Goal: Ask a question: Seek information or help from site administrators or community

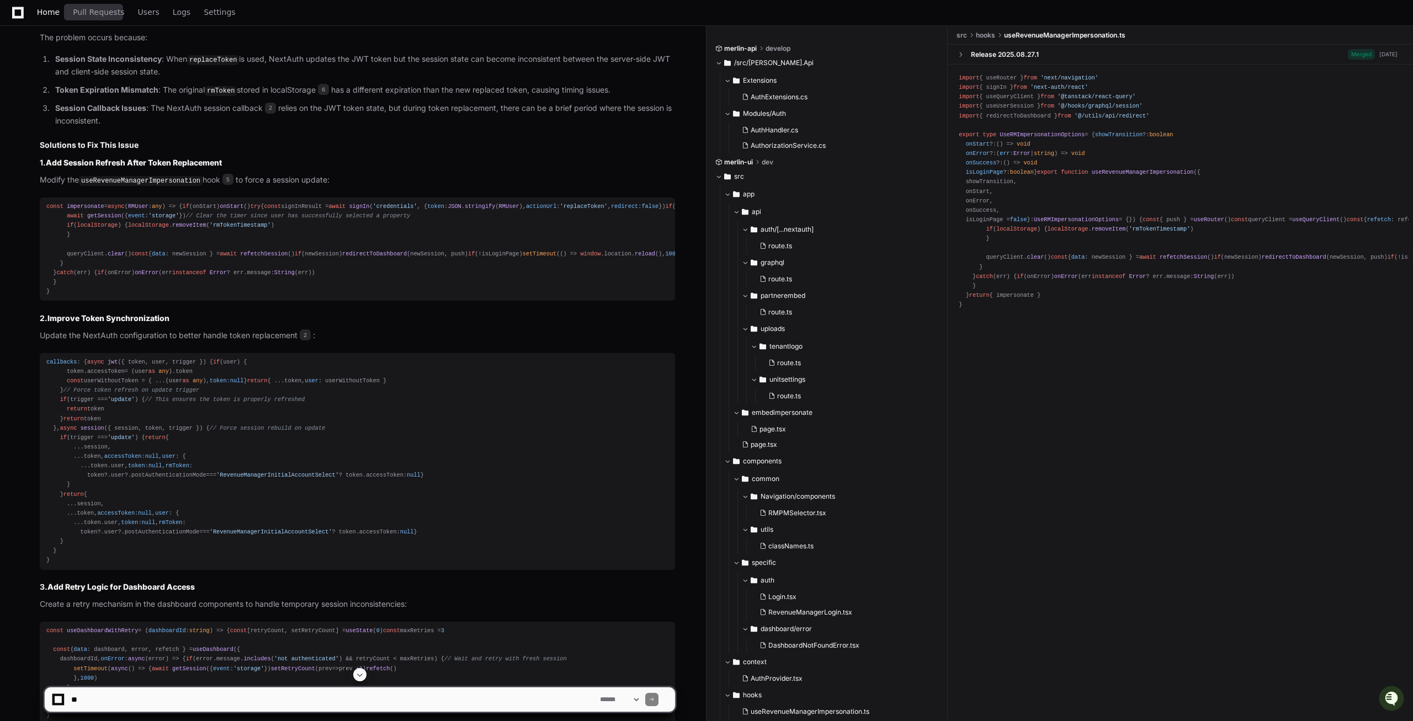
click at [50, 12] on span "Home" at bounding box center [48, 12] width 23 height 7
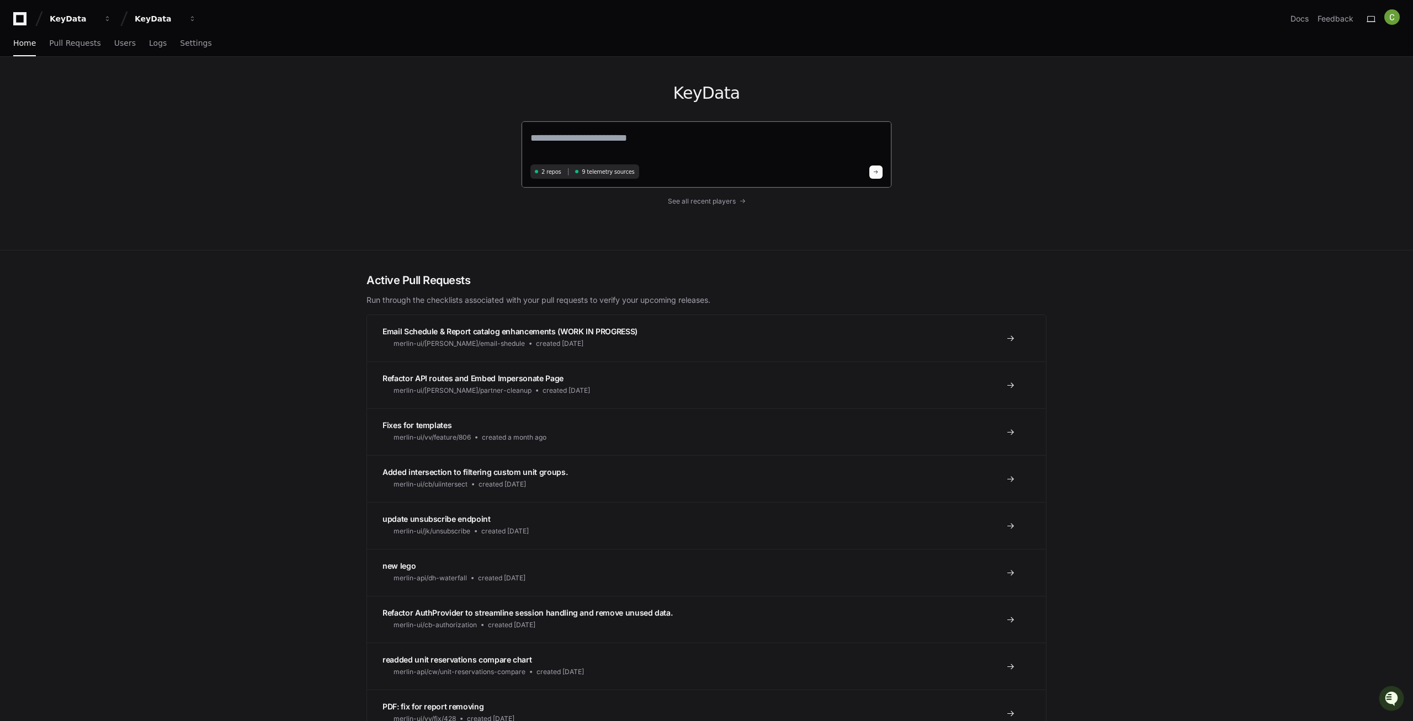
click at [600, 131] on textarea at bounding box center [706, 145] width 352 height 31
click at [594, 139] on textarea at bounding box center [706, 145] width 352 height 31
paste textarea "**********"
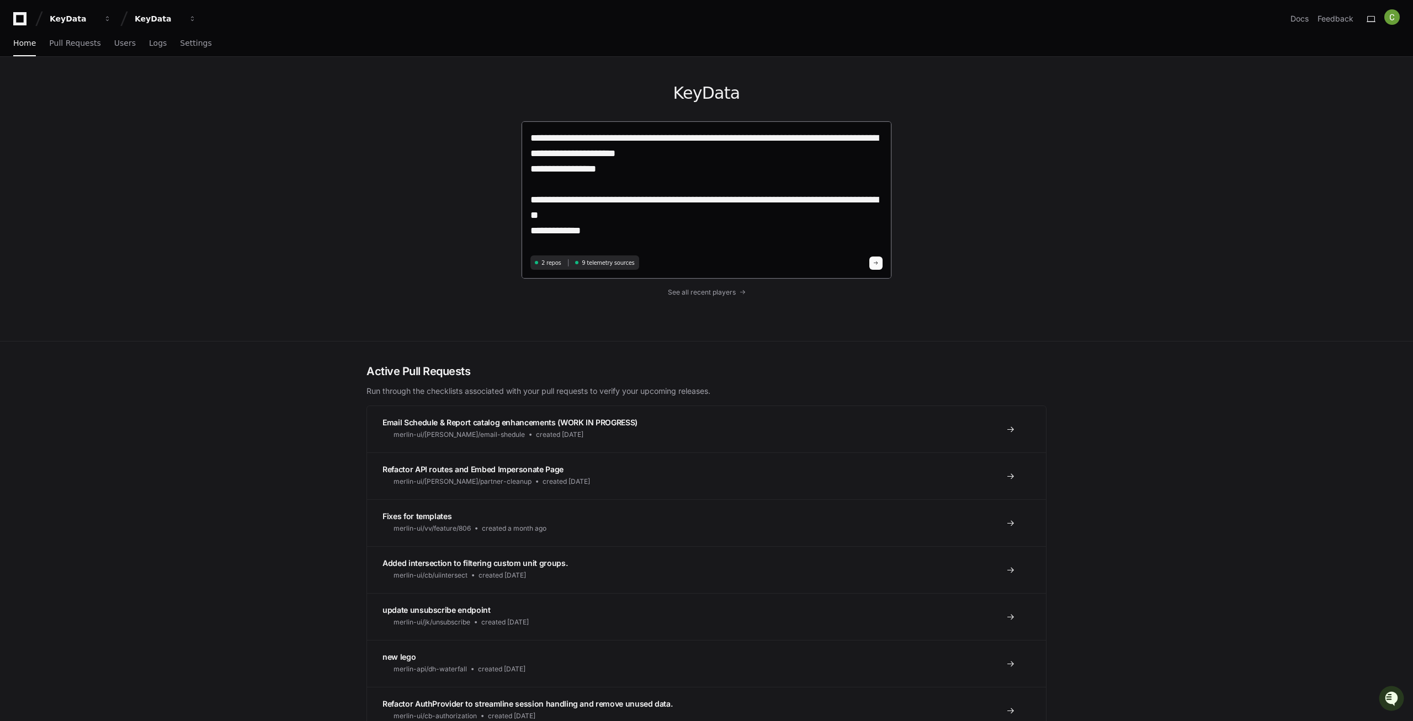
drag, startPoint x: 593, startPoint y: 231, endPoint x: 517, endPoint y: 135, distance: 123.0
click at [530, 135] on textarea "**********" at bounding box center [706, 191] width 352 height 122
paste textarea "**********"
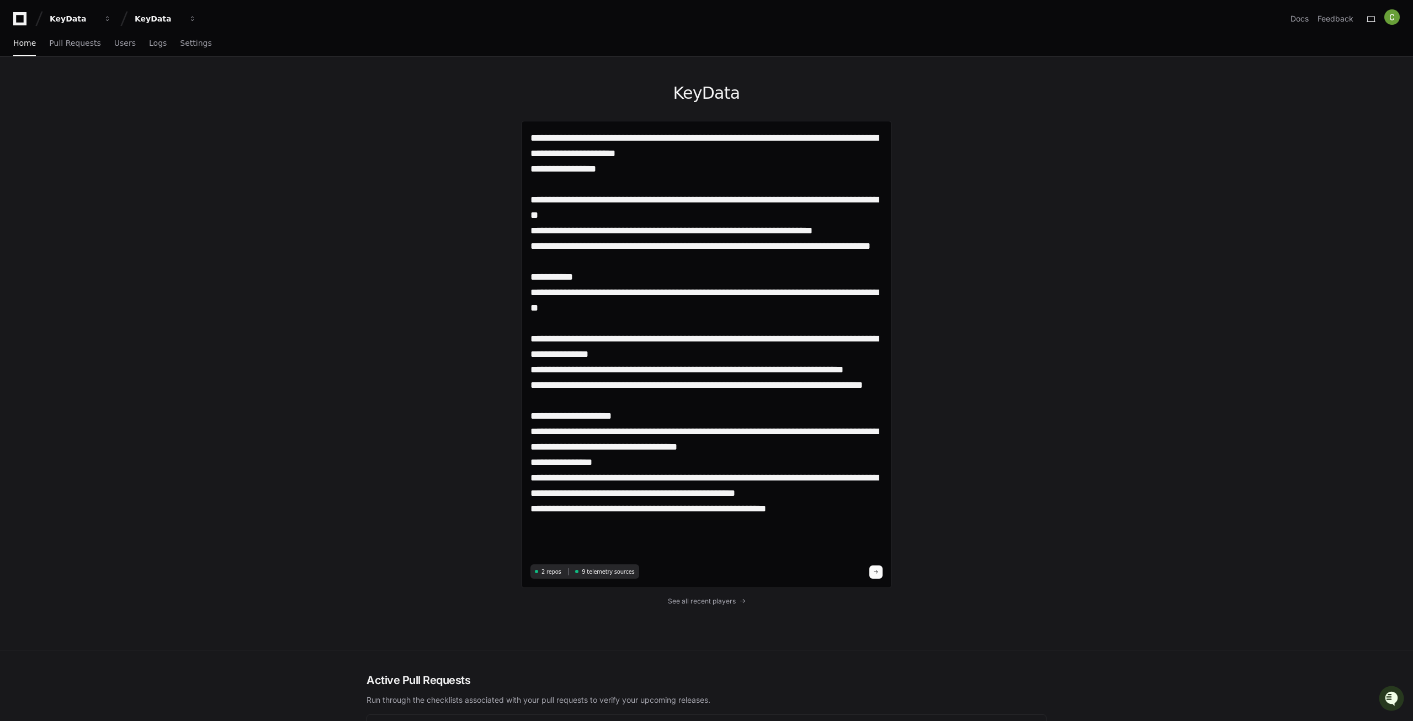
type textarea "**********"
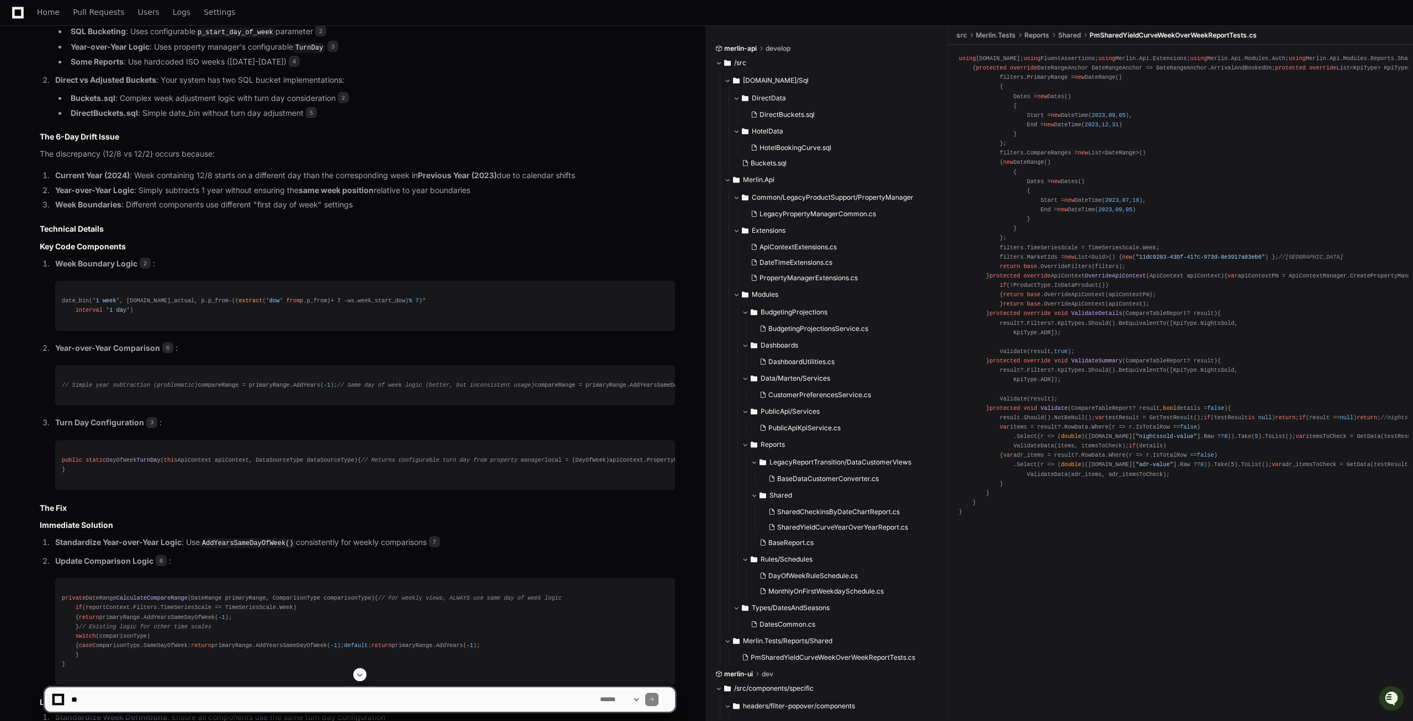
scroll to position [1305, 0]
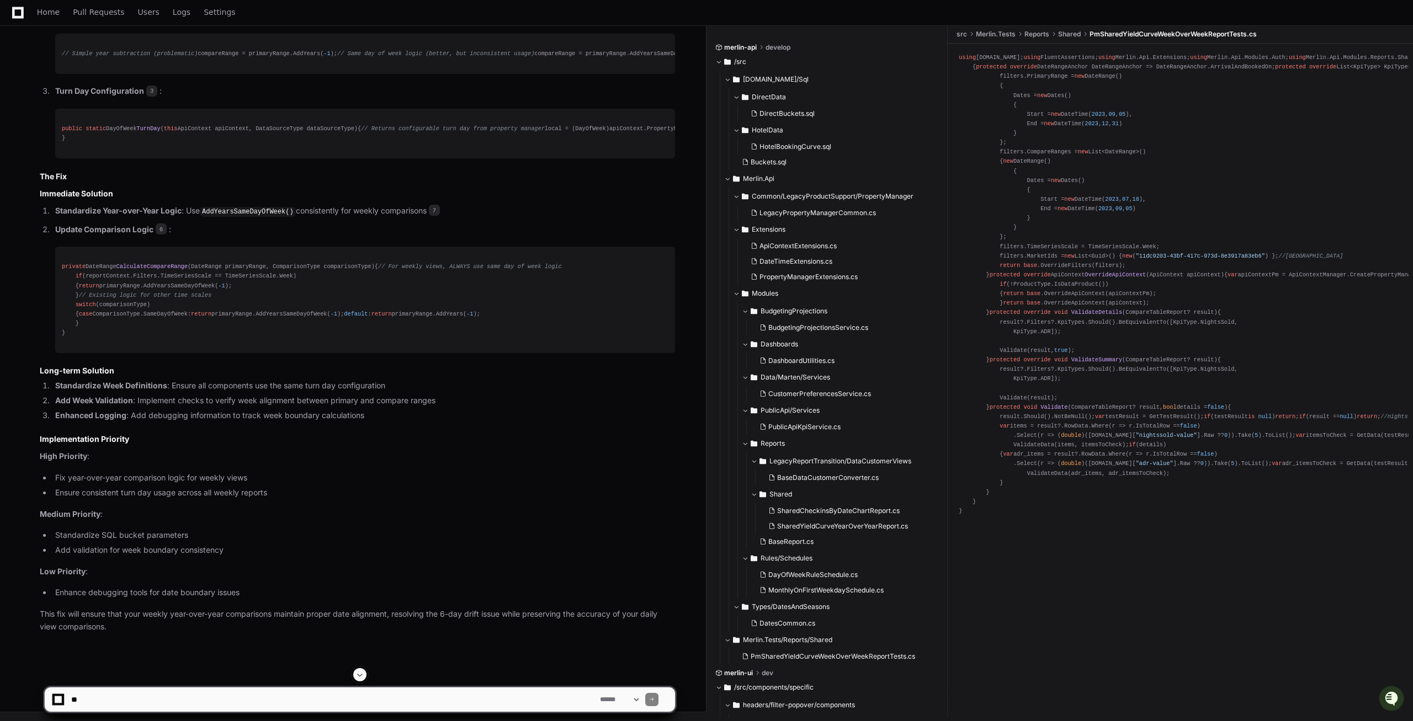
click at [149, 270] on span "CalculateCompareRange" at bounding box center [151, 266] width 71 height 7
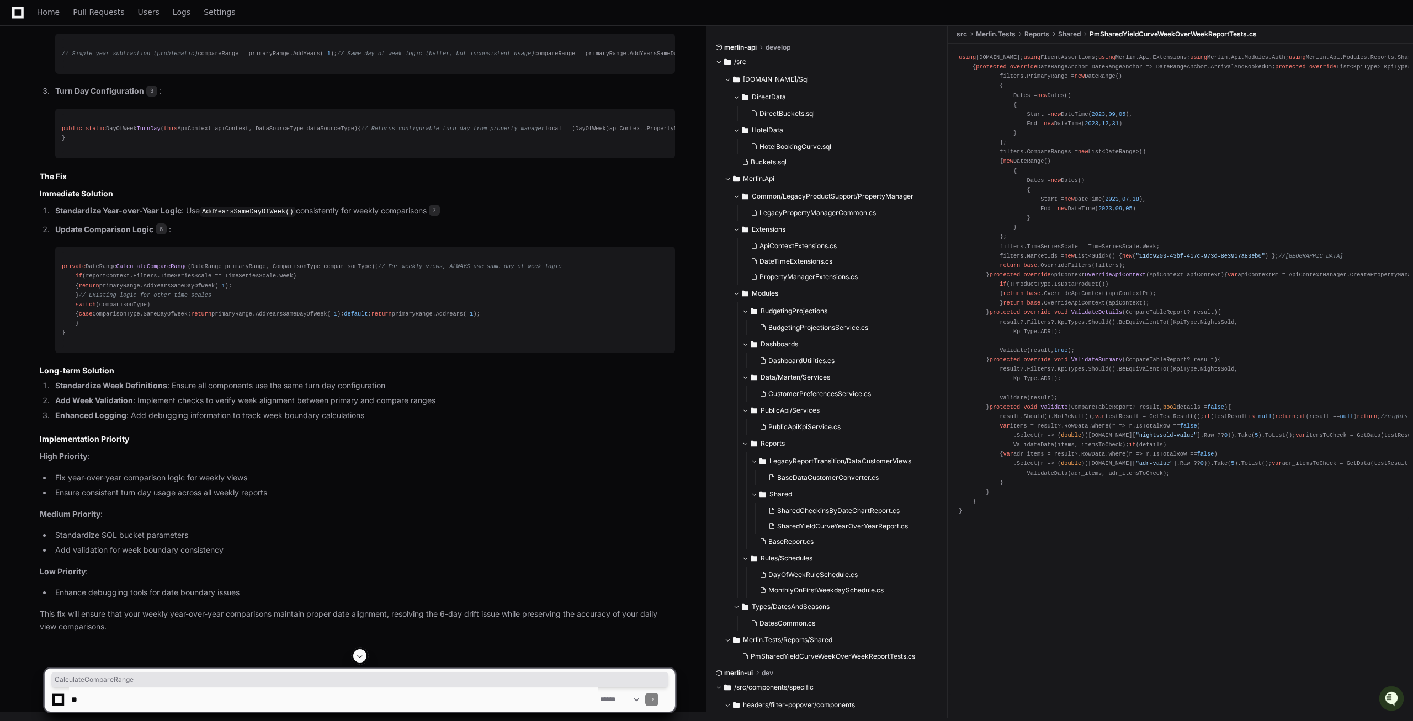
scroll to position [1462, 0]
click at [97, 695] on textarea at bounding box center [333, 700] width 529 height 24
paste textarea "**********"
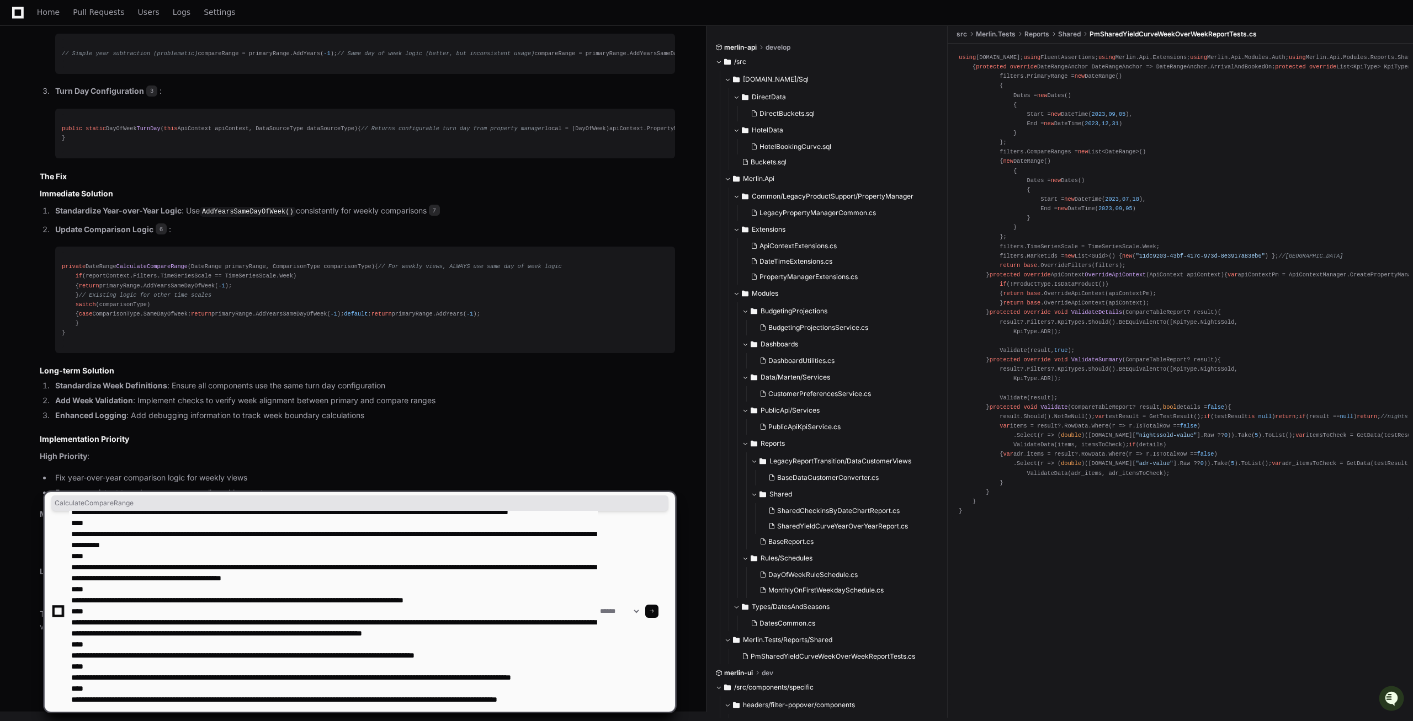
scroll to position [88, 0]
type textarea "**********"
click at [655, 611] on span at bounding box center [652, 612] width 6 height 6
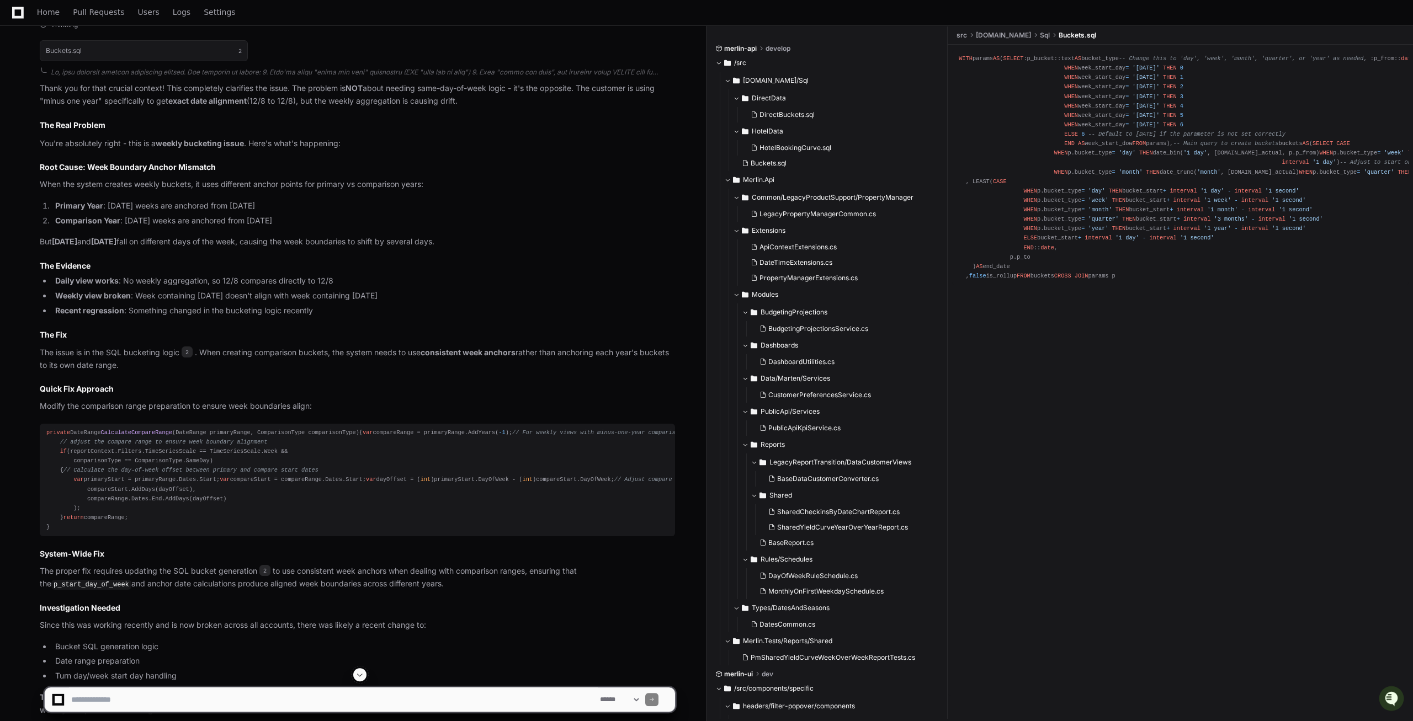
scroll to position [2483, 0]
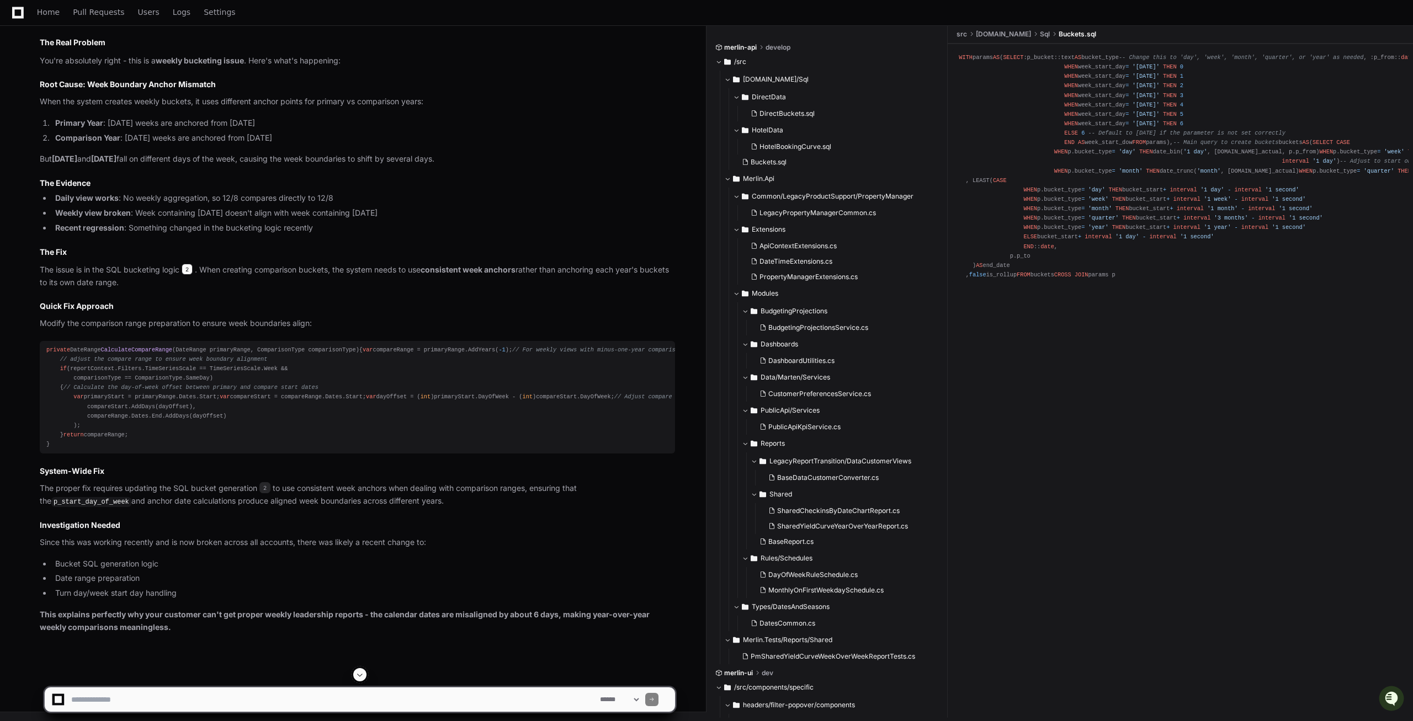
click at [189, 275] on span "2" at bounding box center [187, 269] width 11 height 11
click at [145, 353] on span "CalculateCompareRange" at bounding box center [136, 350] width 71 height 7
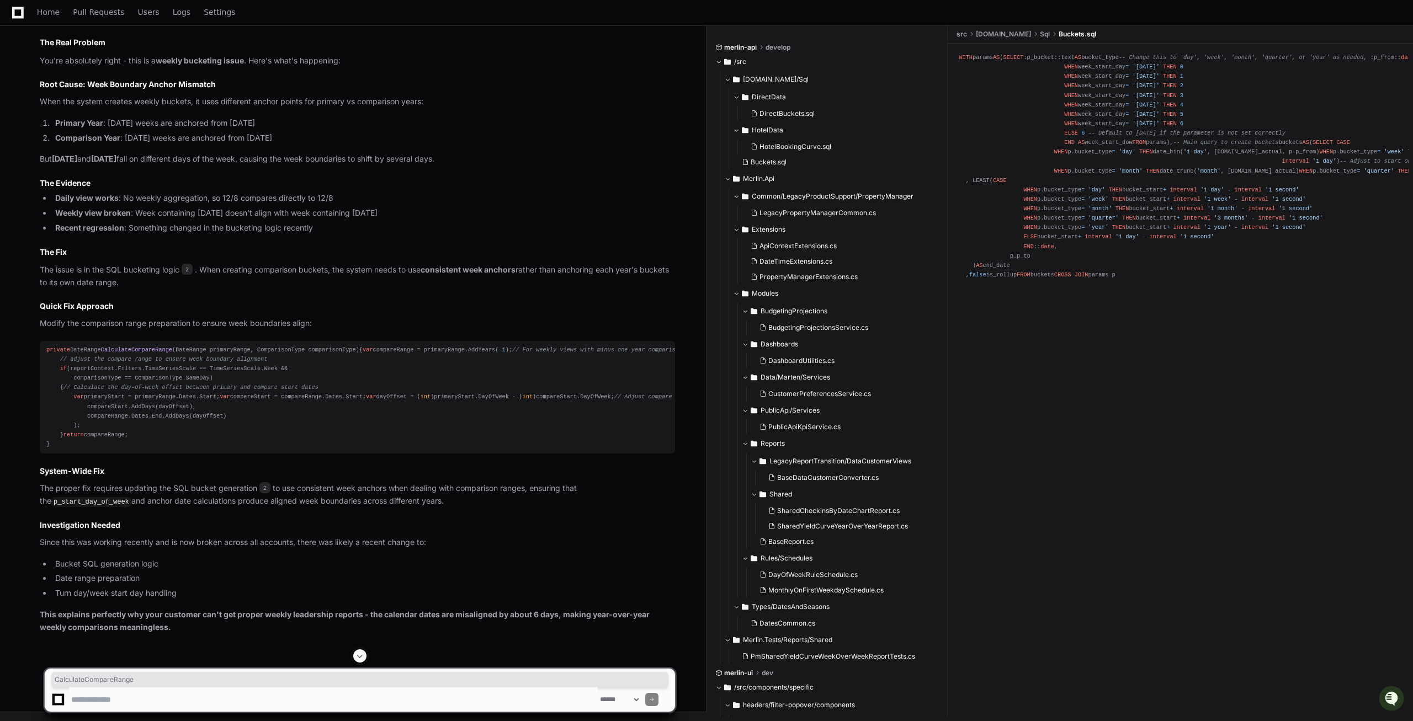
click at [145, 353] on span "CalculateCompareRange" at bounding box center [136, 350] width 71 height 7
copy span "CalculateCompareRange"
click at [86, 703] on textarea at bounding box center [333, 700] width 529 height 24
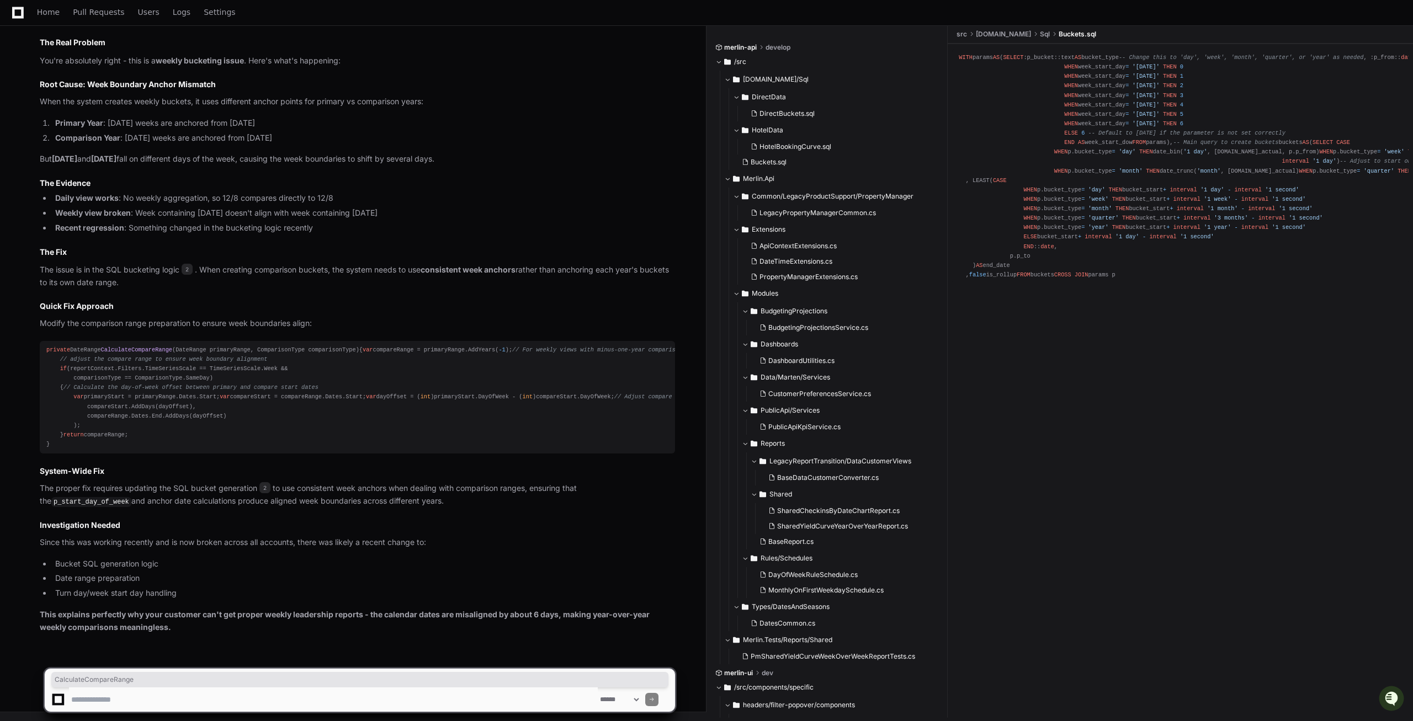
click at [99, 699] on textarea at bounding box center [333, 700] width 529 height 24
paste textarea "**********"
type textarea "**********"
click at [655, 699] on span at bounding box center [652, 700] width 6 height 6
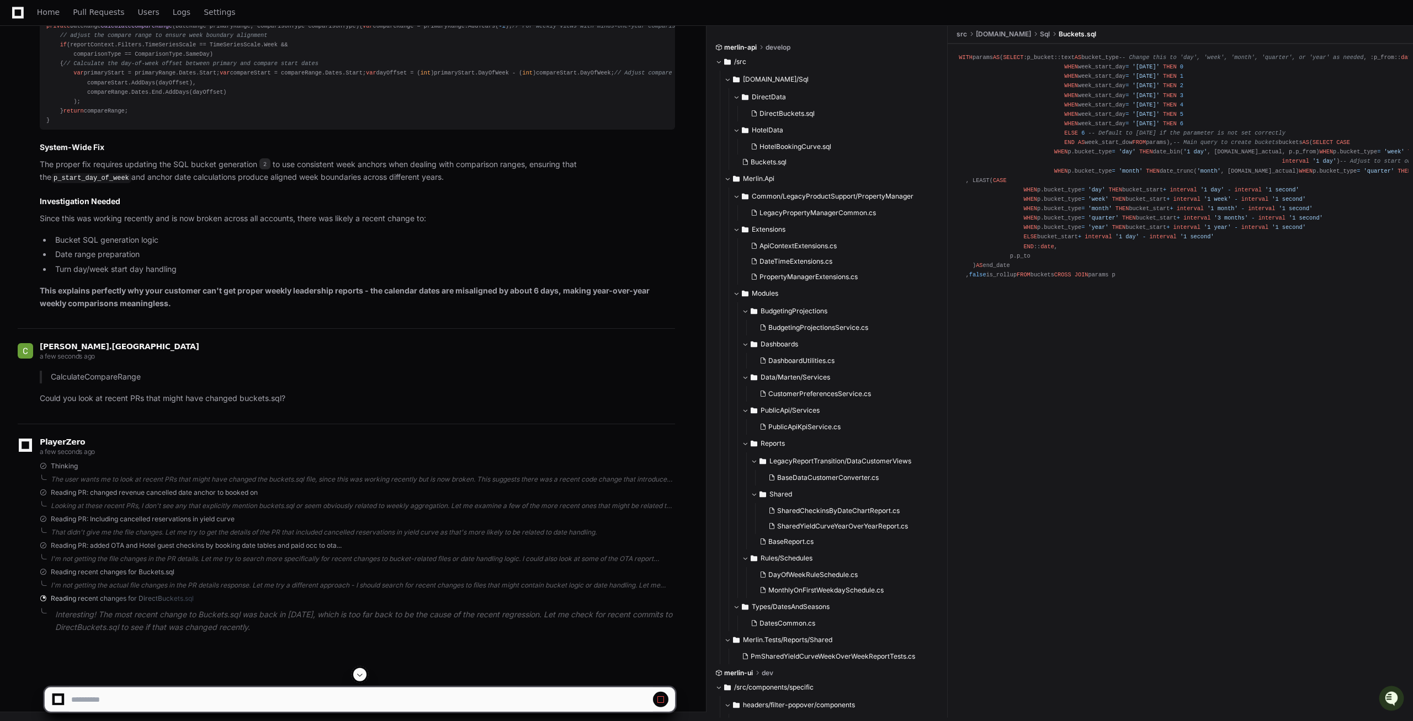
scroll to position [2662, 0]
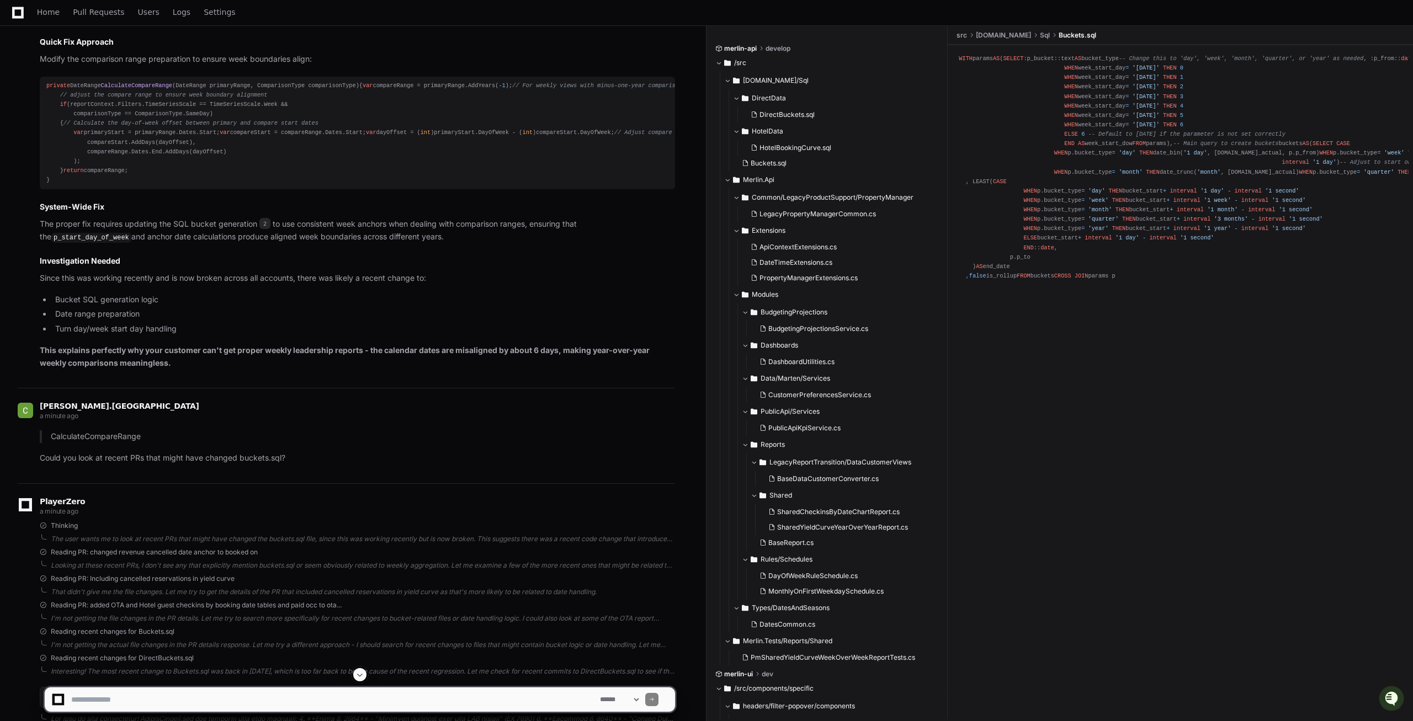
click at [145, 89] on span "CalculateCompareRange" at bounding box center [136, 85] width 71 height 7
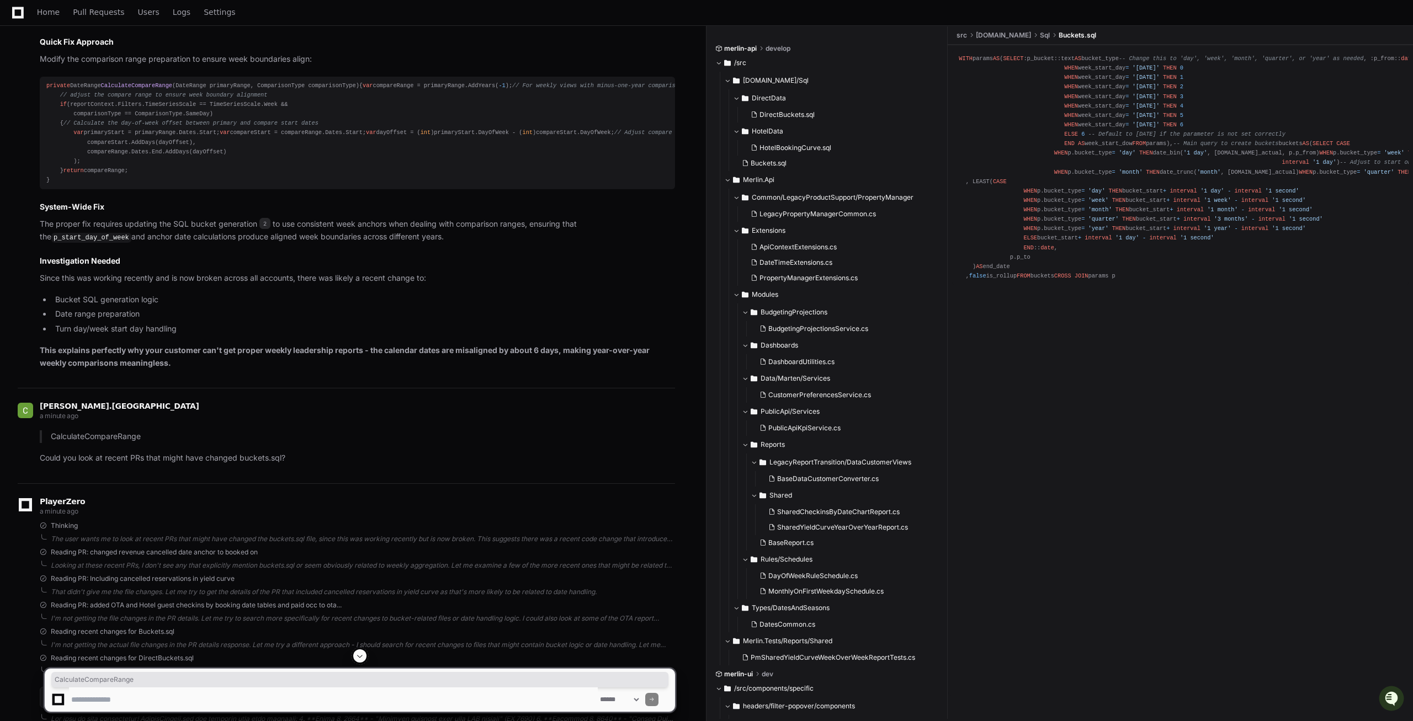
copy span "CalculateCompareRange"
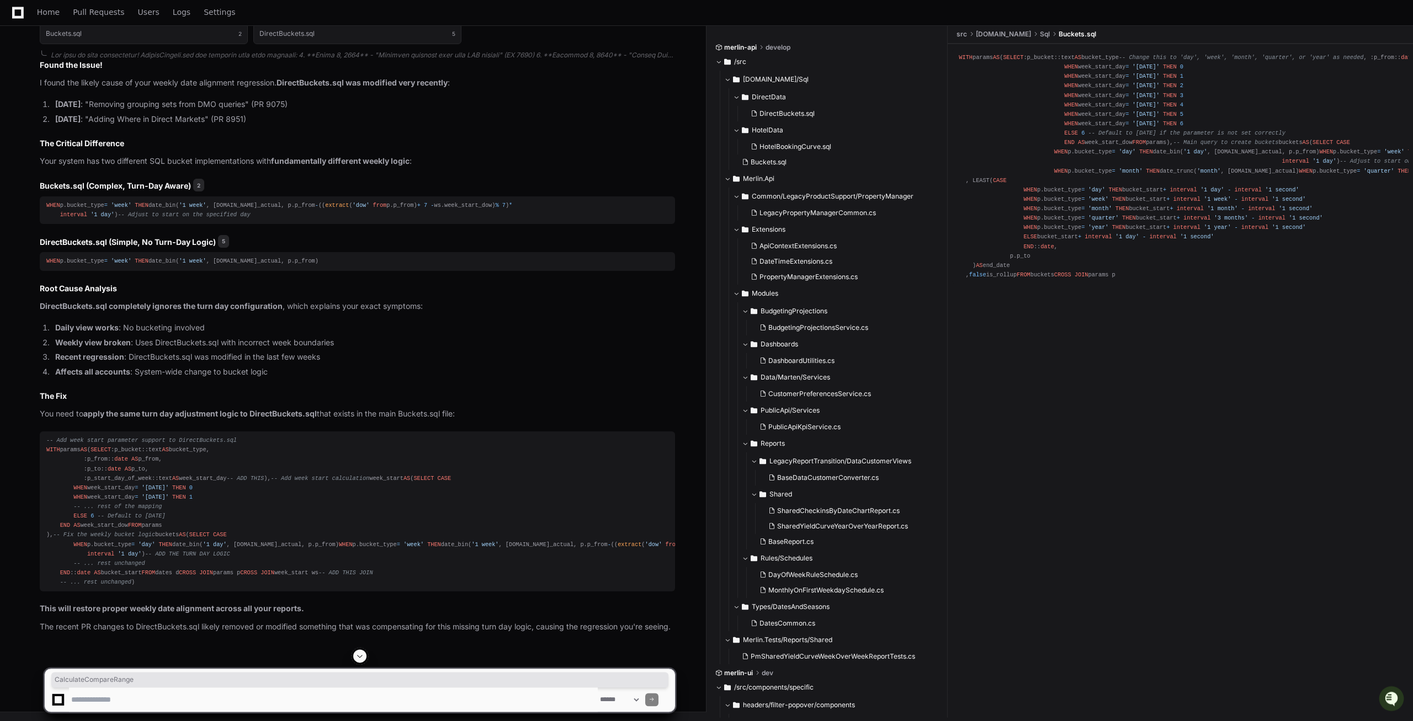
scroll to position [3674, 0]
click at [93, 323] on strong "Daily view works" at bounding box center [86, 327] width 63 height 9
click at [121, 338] on strong "Weekly view broken" at bounding box center [93, 342] width 76 height 9
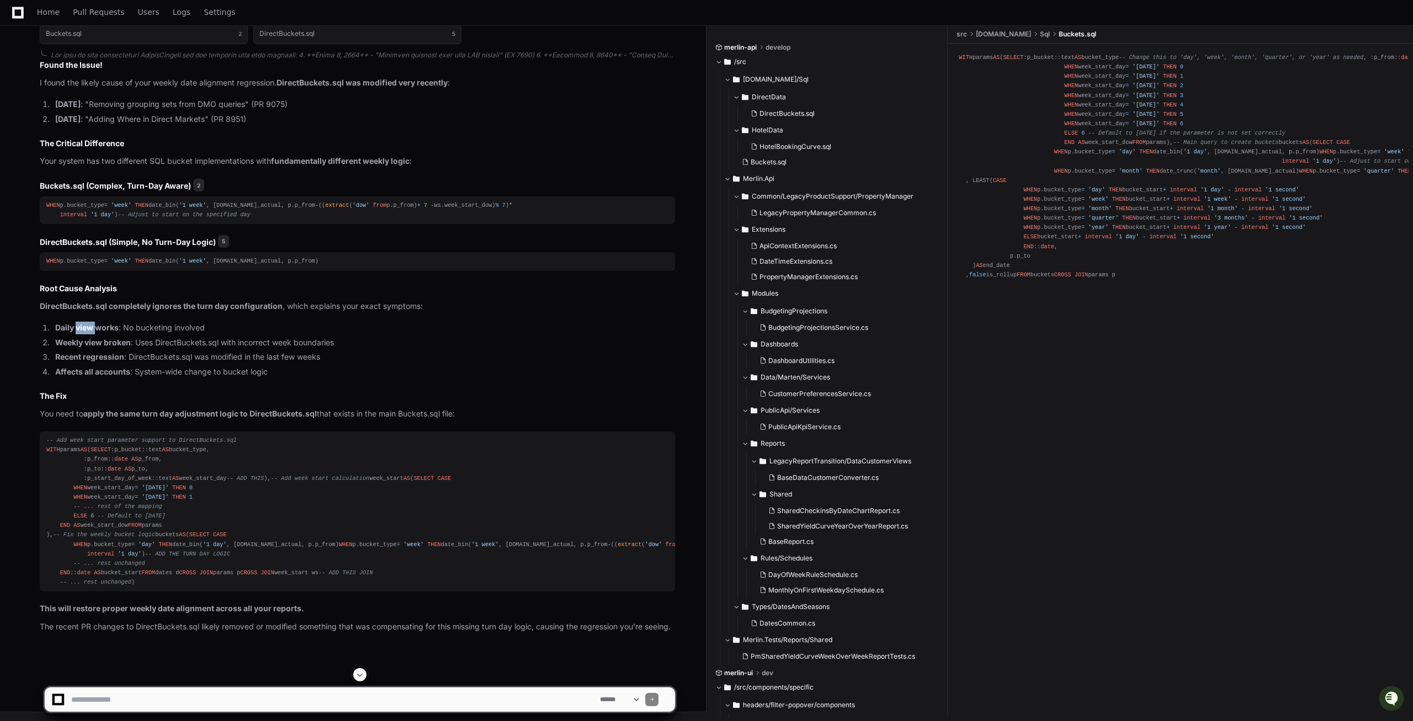
click at [121, 338] on strong "Weekly view broken" at bounding box center [93, 342] width 76 height 9
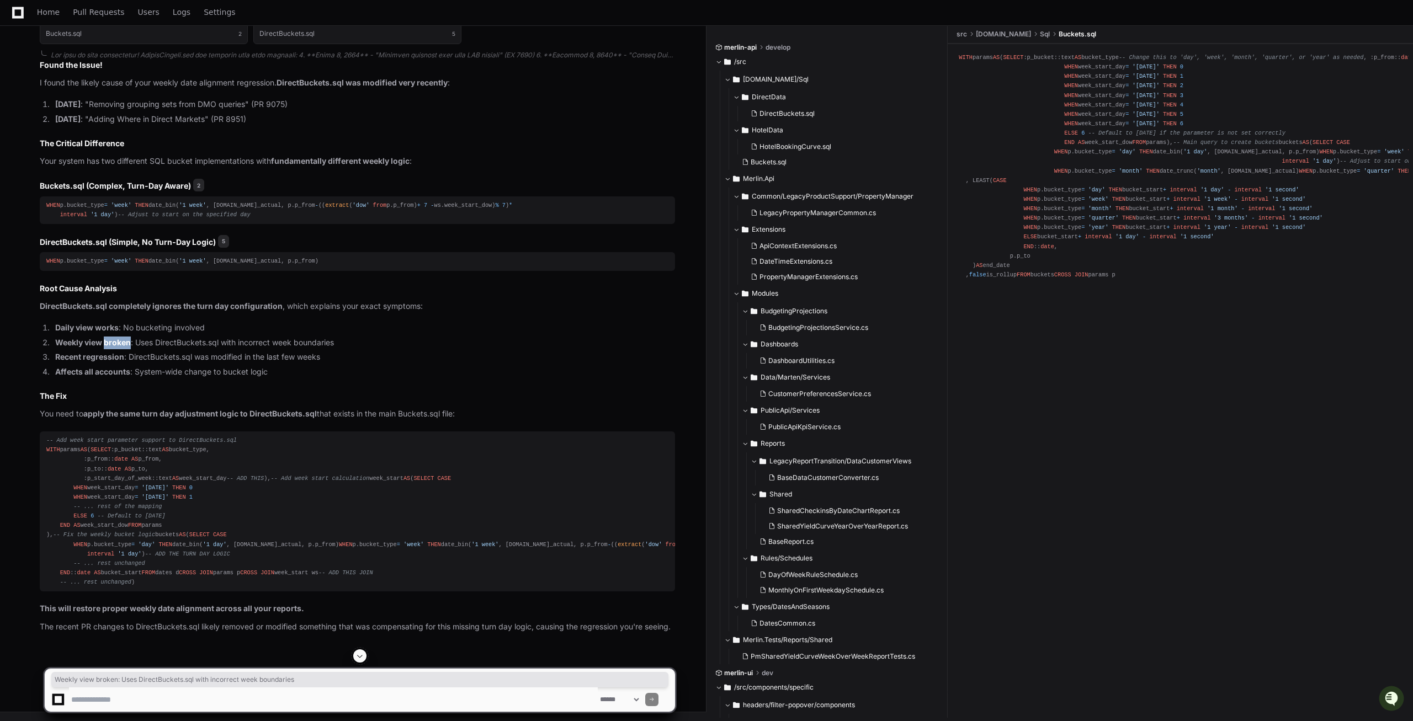
click at [121, 338] on strong "Weekly view broken" at bounding box center [93, 342] width 76 height 9
click at [100, 338] on strong "Weekly view broken" at bounding box center [93, 342] width 76 height 9
click at [322, 351] on li "Recent regression : DirectBuckets.sql was modified in the last few weeks" at bounding box center [363, 357] width 623 height 13
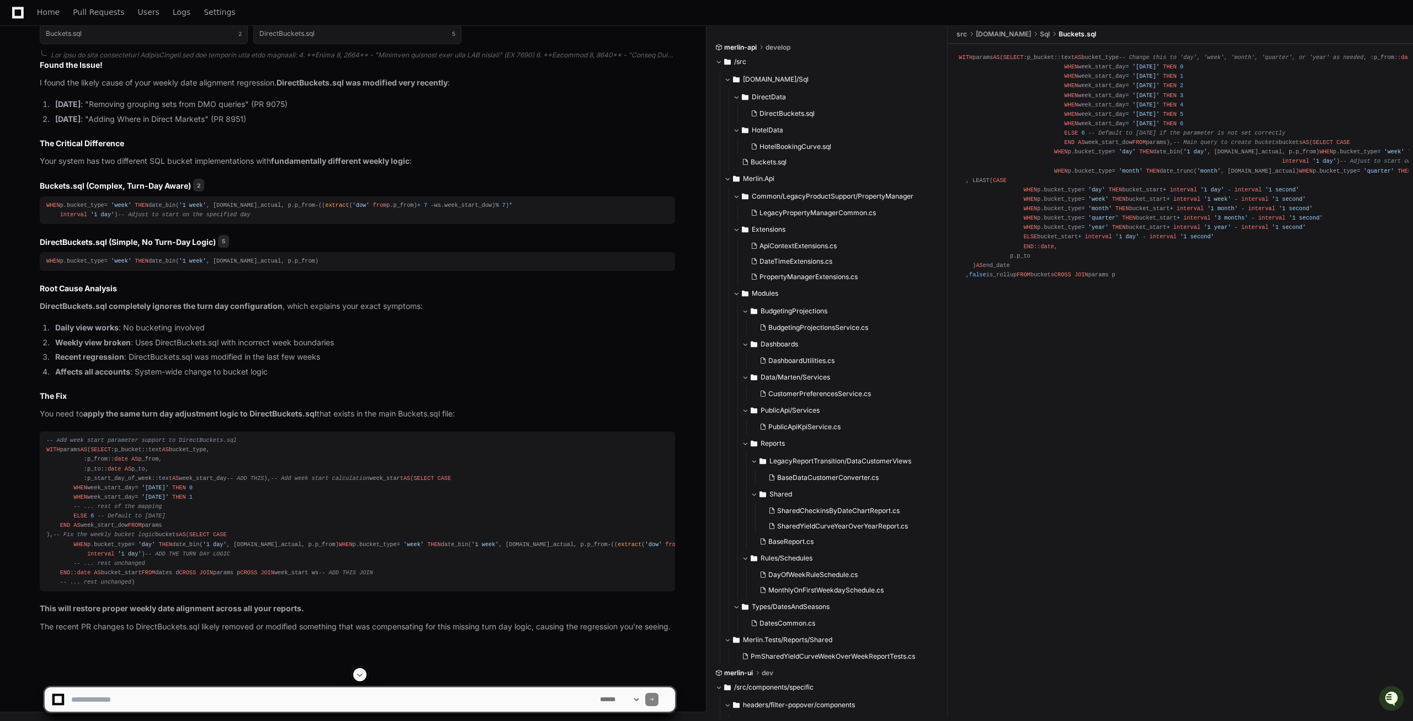
click at [294, 337] on li "Weekly view broken : Uses DirectBuckets.sql with incorrect week boundaries" at bounding box center [363, 343] width 623 height 13
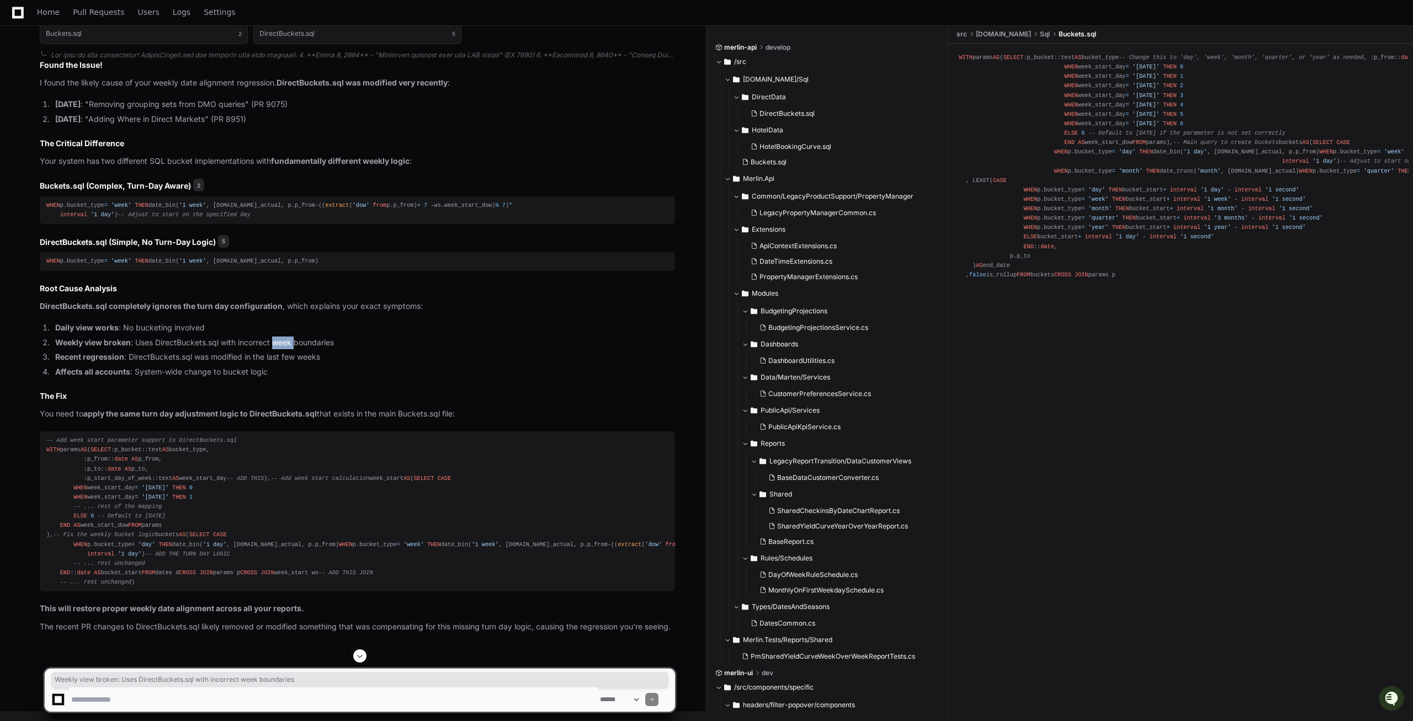
click at [294, 337] on li "Weekly view broken : Uses DirectBuckets.sql with incorrect week boundaries" at bounding box center [363, 343] width 623 height 13
click at [92, 352] on strong "Recent regression" at bounding box center [89, 356] width 69 height 9
click at [233, 351] on li "Recent regression : DirectBuckets.sql was modified in the last few weeks" at bounding box center [363, 357] width 623 height 13
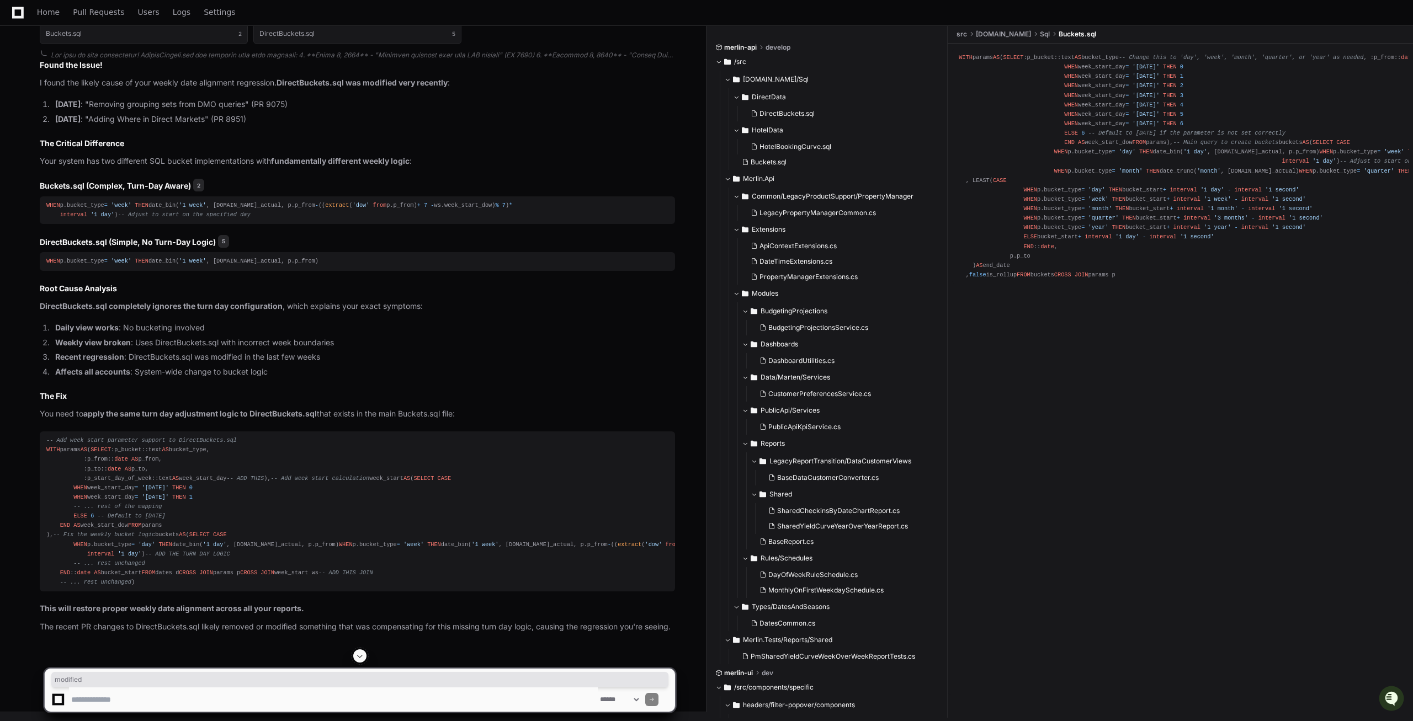
click at [233, 351] on li "Recent regression : DirectBuckets.sql was modified in the last few weeks" at bounding box center [363, 357] width 623 height 13
click at [168, 337] on li "Weekly view broken : Uses DirectBuckets.sql with incorrect week boundaries" at bounding box center [363, 343] width 623 height 13
copy li "DirectBuckets"
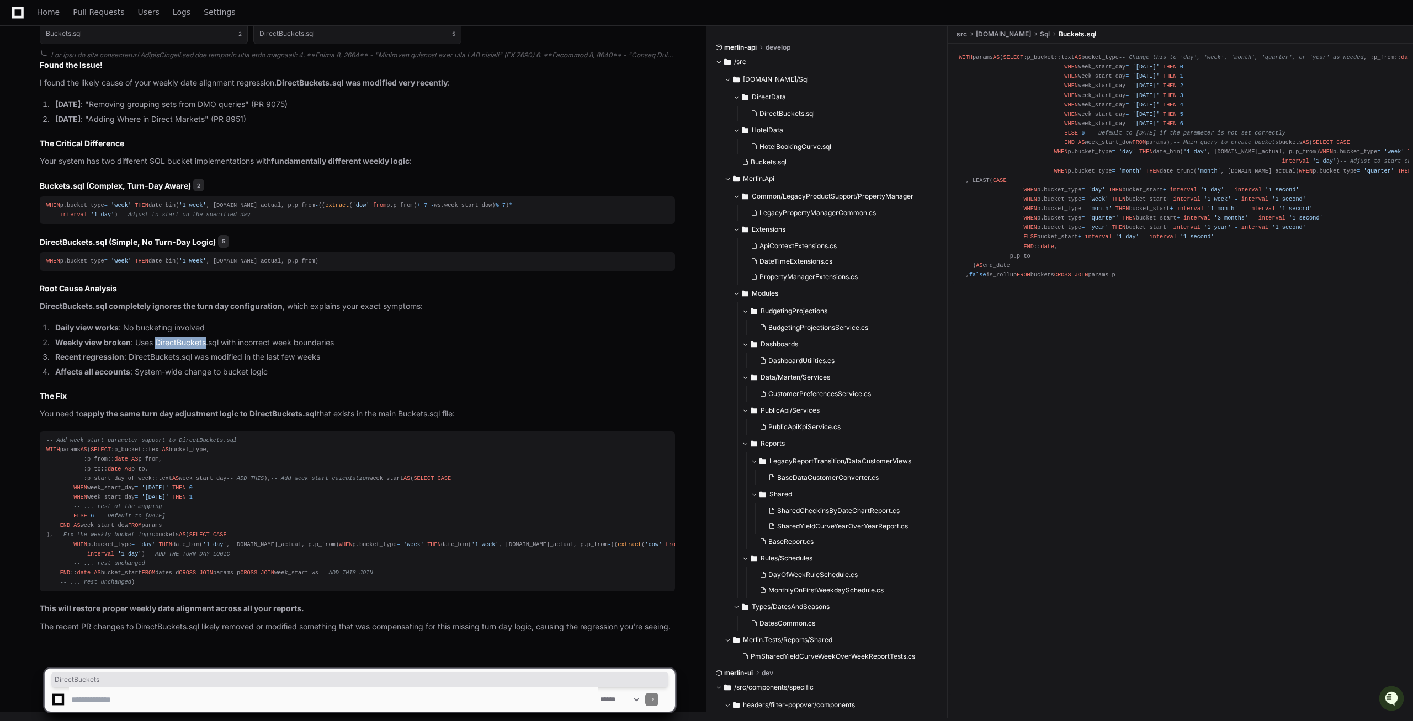
click at [99, 702] on textarea at bounding box center [333, 700] width 529 height 24
click at [63, 236] on h3 "DirectBuckets.sql (Simple, No Turn-Day Logic) 5" at bounding box center [357, 242] width 635 height 13
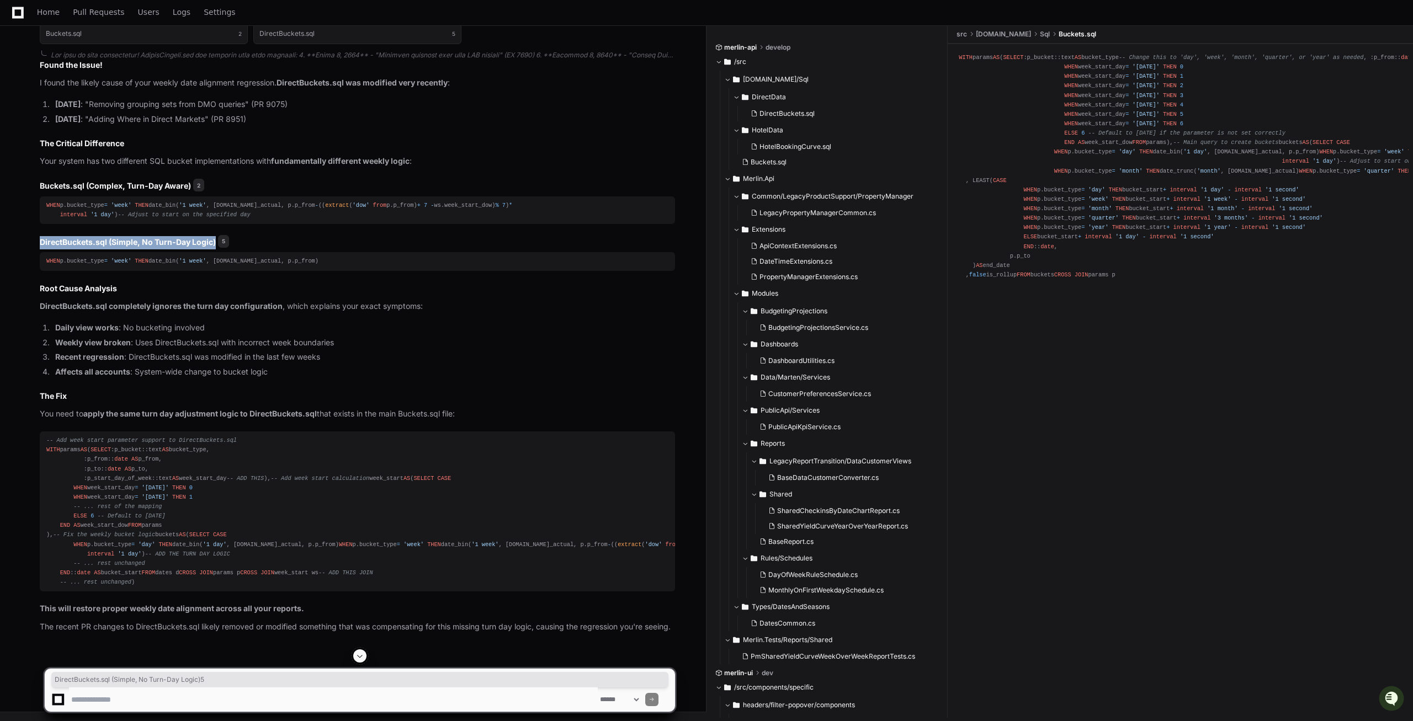
scroll to position [3787, 0]
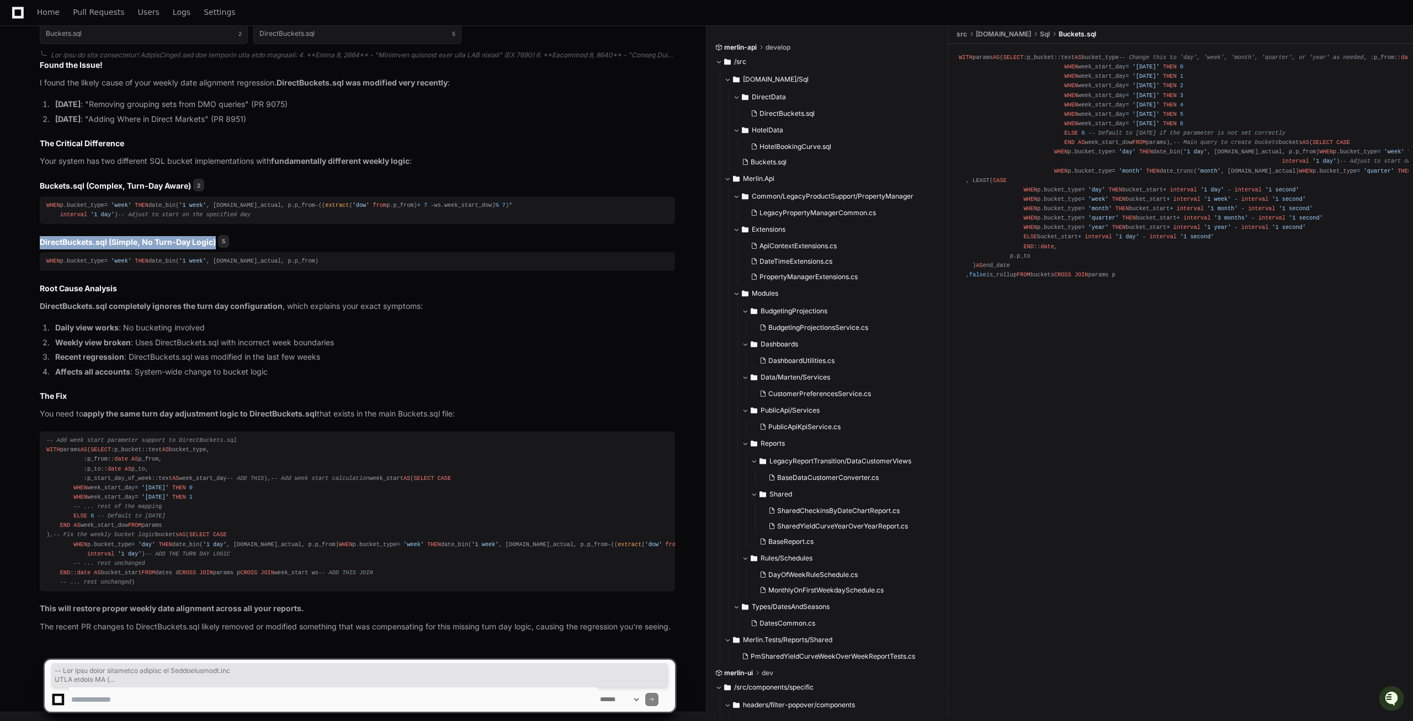
drag, startPoint x: 57, startPoint y: 571, endPoint x: 39, endPoint y: 267, distance: 305.2
click at [40, 432] on pre "-- Add week start parameter support to DirectBuckets.sql WITH params AS ( SELEC…" at bounding box center [357, 512] width 635 height 160
click at [109, 697] on textarea at bounding box center [333, 700] width 529 height 24
click at [107, 703] on textarea at bounding box center [333, 700] width 529 height 24
type textarea "**********"
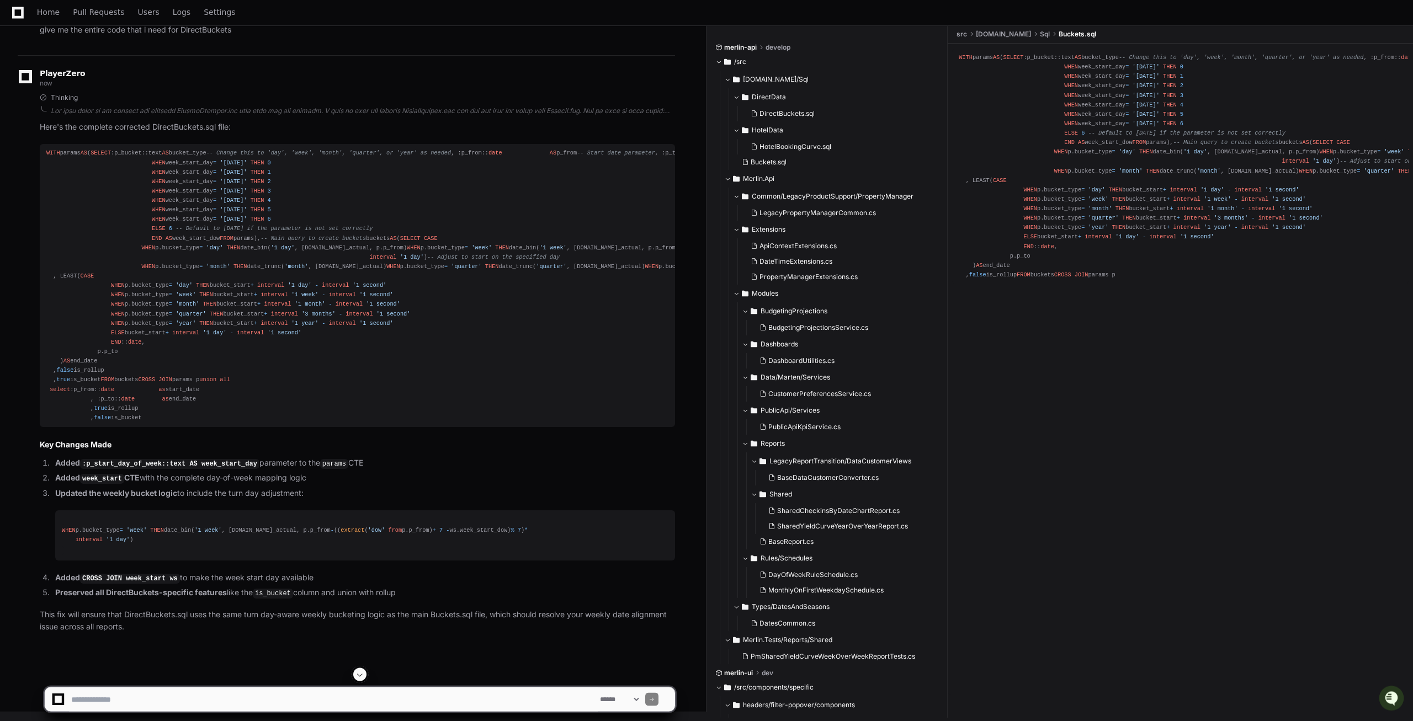
scroll to position [4954, 0]
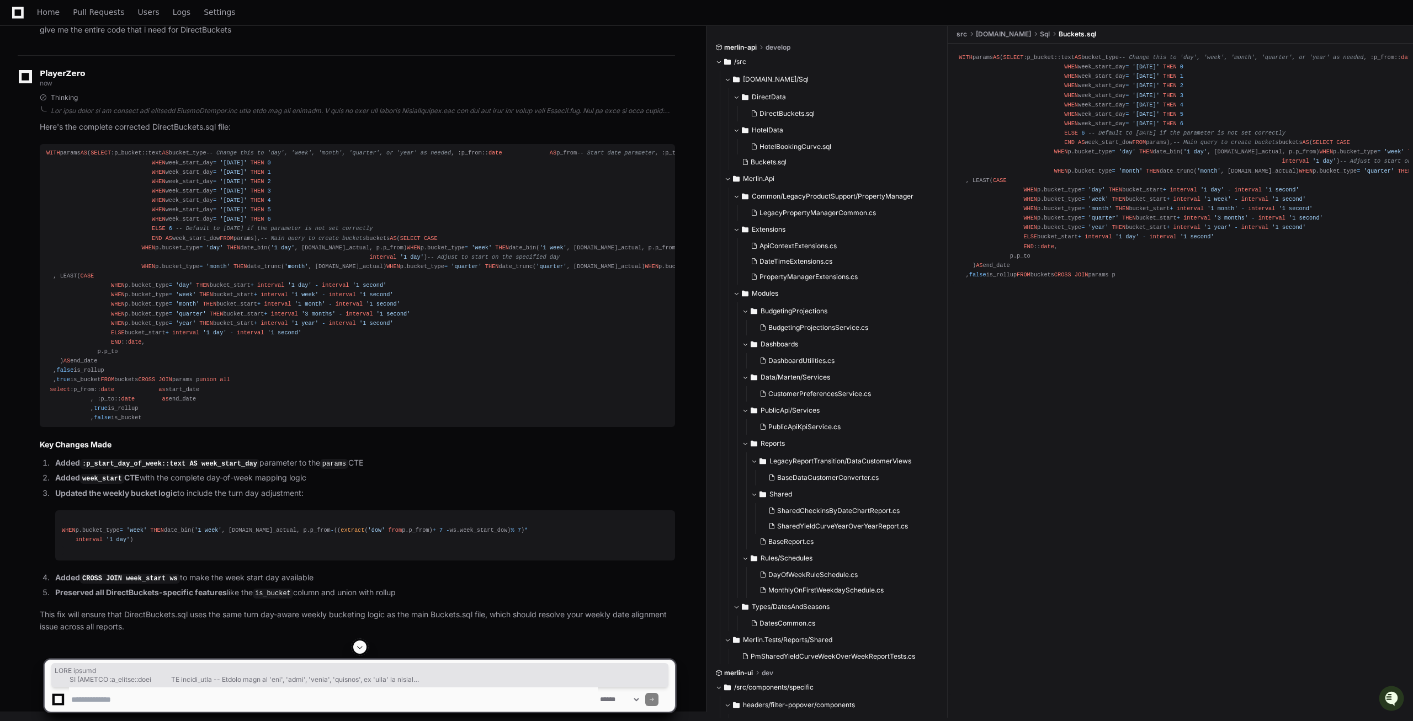
drag, startPoint x: 194, startPoint y: 608, endPoint x: 41, endPoint y: 67, distance: 562.4
click at [41, 144] on pre "WITH params AS ( SELECT :p_bucket::text AS bucket_type -- Change this to 'day',…" at bounding box center [357, 285] width 635 height 283
copy div "WITH params AS ( SELECT :p_bucket::text AS bucket_type -- Change this to 'day',…"
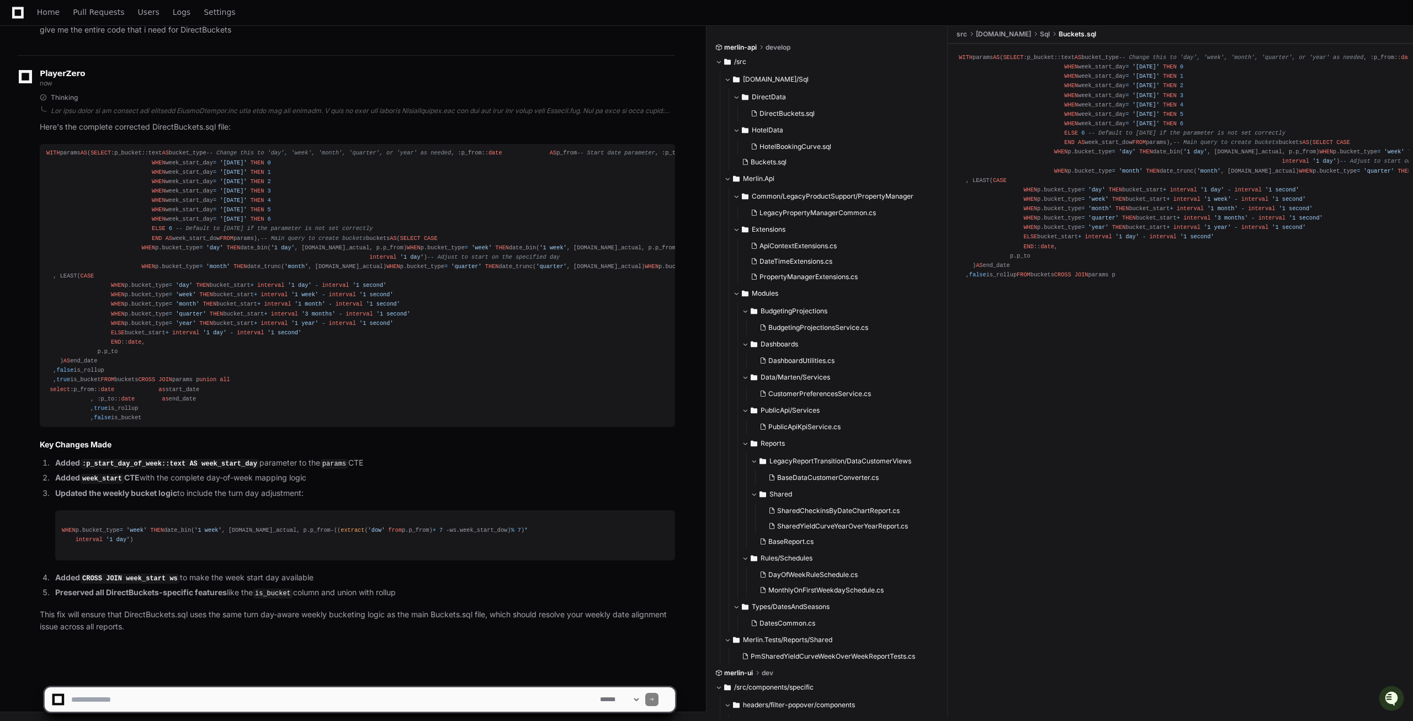
click at [348, 472] on li "Added week_start CTE with the complete day-of-week mapping logic" at bounding box center [363, 478] width 623 height 13
click at [349, 510] on pre "WHEN p.bucket_type = 'week' THEN date_bin( '1 week' , [DOMAIN_NAME]_actual, p.p…" at bounding box center [365, 535] width 620 height 50
click at [63, 12] on div "Home Pull Requests Users Logs Settings" at bounding box center [136, 12] width 199 height 25
click at [42, 9] on span "Home" at bounding box center [48, 12] width 23 height 7
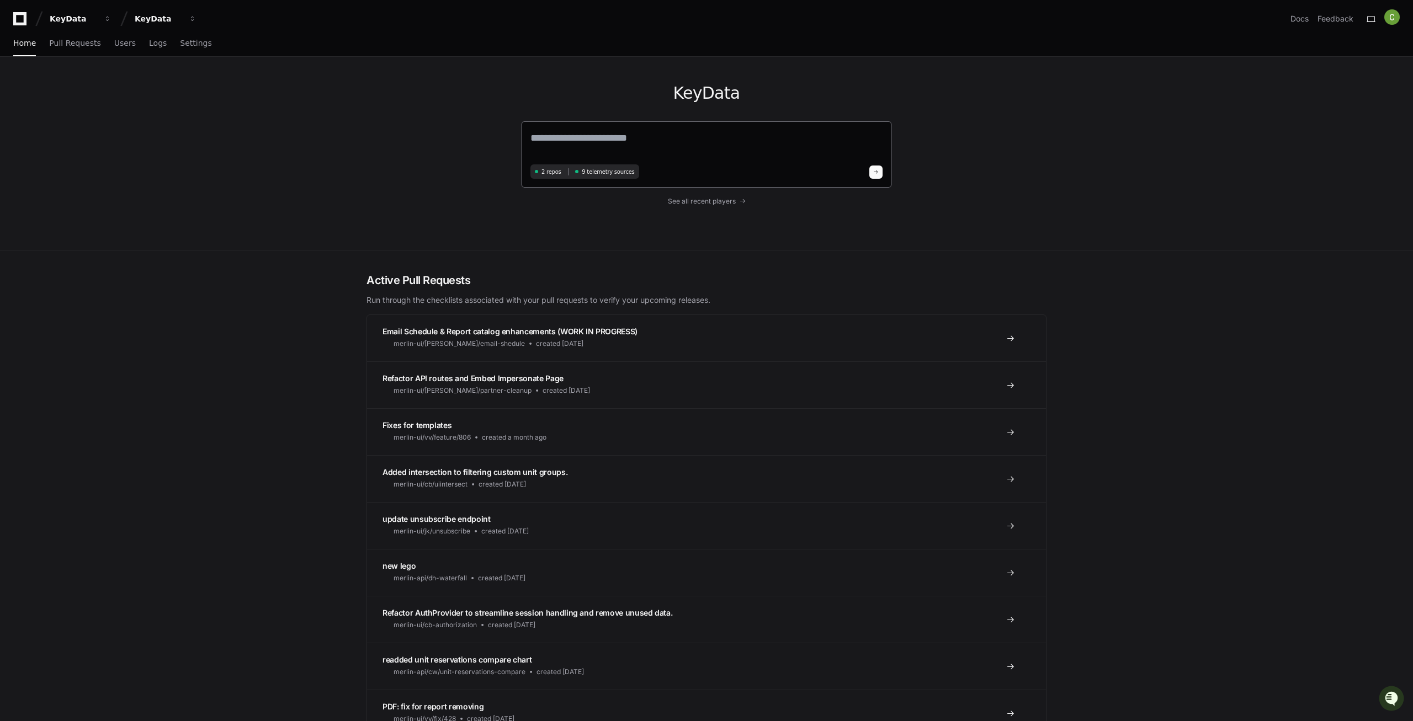
click at [586, 150] on textarea at bounding box center [706, 145] width 352 height 31
click at [624, 137] on textarea at bounding box center [706, 144] width 352 height 29
paste textarea "**********"
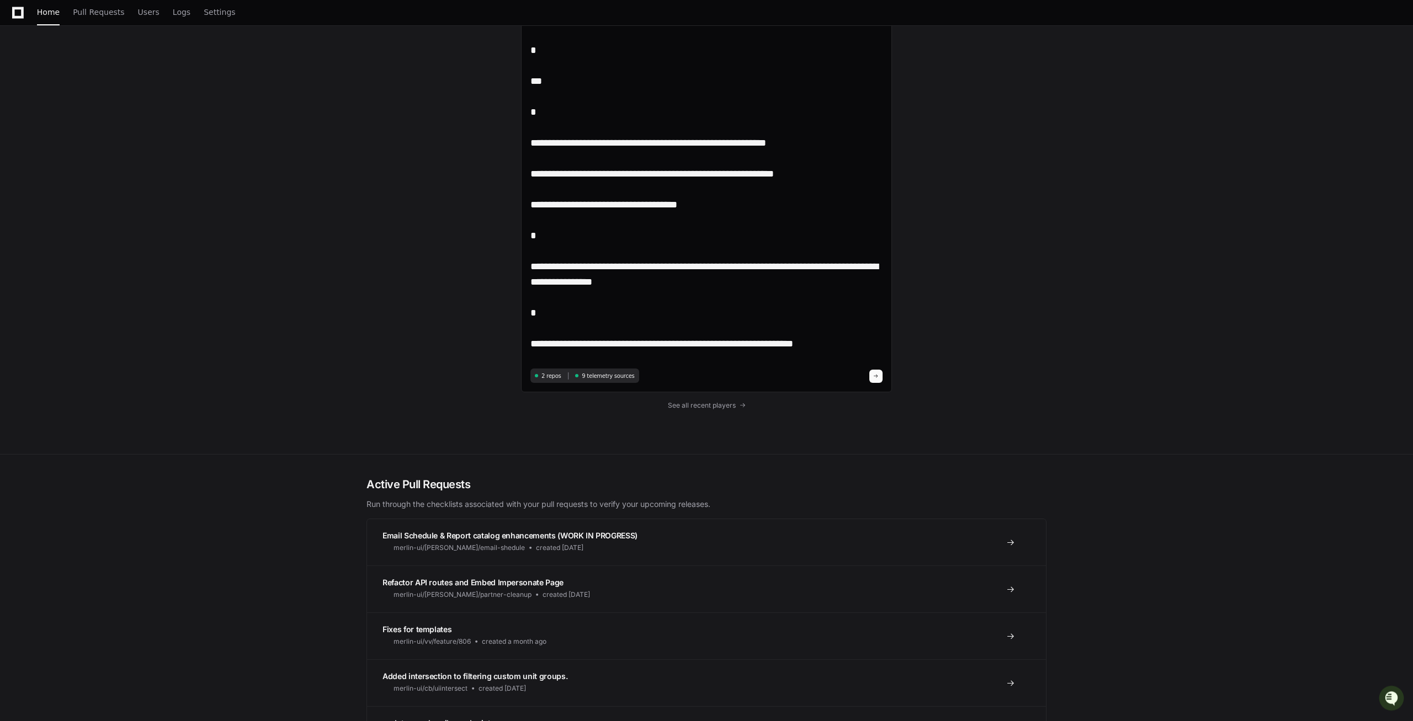
scroll to position [113, 0]
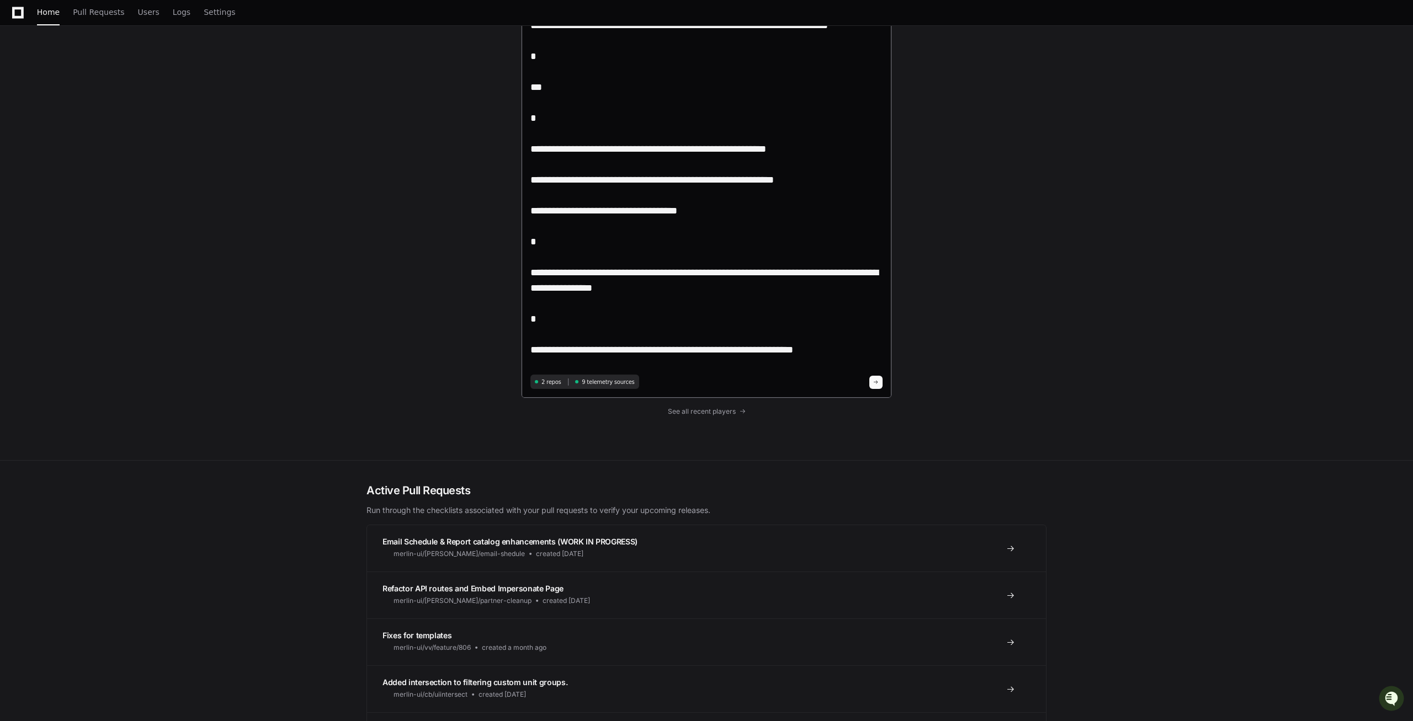
click at [826, 346] on textarea "**********" at bounding box center [706, 195] width 352 height 354
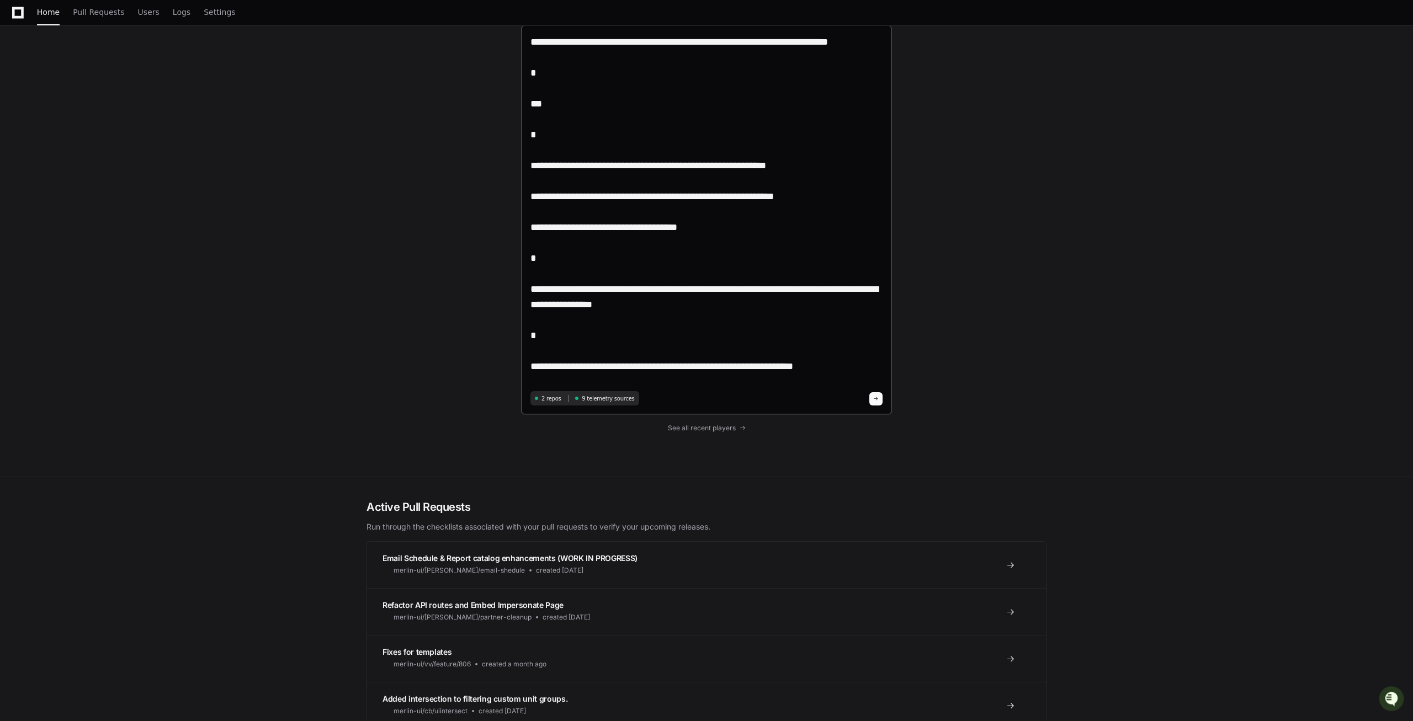
scroll to position [0, 0]
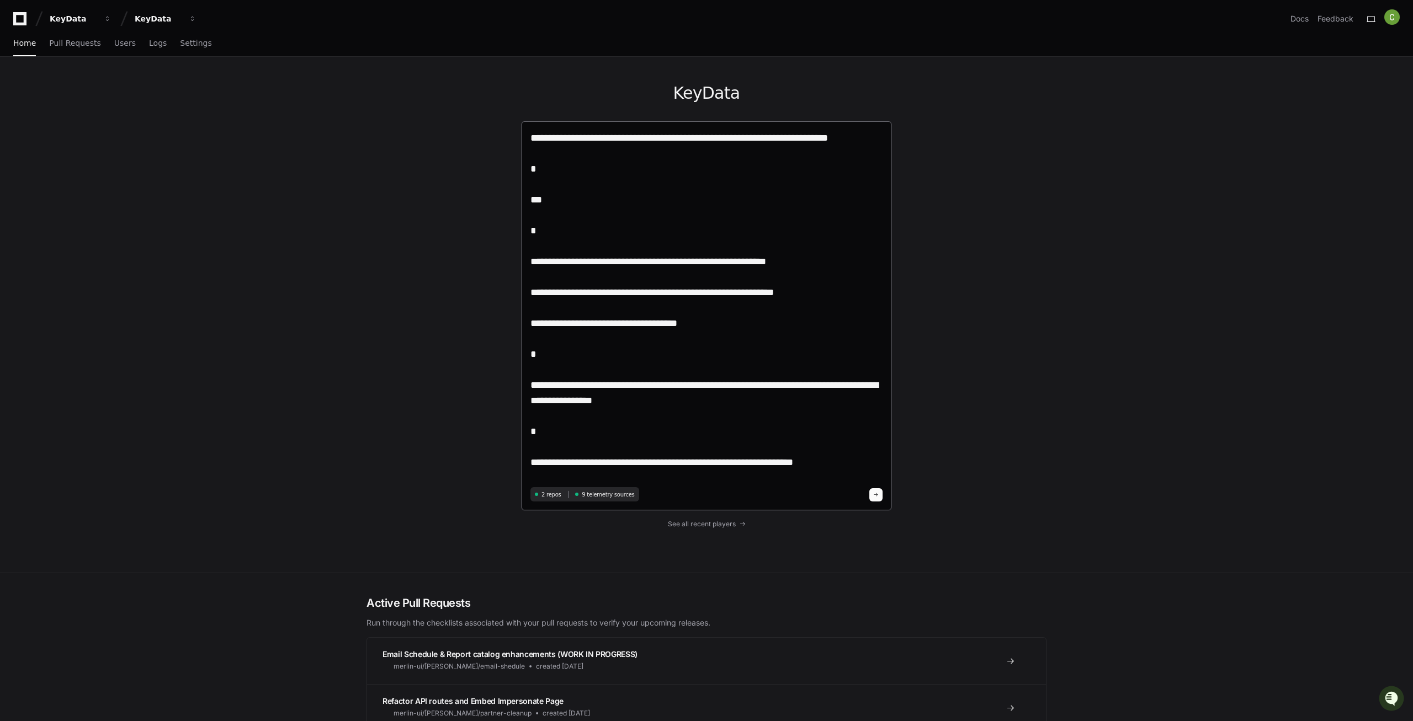
drag, startPoint x: 577, startPoint y: 366, endPoint x: 502, endPoint y: 341, distance: 79.2
click at [530, 341] on textarea "**********" at bounding box center [706, 307] width 352 height 354
click at [653, 407] on textarea "**********" at bounding box center [706, 307] width 352 height 354
click at [808, 468] on textarea "**********" at bounding box center [706, 307] width 352 height 354
drag, startPoint x: 823, startPoint y: 465, endPoint x: 828, endPoint y: 468, distance: 6.2
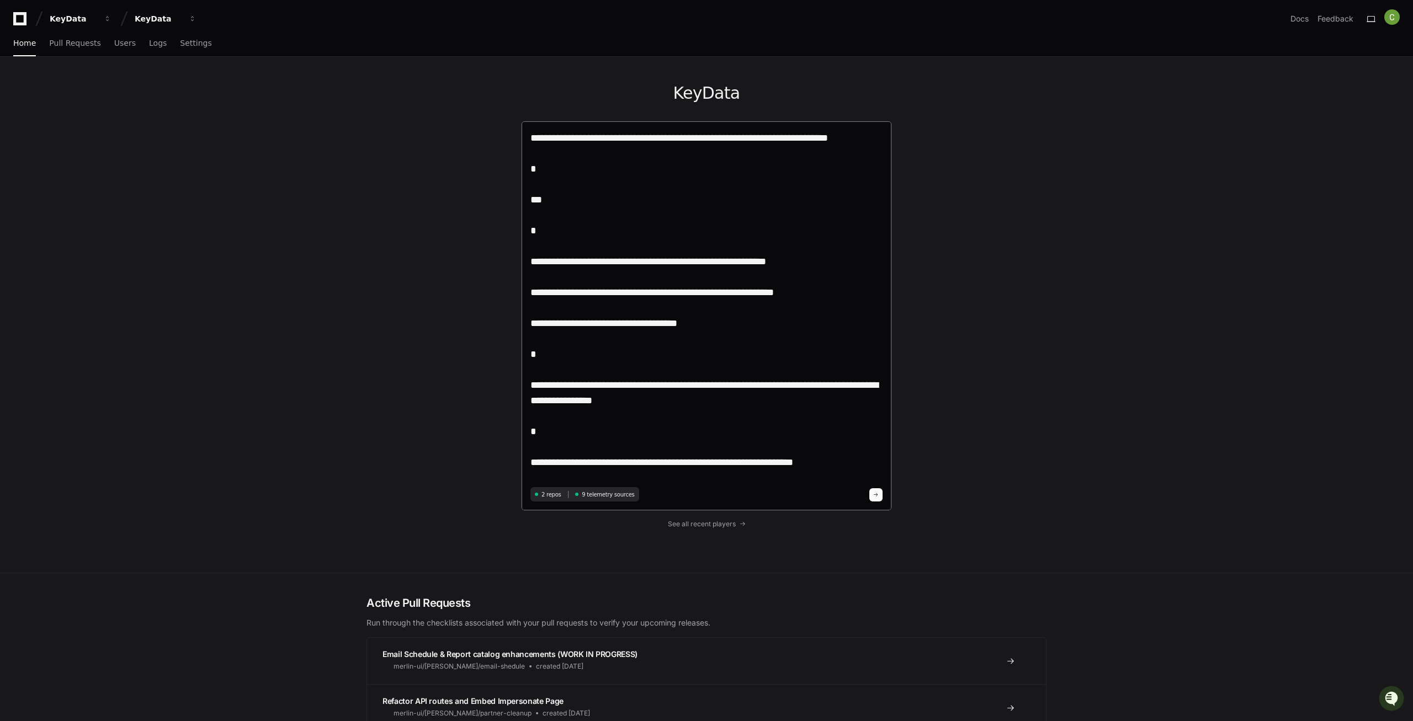
click at [828, 468] on textarea "**********" at bounding box center [706, 307] width 352 height 354
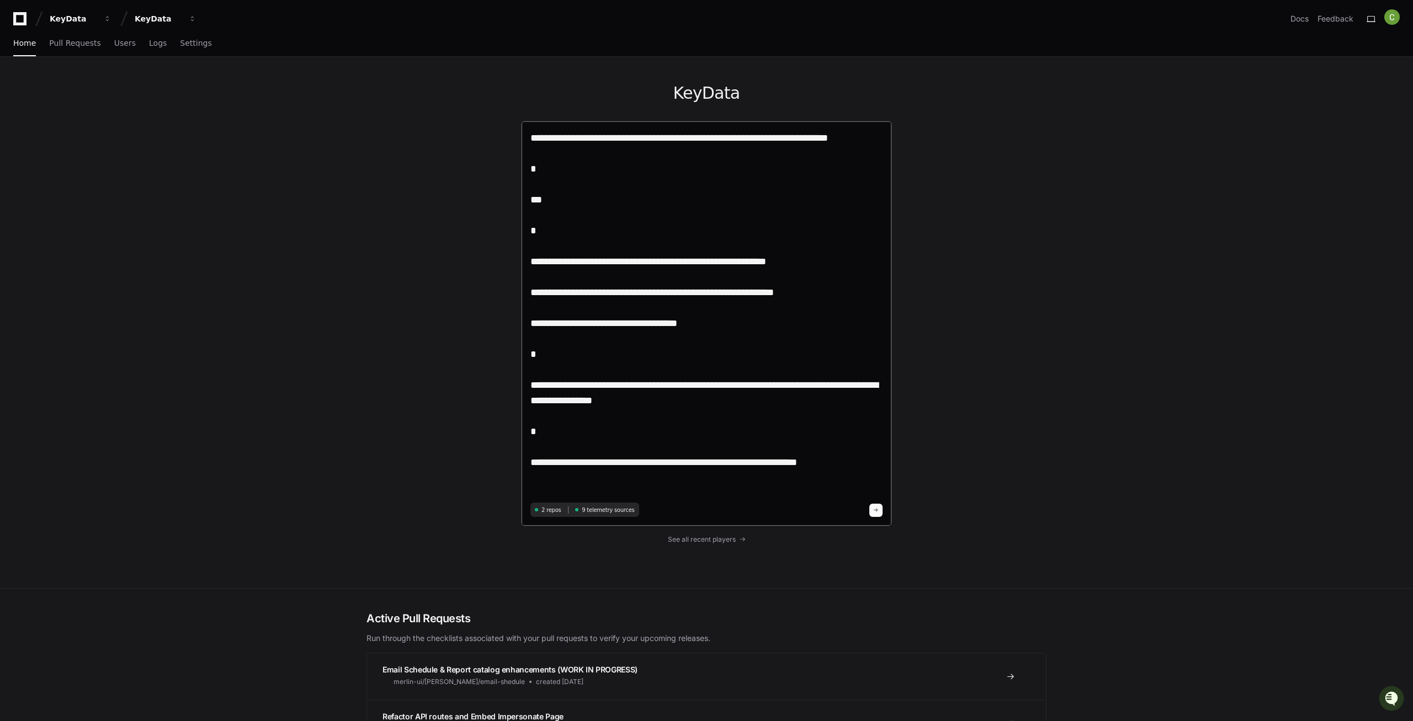
click at [659, 475] on textarea "**********" at bounding box center [706, 314] width 352 height 369
click at [1106, 518] on div "**********" at bounding box center [706, 323] width 1413 height 532
click at [695, 474] on textarea "**********" at bounding box center [706, 314] width 352 height 369
paste textarea "**********"
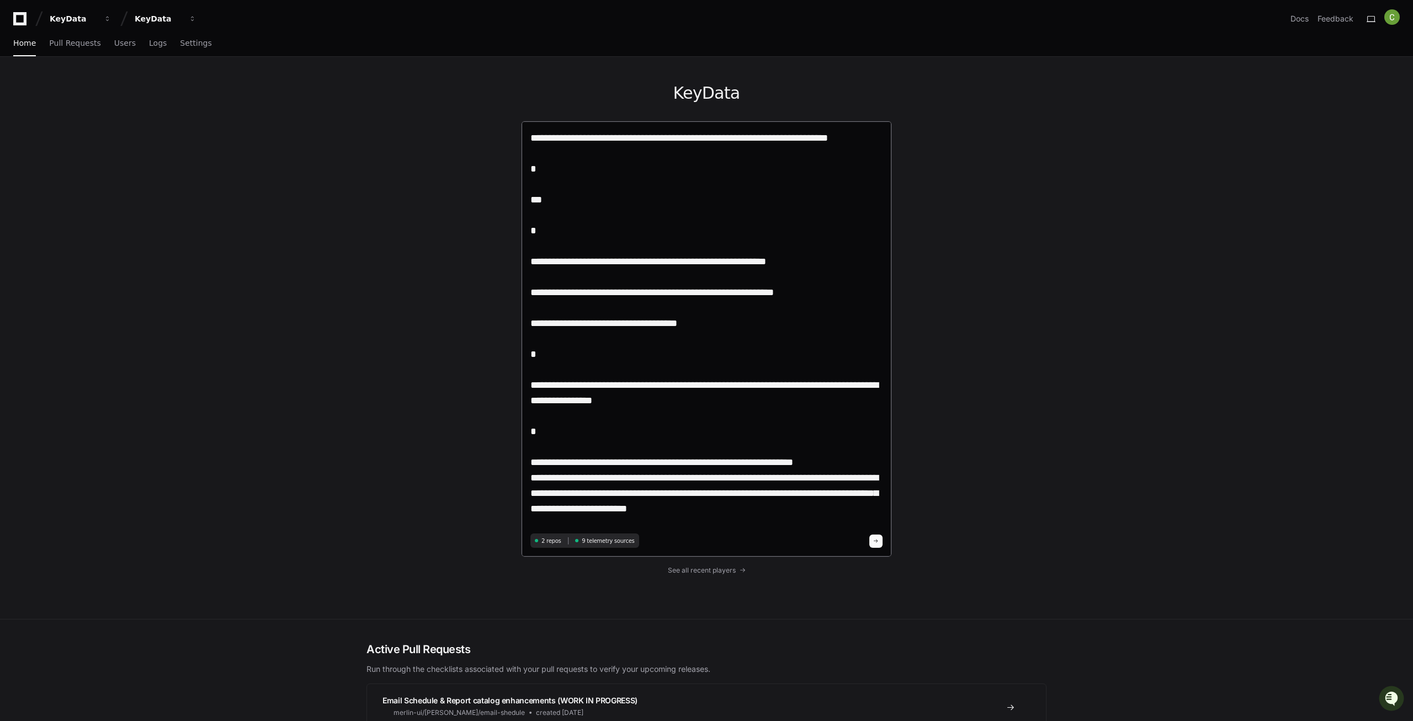
type textarea "**********"
click at [876, 544] on button at bounding box center [875, 541] width 13 height 13
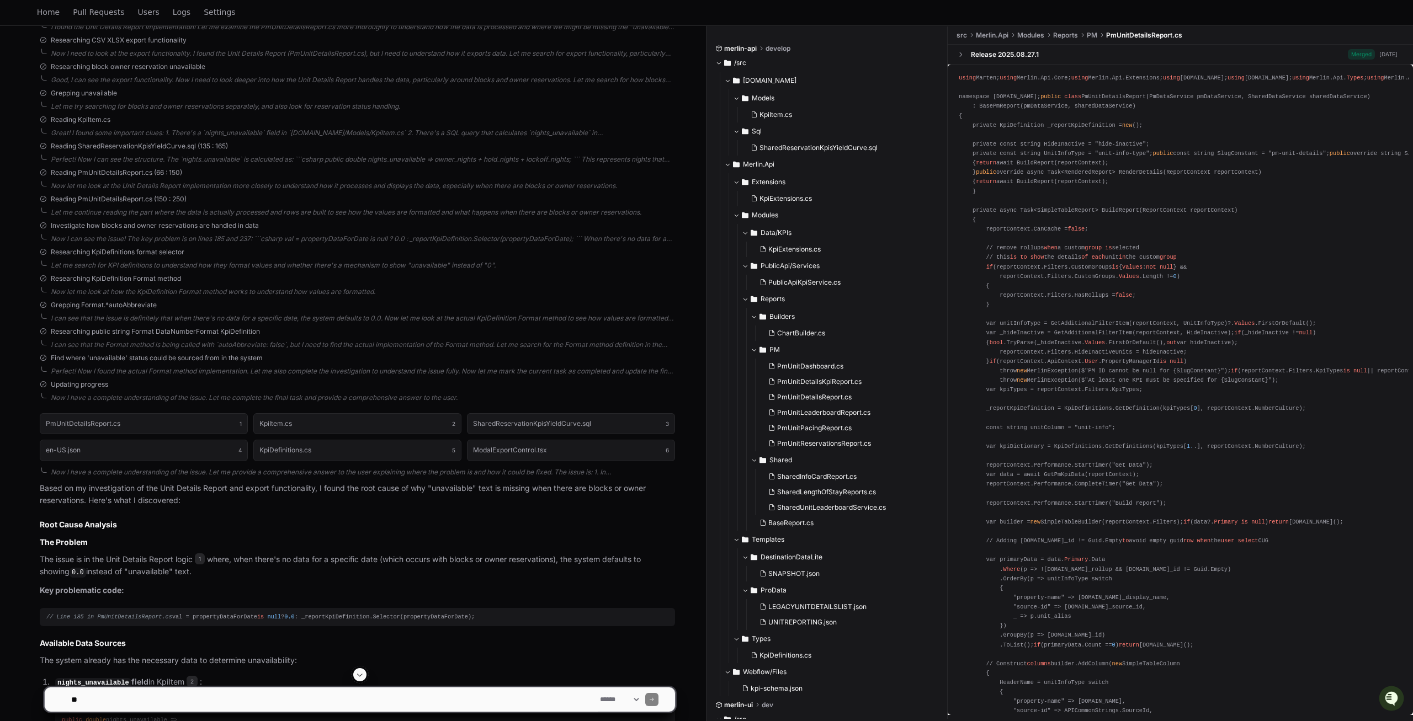
scroll to position [895, 0]
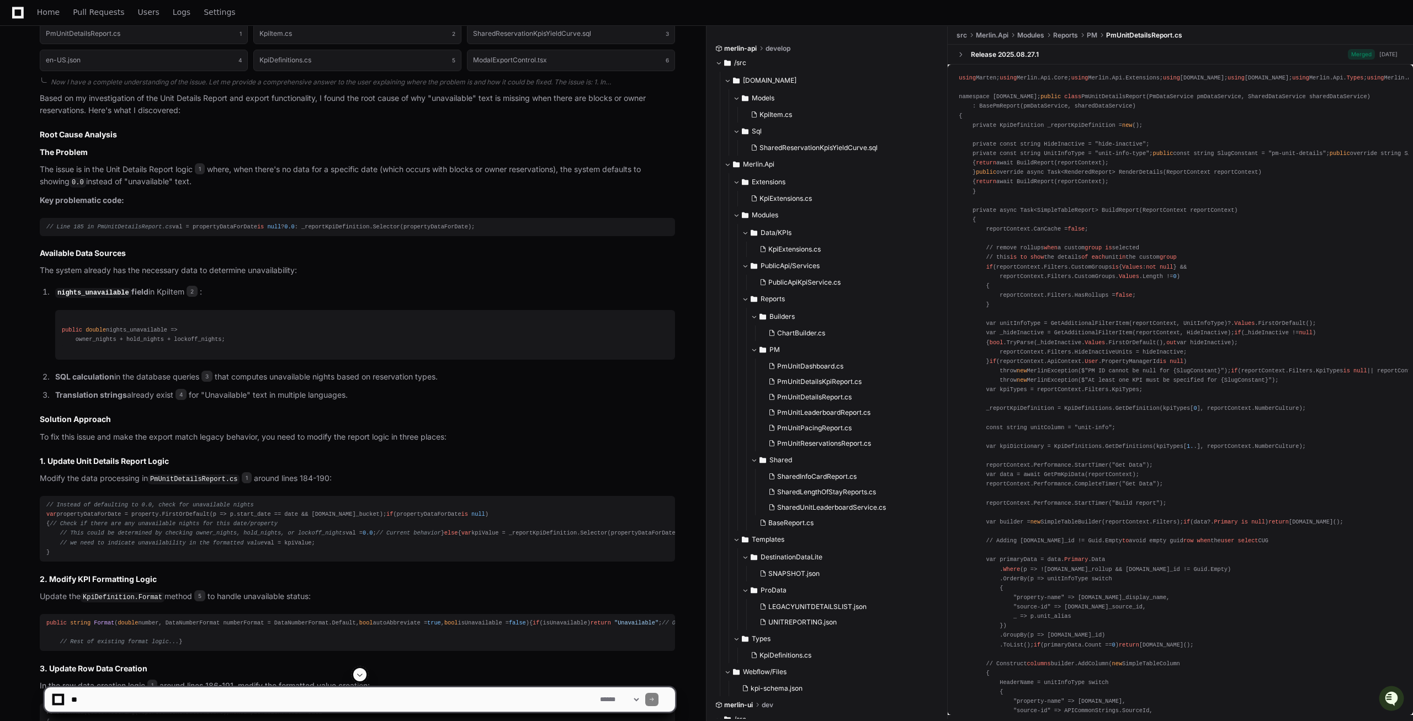
click at [197, 184] on p "The issue is in the Unit Details Report logic 1 where, when there's no data for…" at bounding box center [357, 175] width 635 height 25
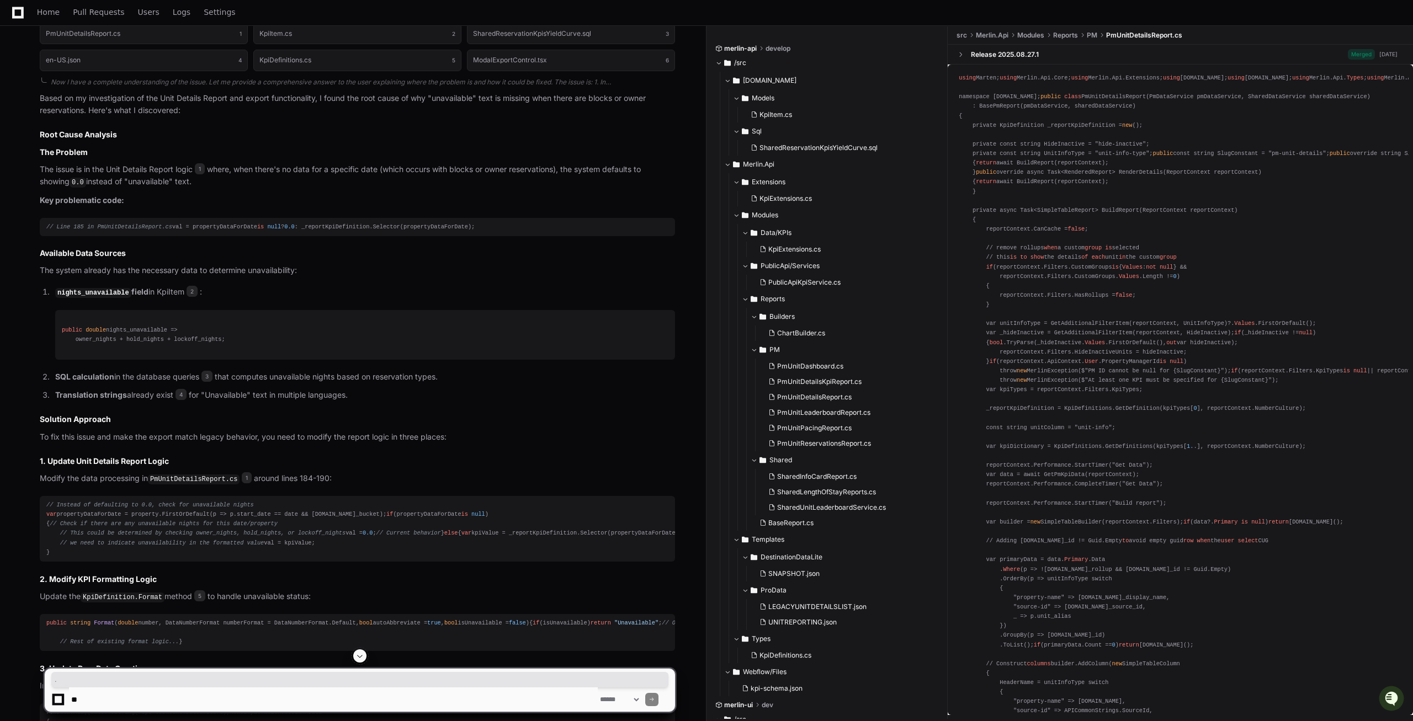
click at [51, 199] on strong "Key problematic code:" at bounding box center [82, 199] width 84 height 9
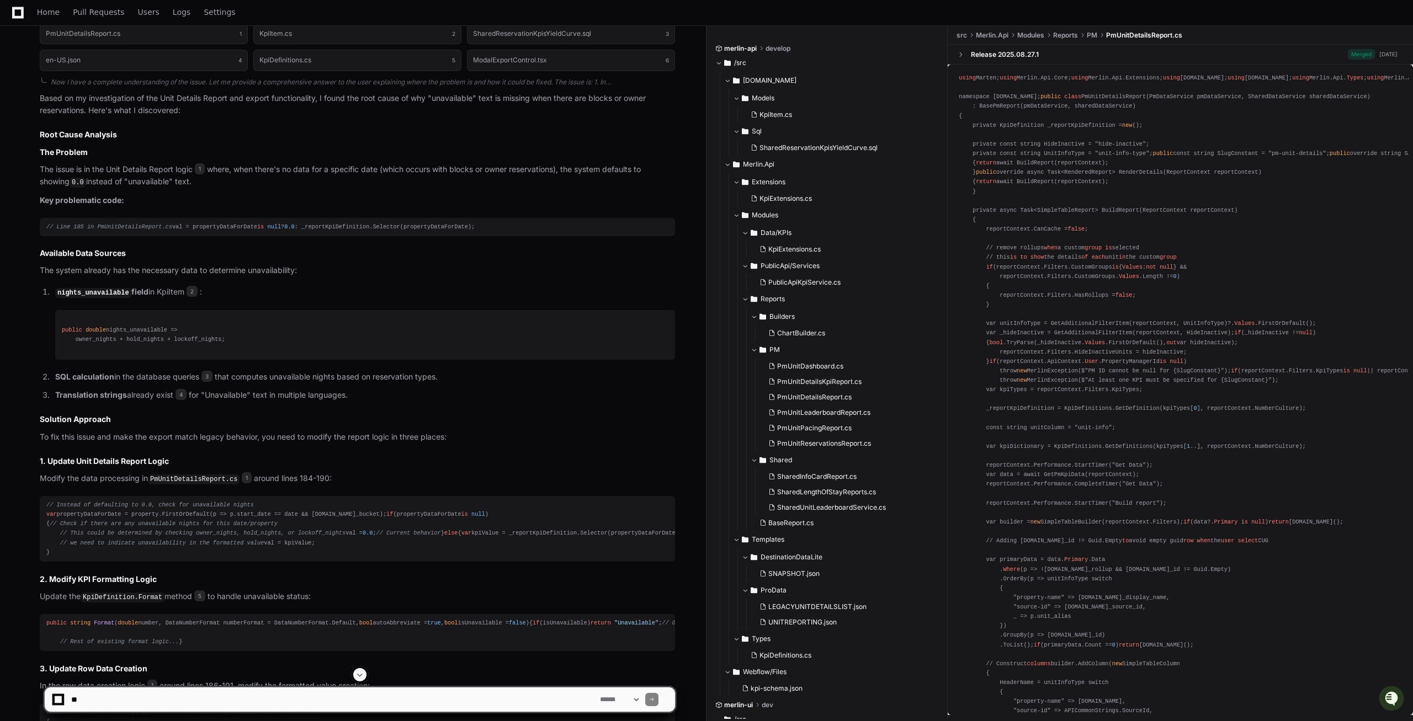
click at [54, 199] on strong "Key problematic code:" at bounding box center [82, 199] width 84 height 9
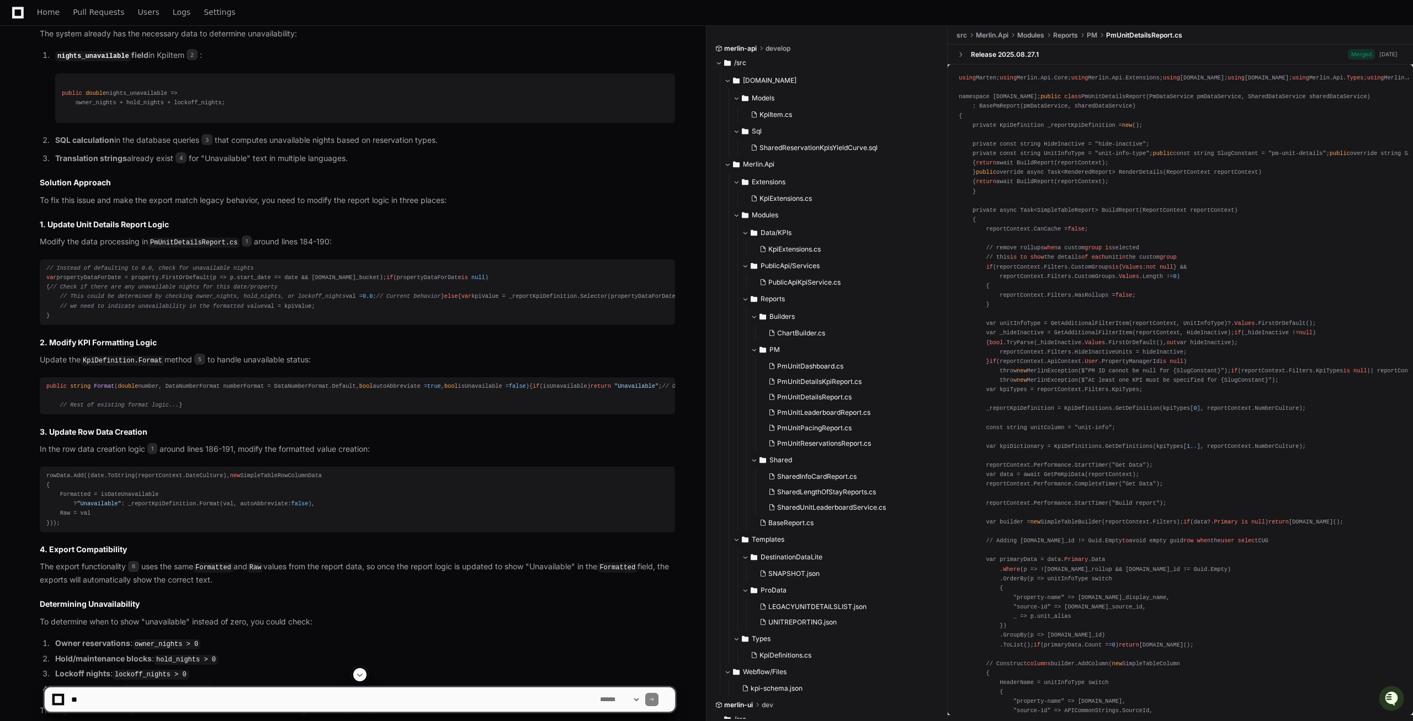
scroll to position [1075, 0]
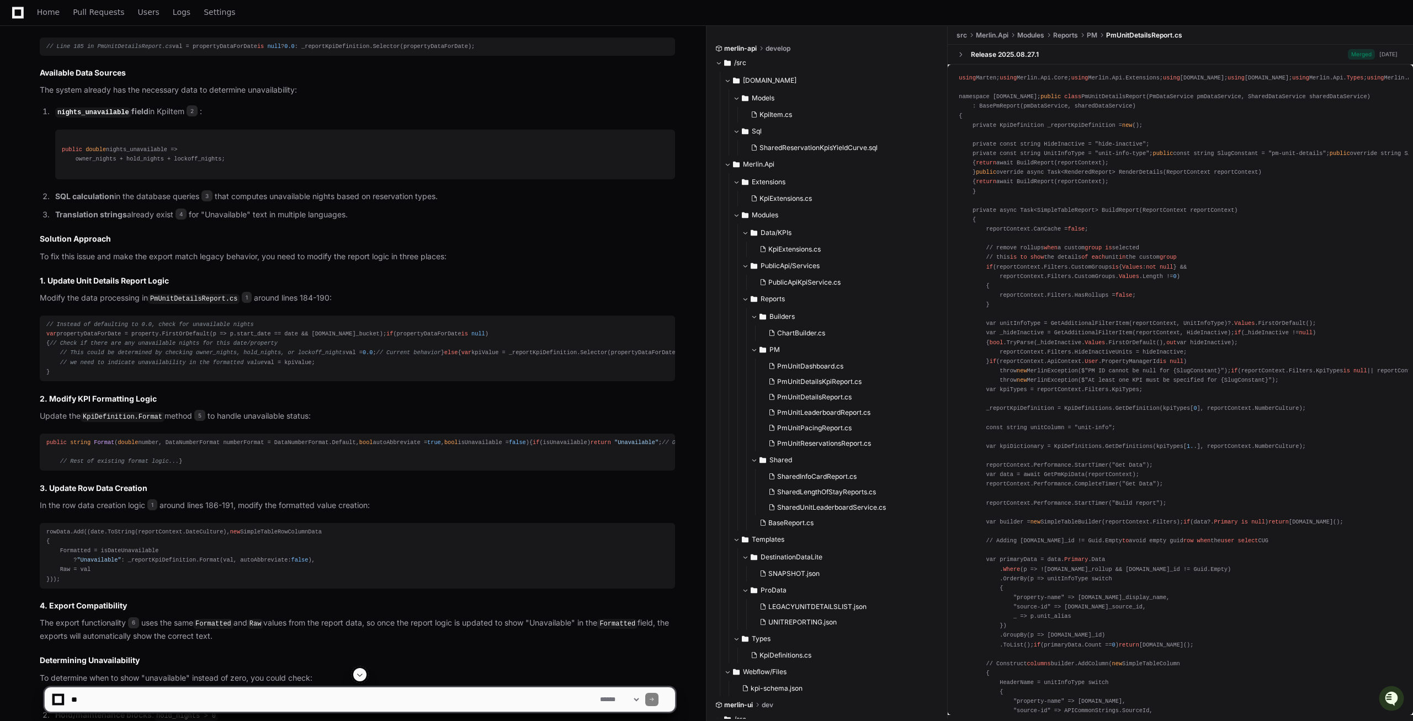
click at [194, 304] on code "PmUnitDetailsReport.cs" at bounding box center [194, 299] width 92 height 10
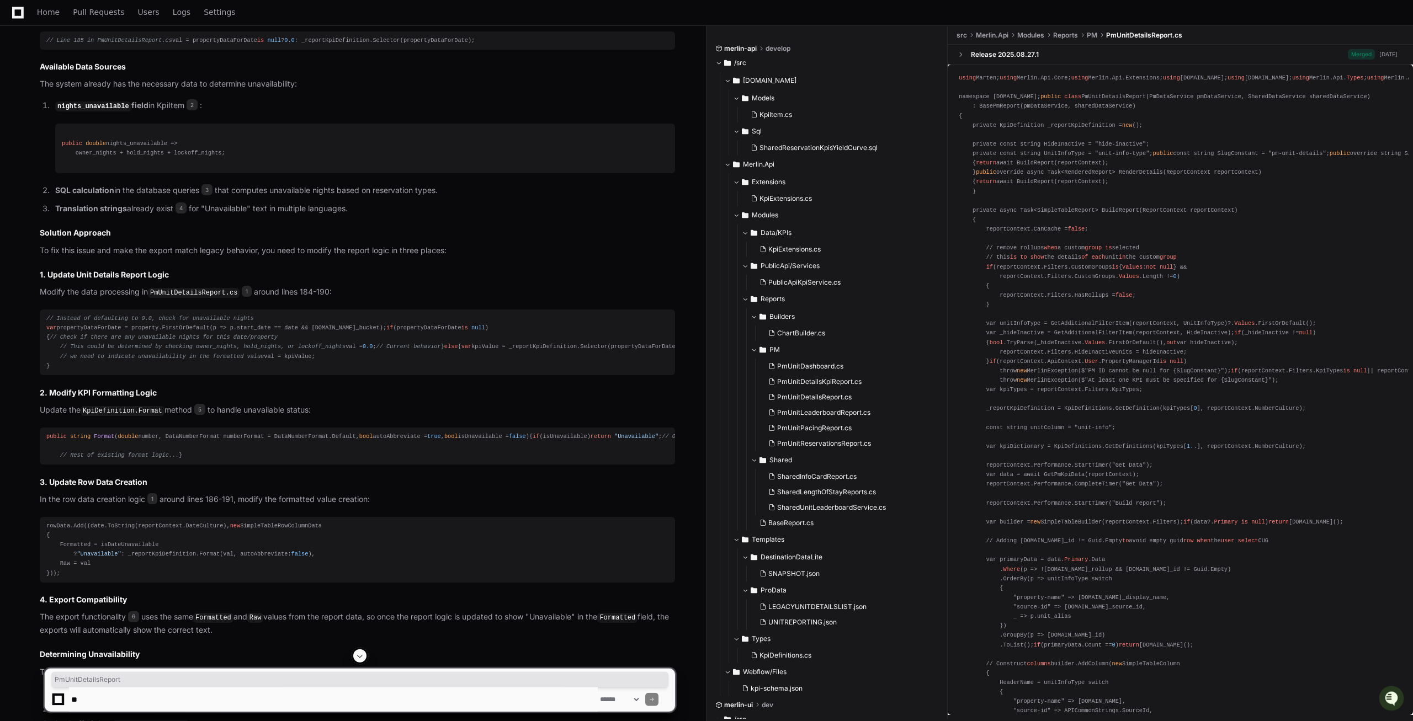
scroll to position [1131, 0]
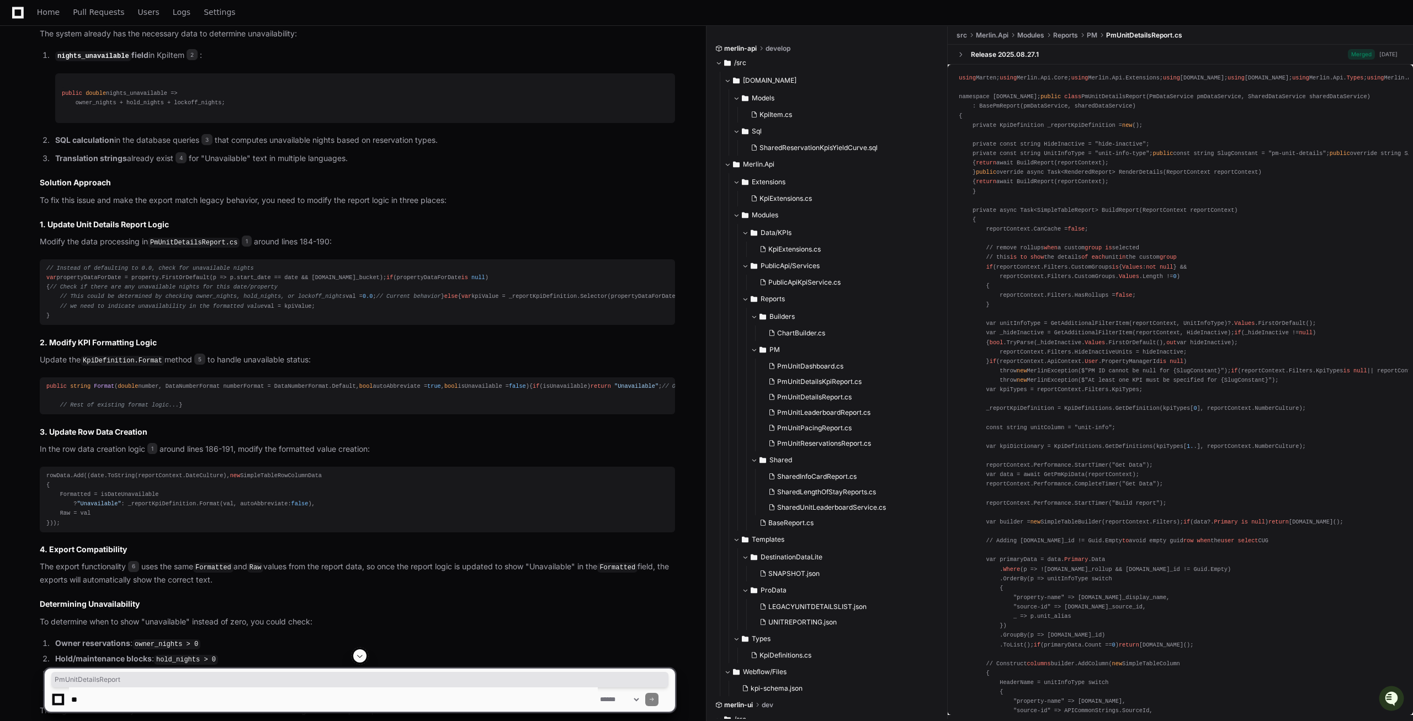
click at [98, 390] on span "Format" at bounding box center [104, 386] width 20 height 7
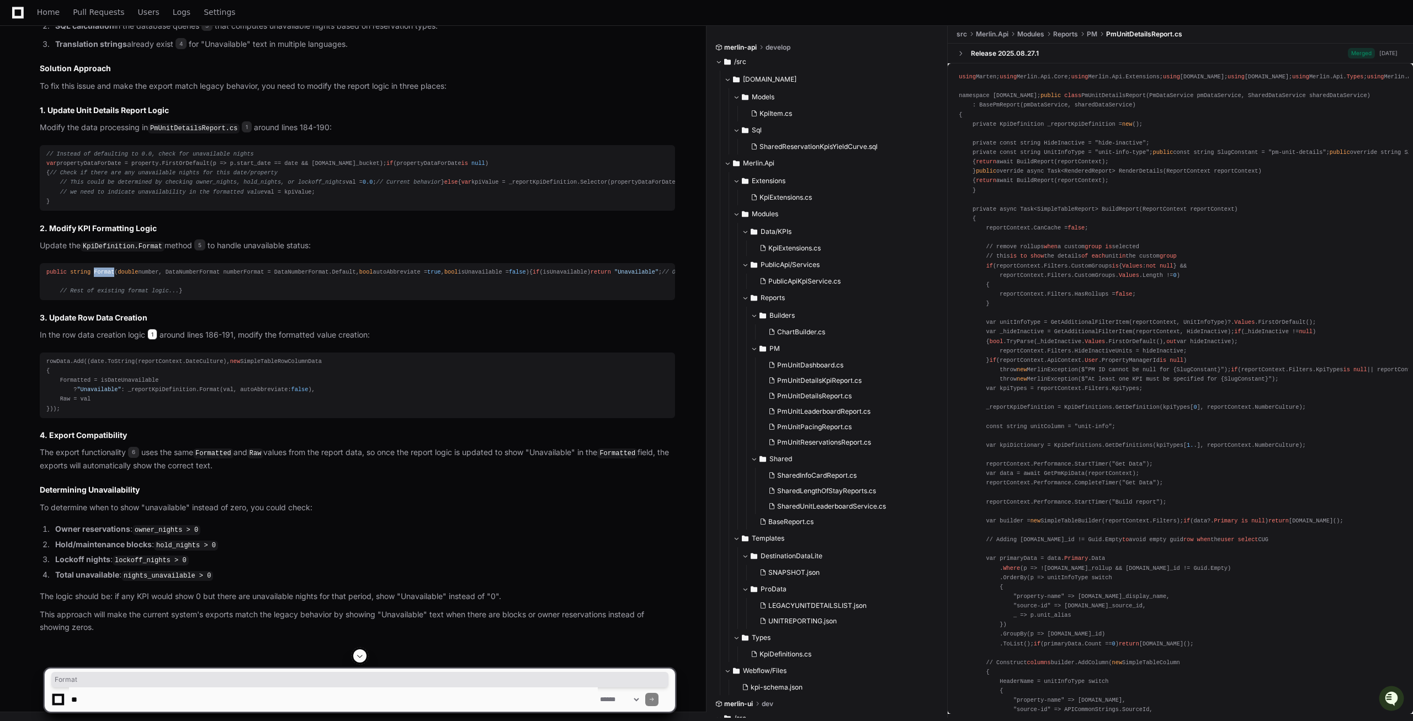
click at [150, 340] on span "1" at bounding box center [152, 334] width 10 height 11
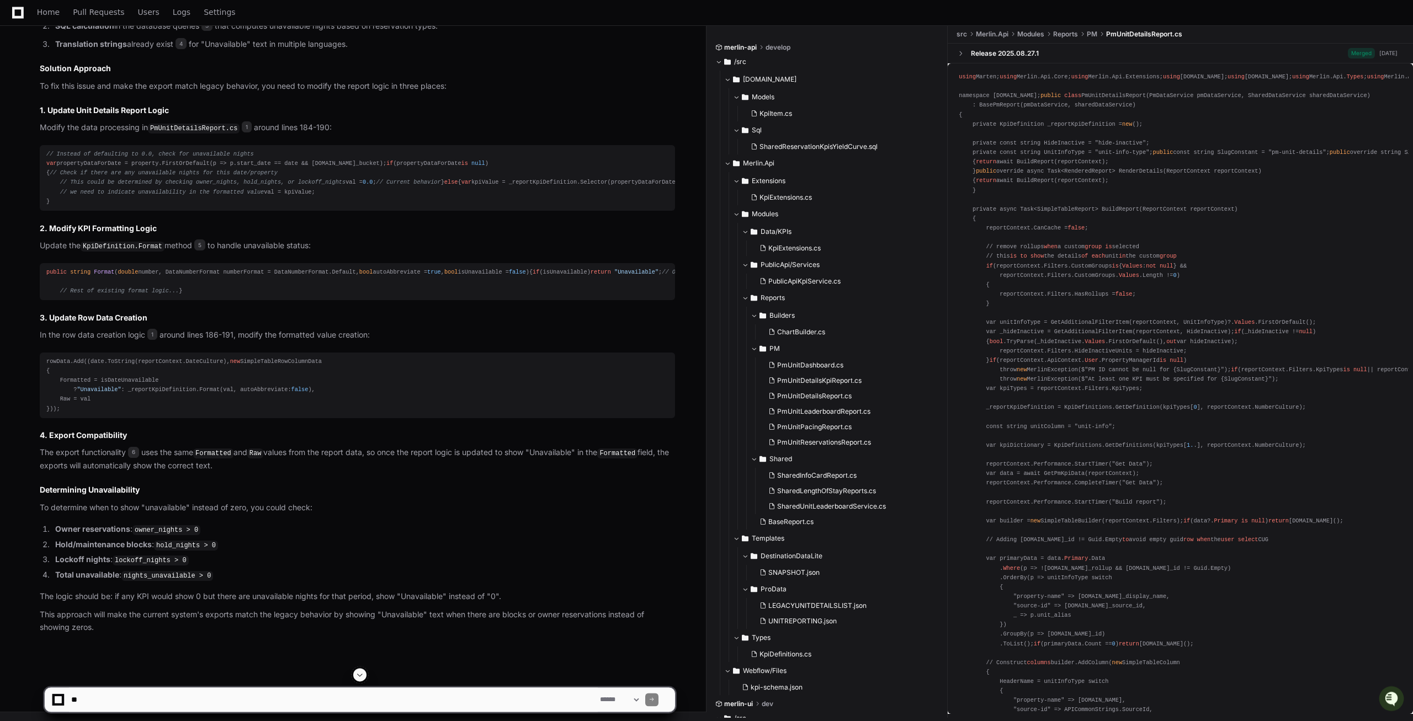
scroll to position [1413, 0]
click at [167, 530] on code "owner_nights > 0" at bounding box center [166, 530] width 68 height 10
click at [179, 548] on code "hold_nights > 0" at bounding box center [186, 546] width 64 height 10
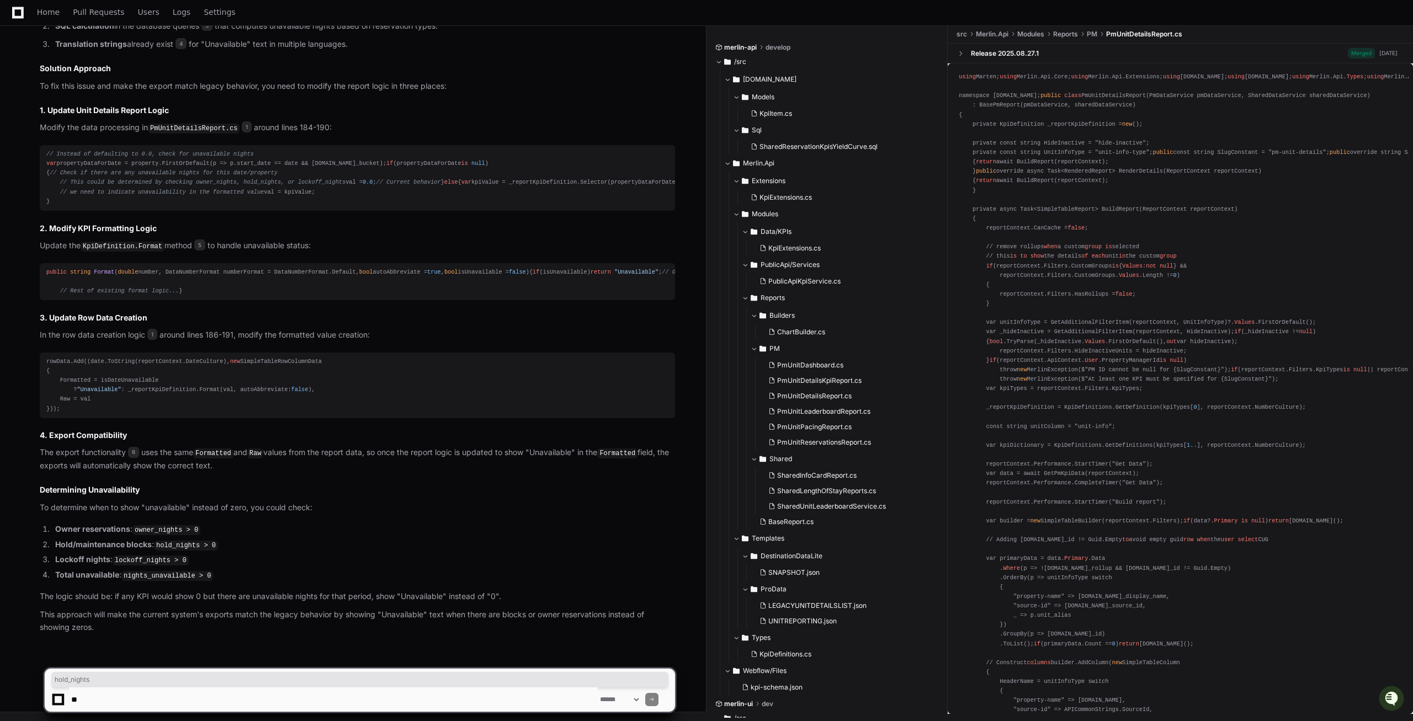
click at [147, 564] on code "lockoff_nights > 0" at bounding box center [151, 561] width 76 height 10
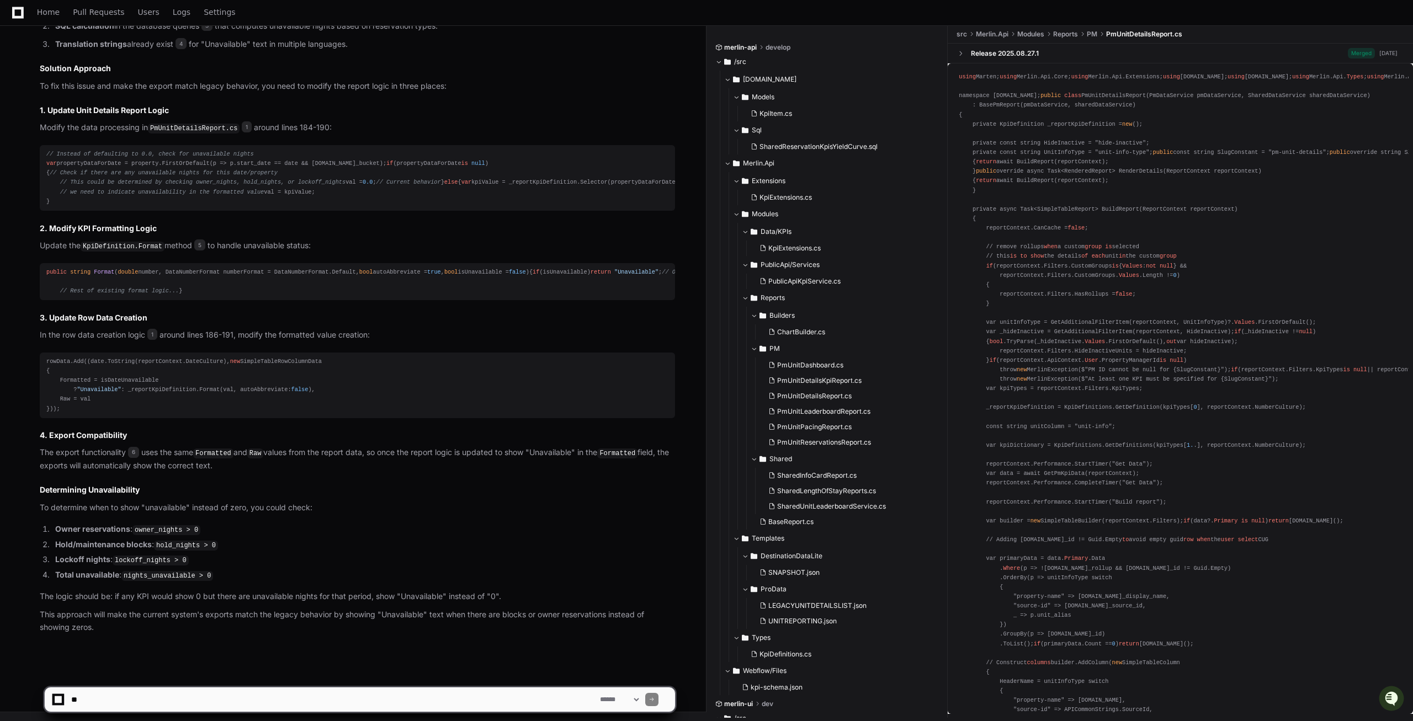
click at [147, 564] on code "lockoff_nights > 0" at bounding box center [151, 561] width 76 height 10
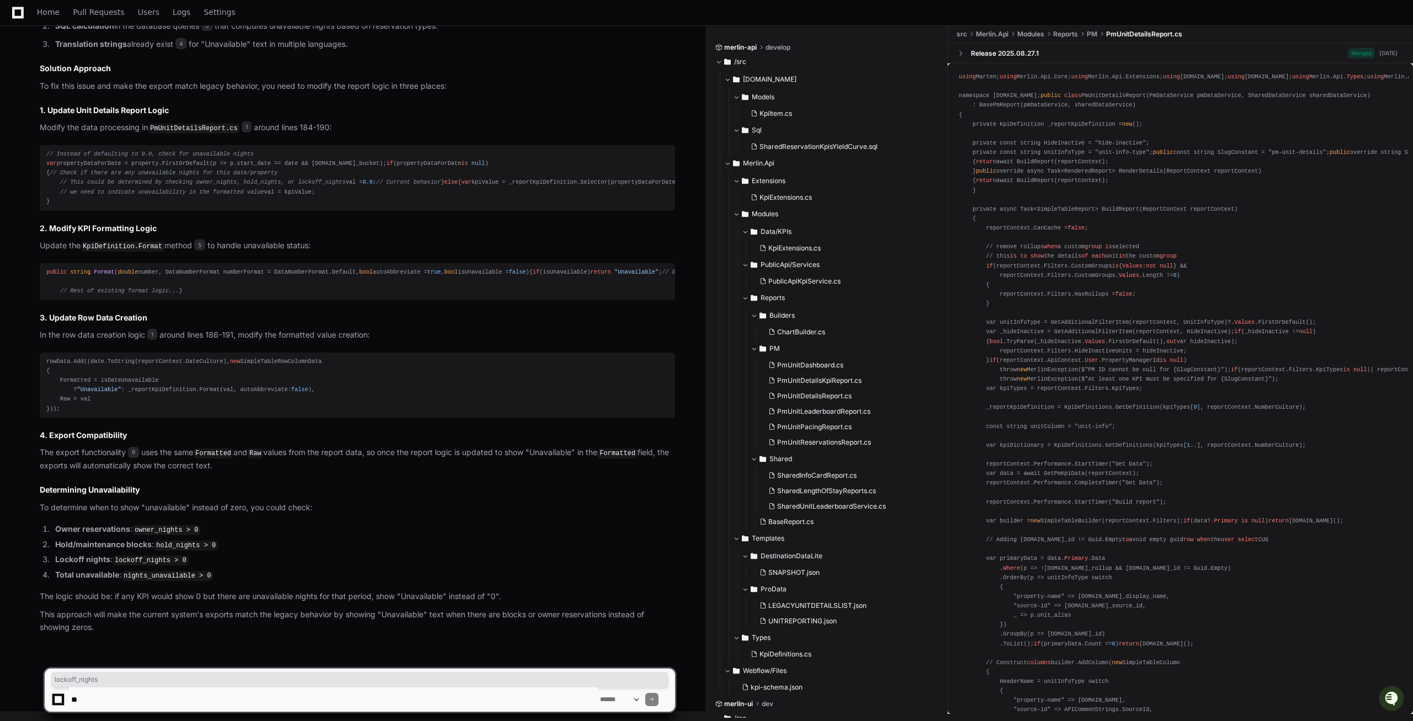
click at [161, 573] on code "nights_unavailable > 0" at bounding box center [167, 576] width 92 height 10
click at [121, 630] on p "This approach will make the current system's exports match the legacy behavior …" at bounding box center [357, 621] width 635 height 25
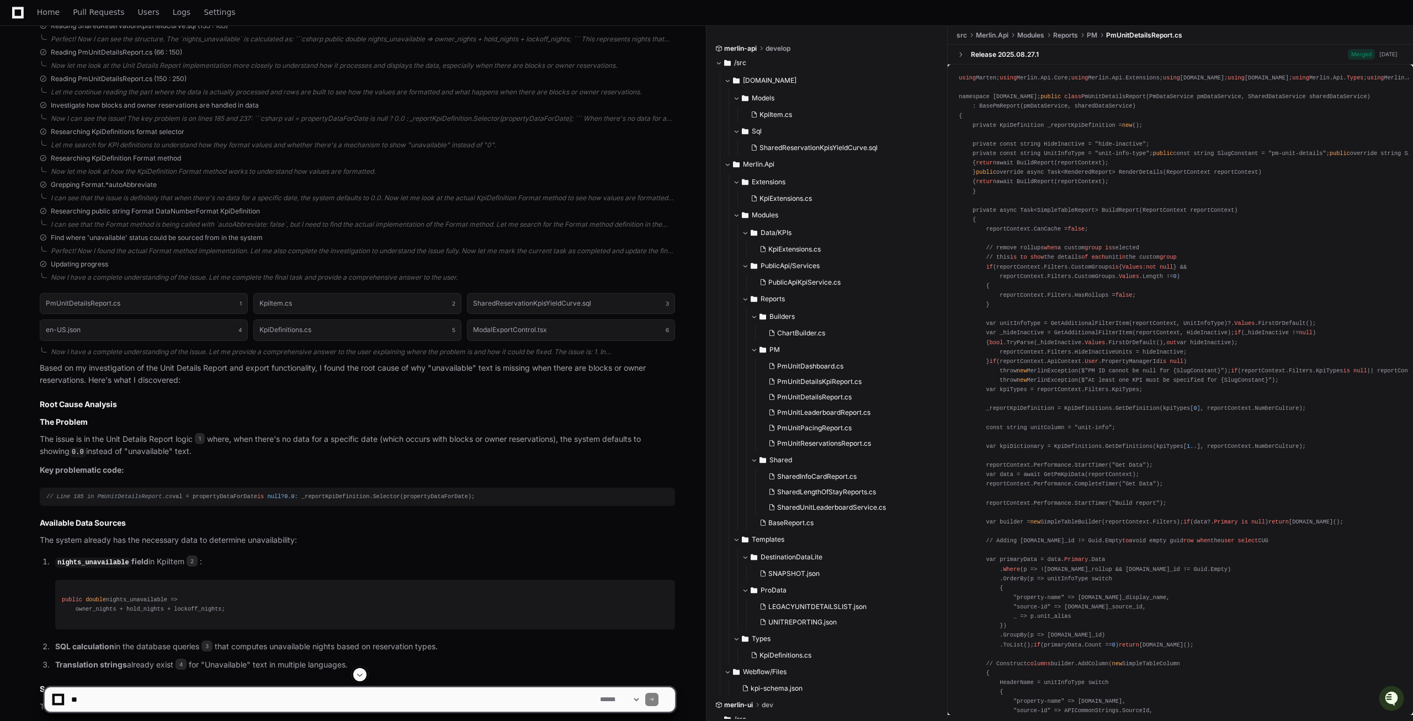
scroll to position [681, 0]
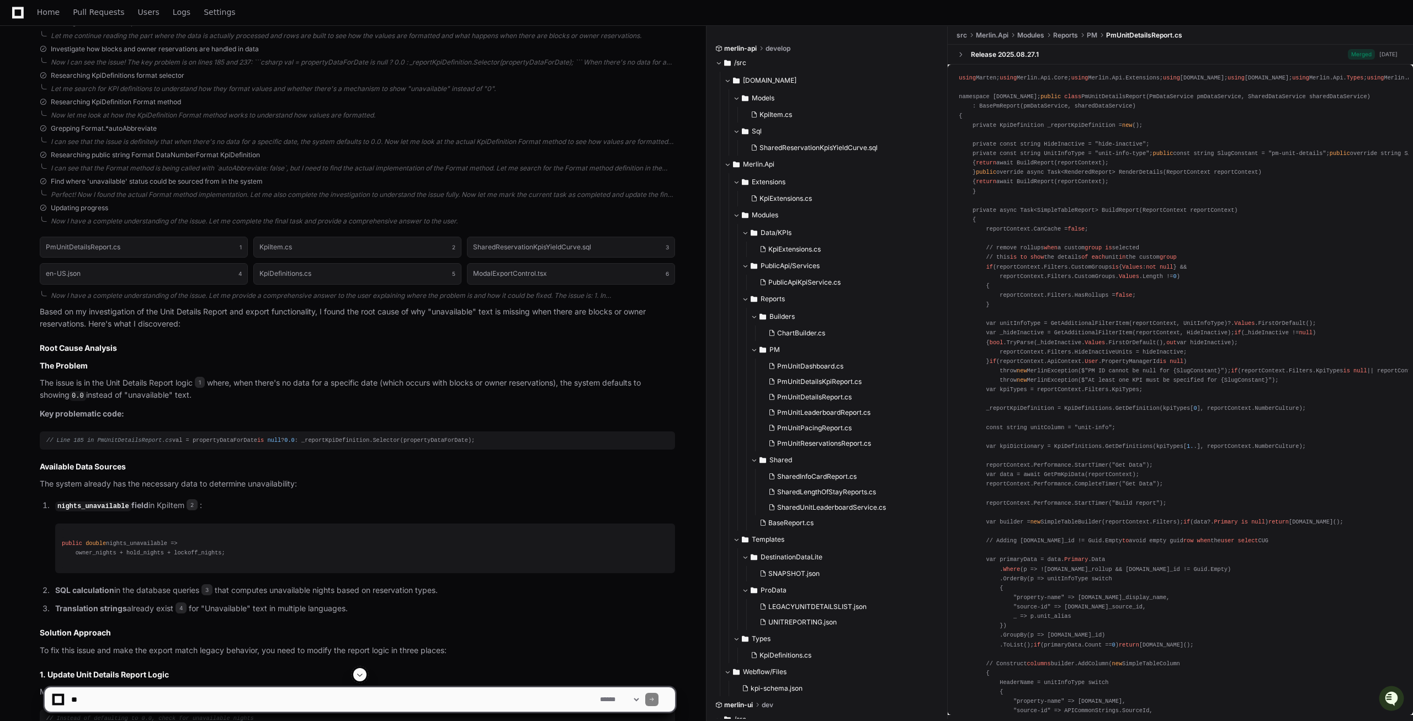
click at [130, 709] on textarea at bounding box center [333, 700] width 529 height 24
type textarea "**********"
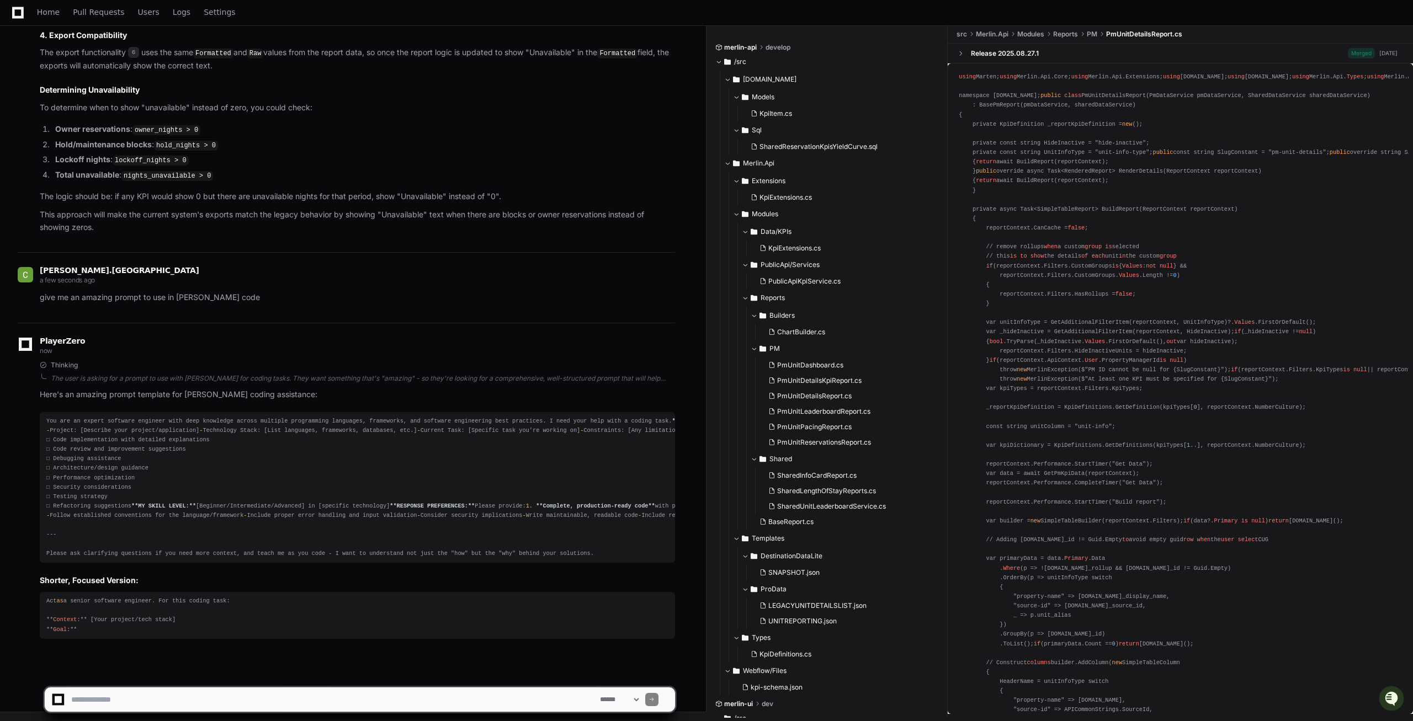
scroll to position [2125, 0]
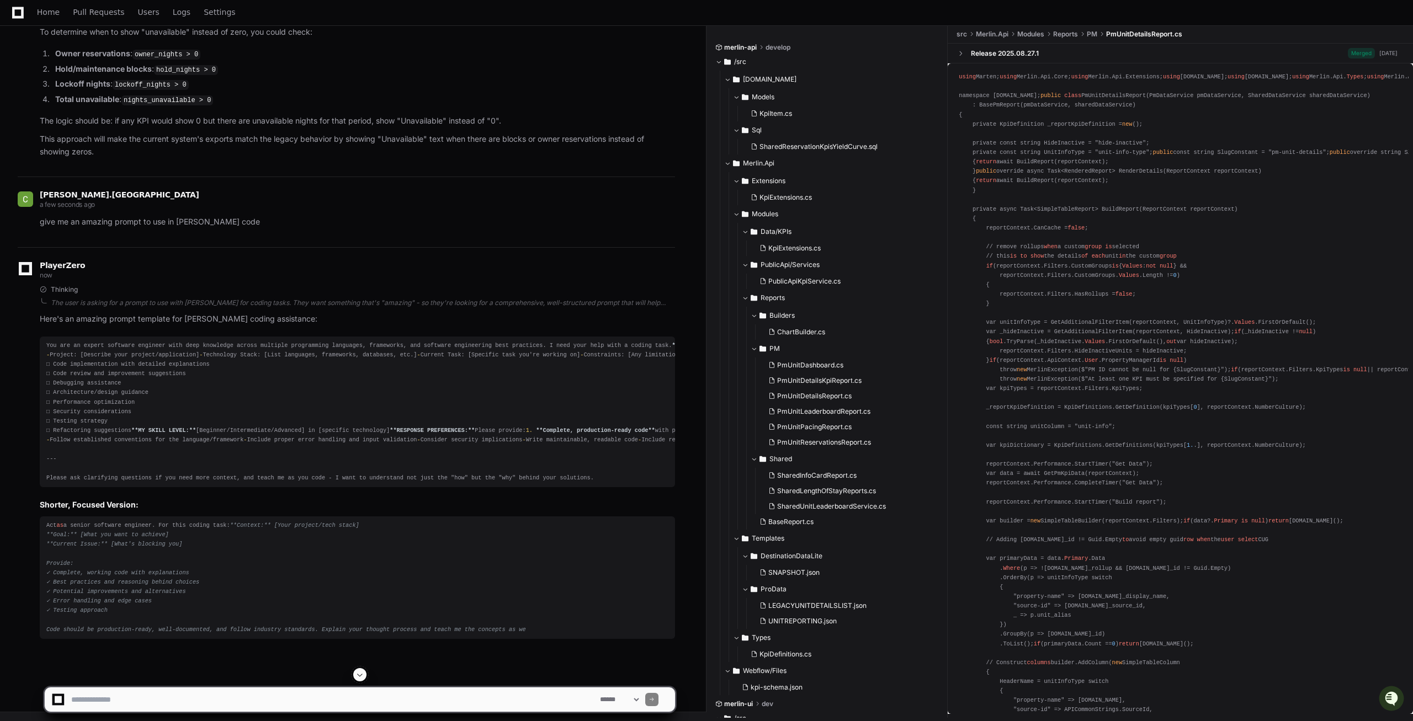
drag, startPoint x: 62, startPoint y: 95, endPoint x: 187, endPoint y: 236, distance: 188.8
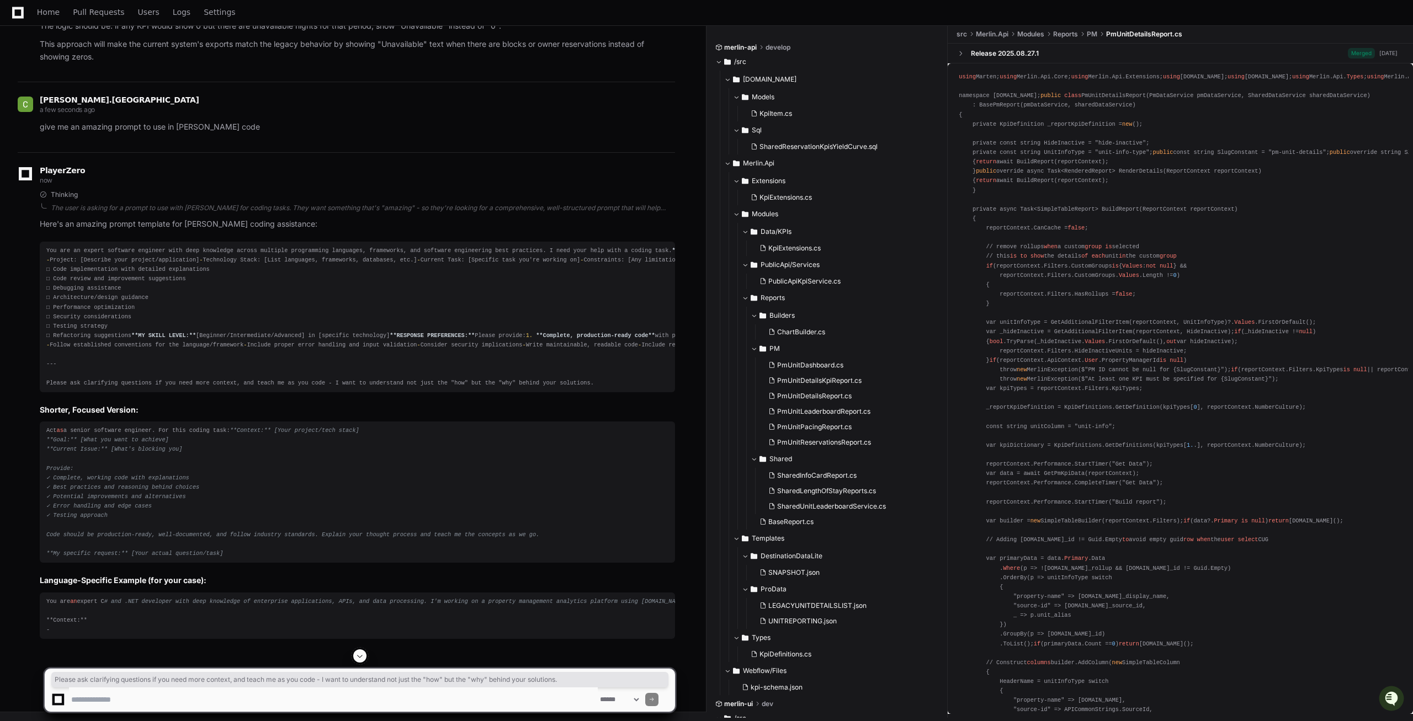
drag, startPoint x: 495, startPoint y: 566, endPoint x: 551, endPoint y: 554, distance: 57.7
click at [543, 388] on div "You are an expert software engineer with deep knowledge across multiple program…" at bounding box center [357, 317] width 622 height 142
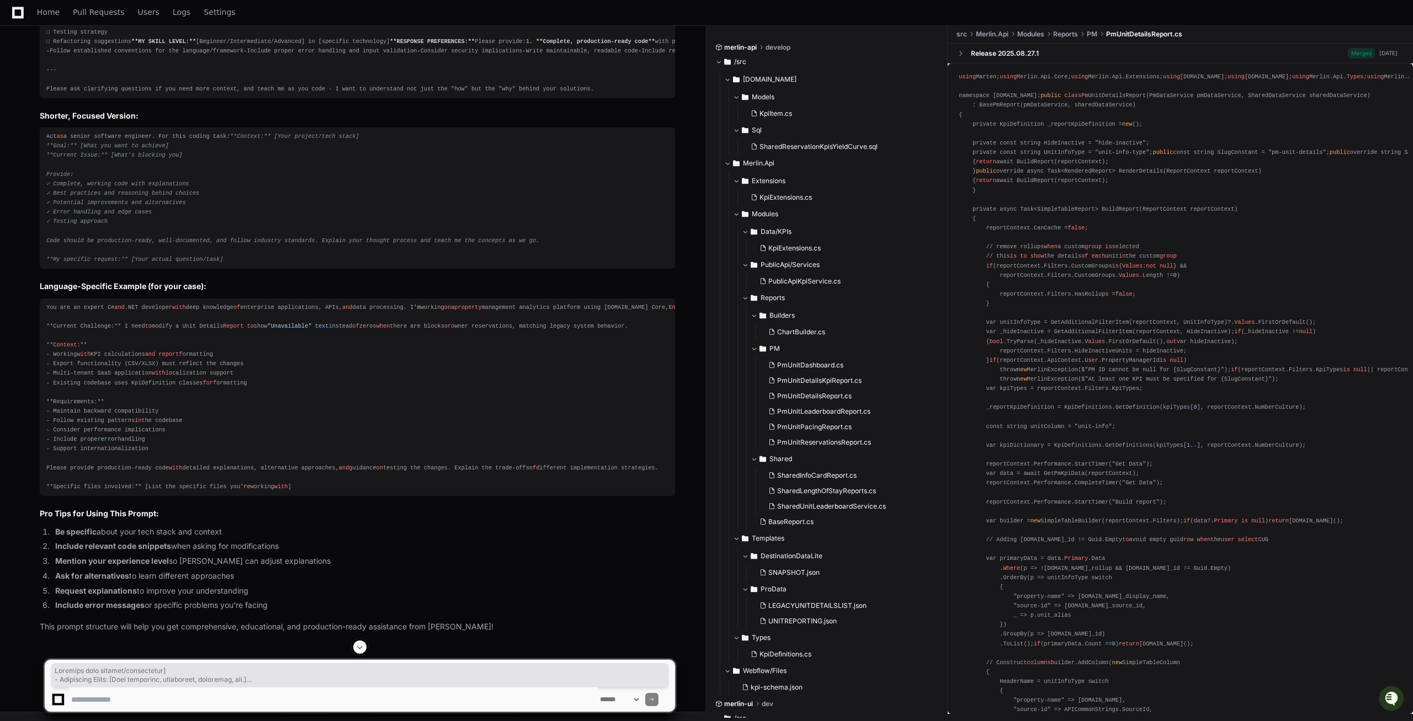
scroll to position [2169, 0]
drag, startPoint x: 526, startPoint y: 338, endPoint x: 61, endPoint y: 86, distance: 529.2
click at [78, 87] on div "You are an expert software engineer with deep knowledge across multiple program…" at bounding box center [357, 23] width 622 height 142
drag, startPoint x: 61, startPoint y: 86, endPoint x: 78, endPoint y: 167, distance: 82.5
click at [78, 94] on div "You are an expert software engineer with deep knowledge across multiple program…" at bounding box center [357, 23] width 622 height 142
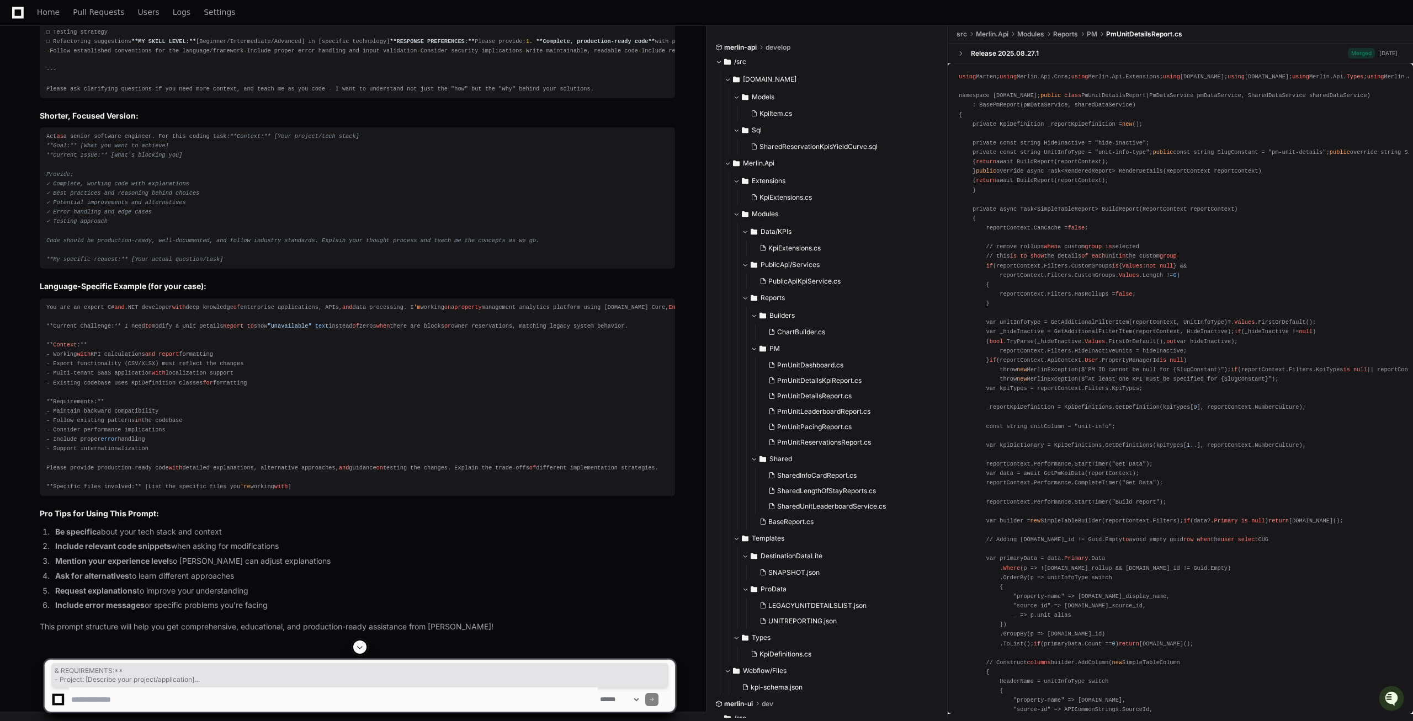
click at [51, 75] on div "You are an expert software engineer with deep knowledge across multiple program…" at bounding box center [357, 23] width 622 height 142
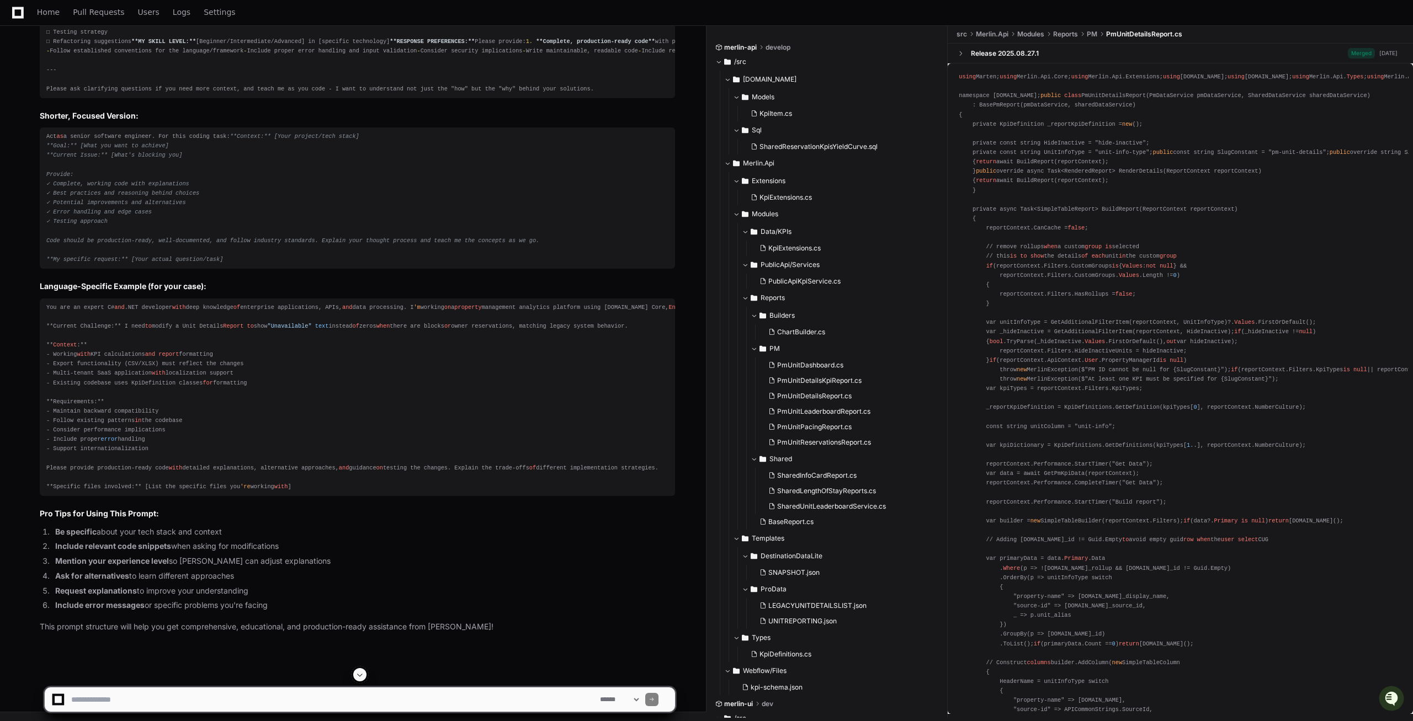
click at [48, 65] on div "You are an expert software engineer with deep knowledge across multiple program…" at bounding box center [357, 23] width 622 height 142
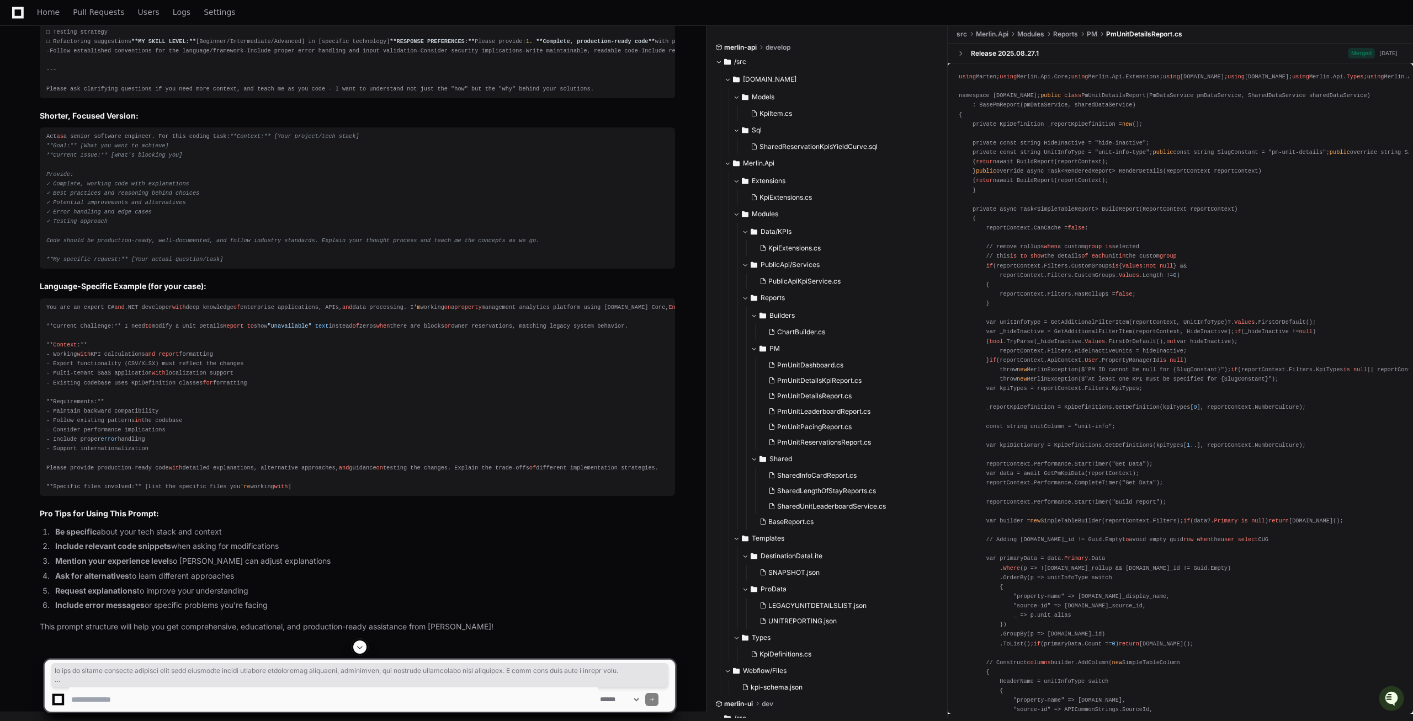
copy div "lo ips do sitame consecte adipisci elit sedd eiusmodte incidi utlabore etdolore…"
drag, startPoint x: 48, startPoint y: 63, endPoint x: 549, endPoint y: 524, distance: 680.4
click at [549, 94] on div "You are an expert software engineer with deep knowledge across multiple program…" at bounding box center [357, 23] width 622 height 142
click at [375, 94] on div "You are an expert software engineer with deep knowledge across multiple program…" at bounding box center [357, 23] width 622 height 142
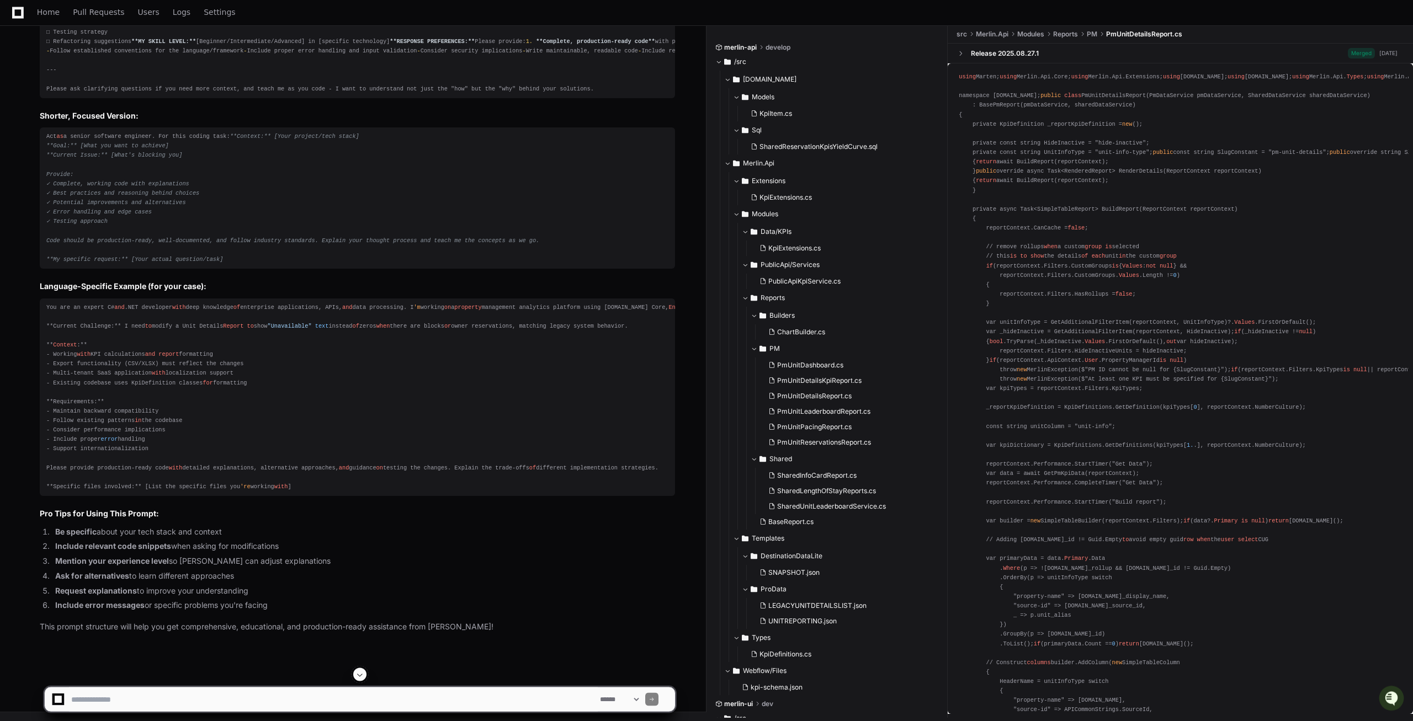
scroll to position [2563, 0]
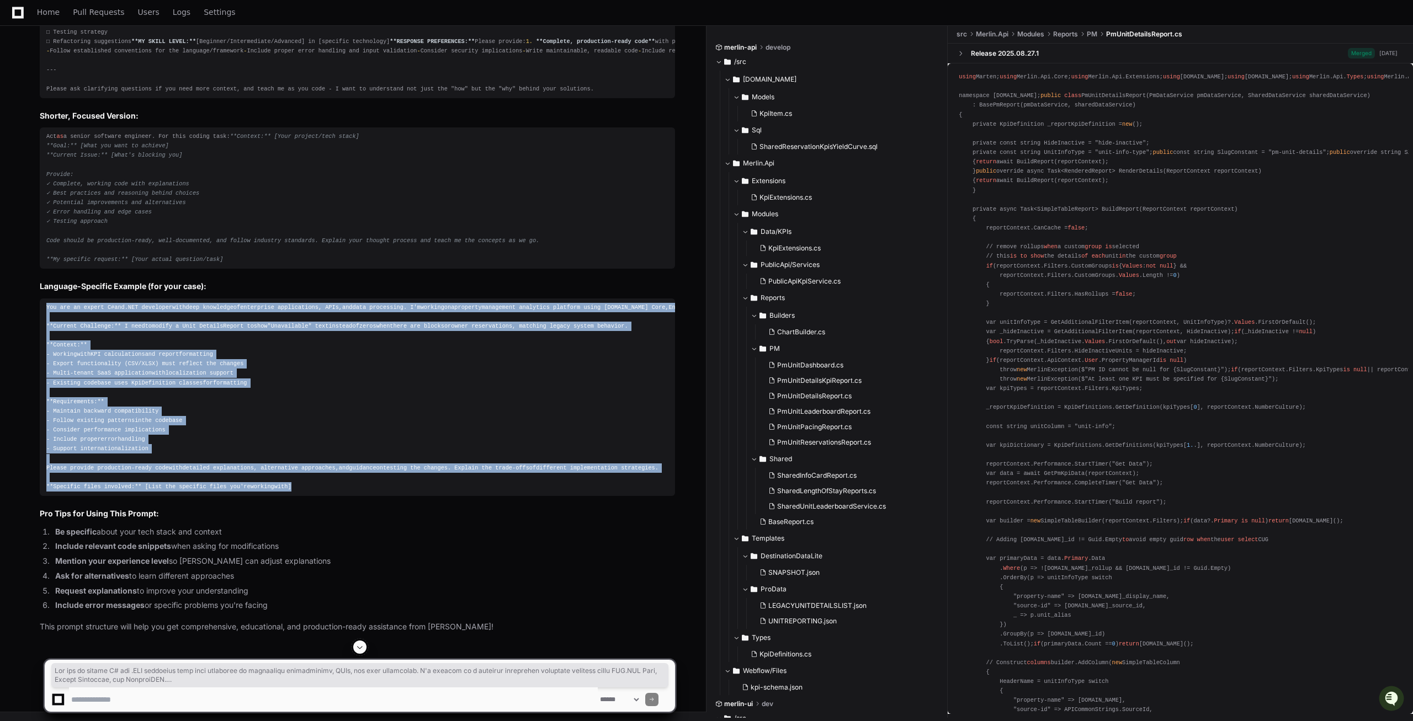
copy div "You are an expert C# and .NET developer with deep knowledge of enterprise appli…"
drag, startPoint x: 282, startPoint y: 541, endPoint x: 44, endPoint y: 358, distance: 300.2
click at [44, 358] on pre "You are an expert C# and .NET developer with deep knowledge of enterprise appli…" at bounding box center [357, 398] width 635 height 198
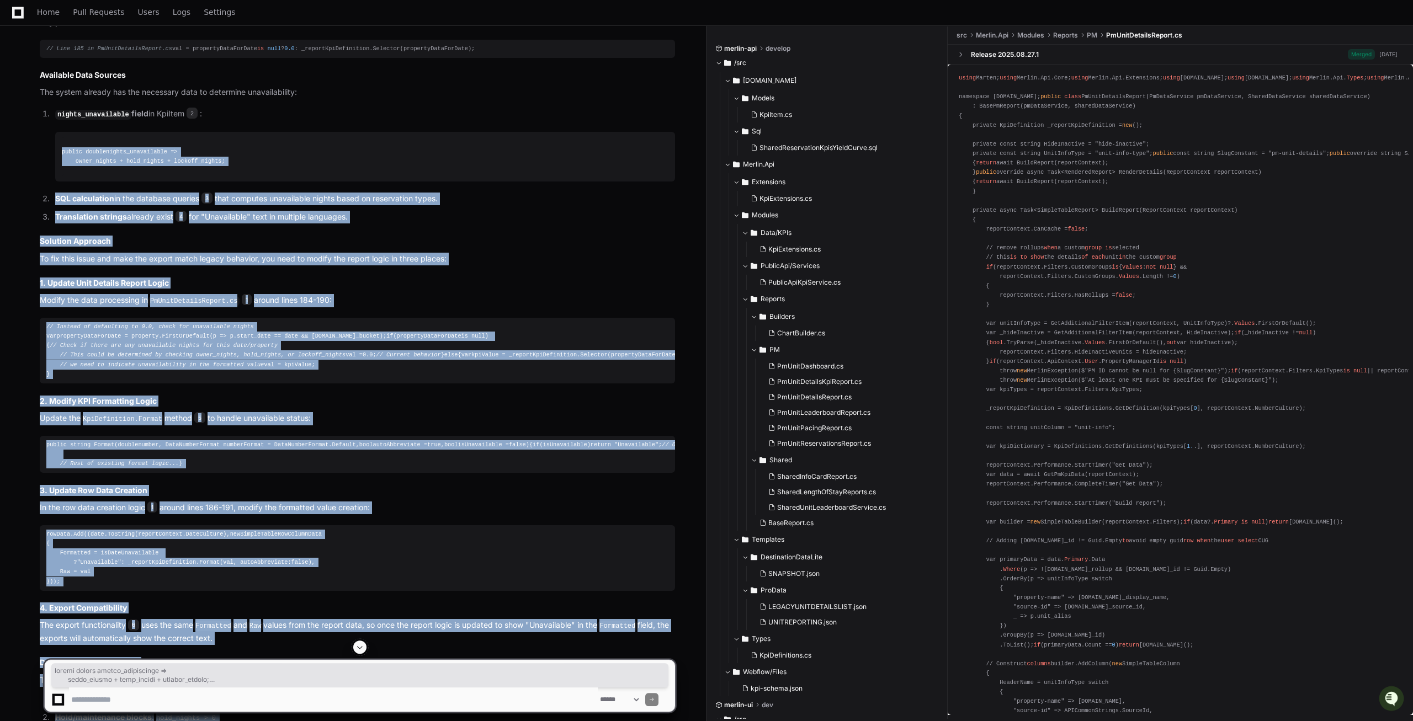
scroll to position [987, 0]
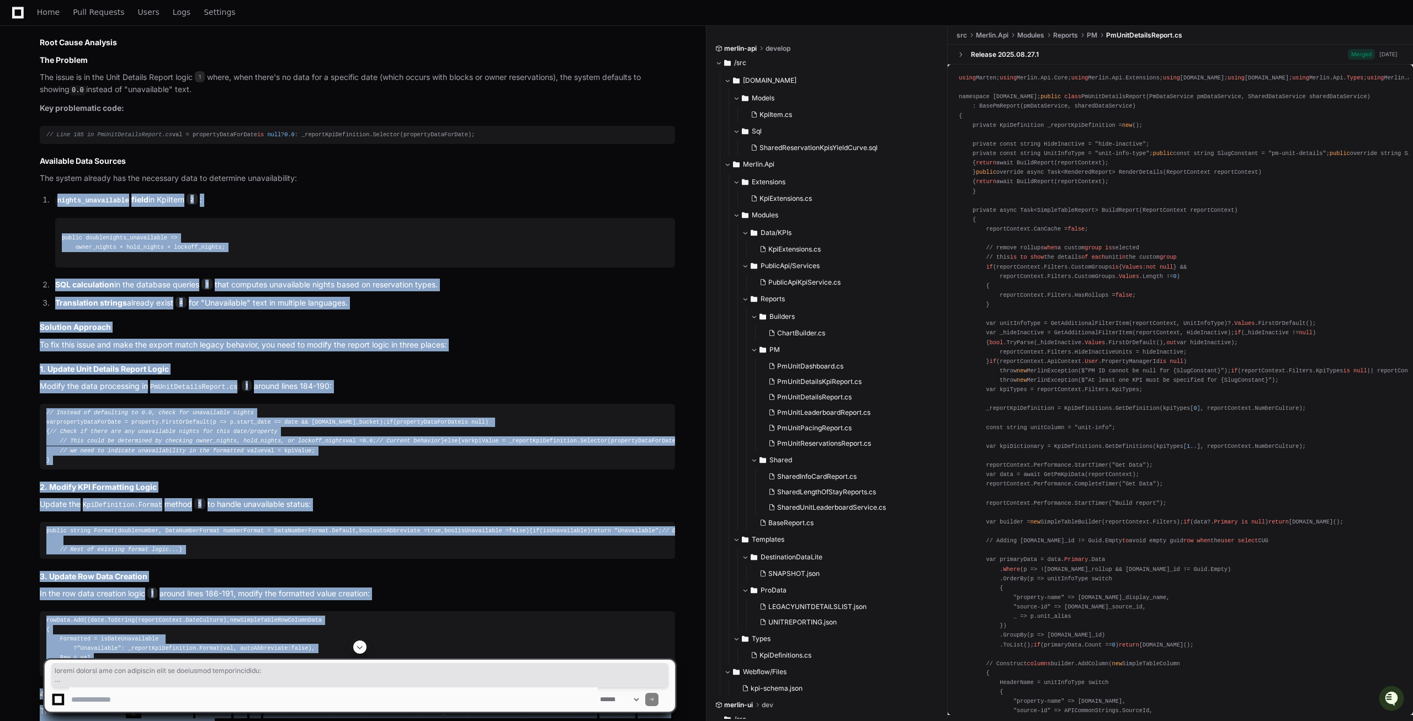
drag, startPoint x: 214, startPoint y: 497, endPoint x: 55, endPoint y: 200, distance: 337.0
click at [55, 200] on div "PmUnitDetailsReport.cs 1 KpiItem.cs 2 SharedReservationKpisYieldCurve.sql 3 en-…" at bounding box center [357, 408] width 635 height 968
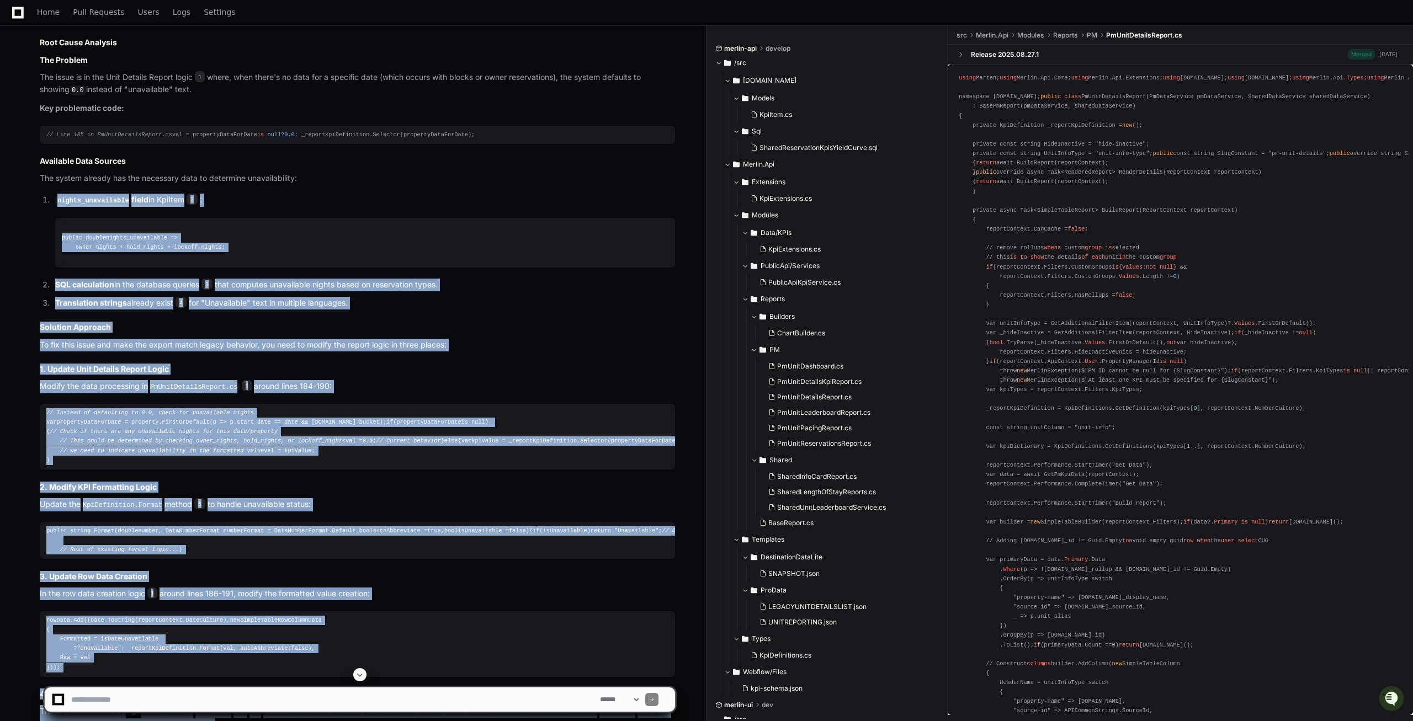
click at [88, 319] on div "PmUnitDetailsReport.cs 1 KpiItem.cs 2 SharedReservationKpisYieldCurve.sql 3 en-…" at bounding box center [357, 408] width 635 height 968
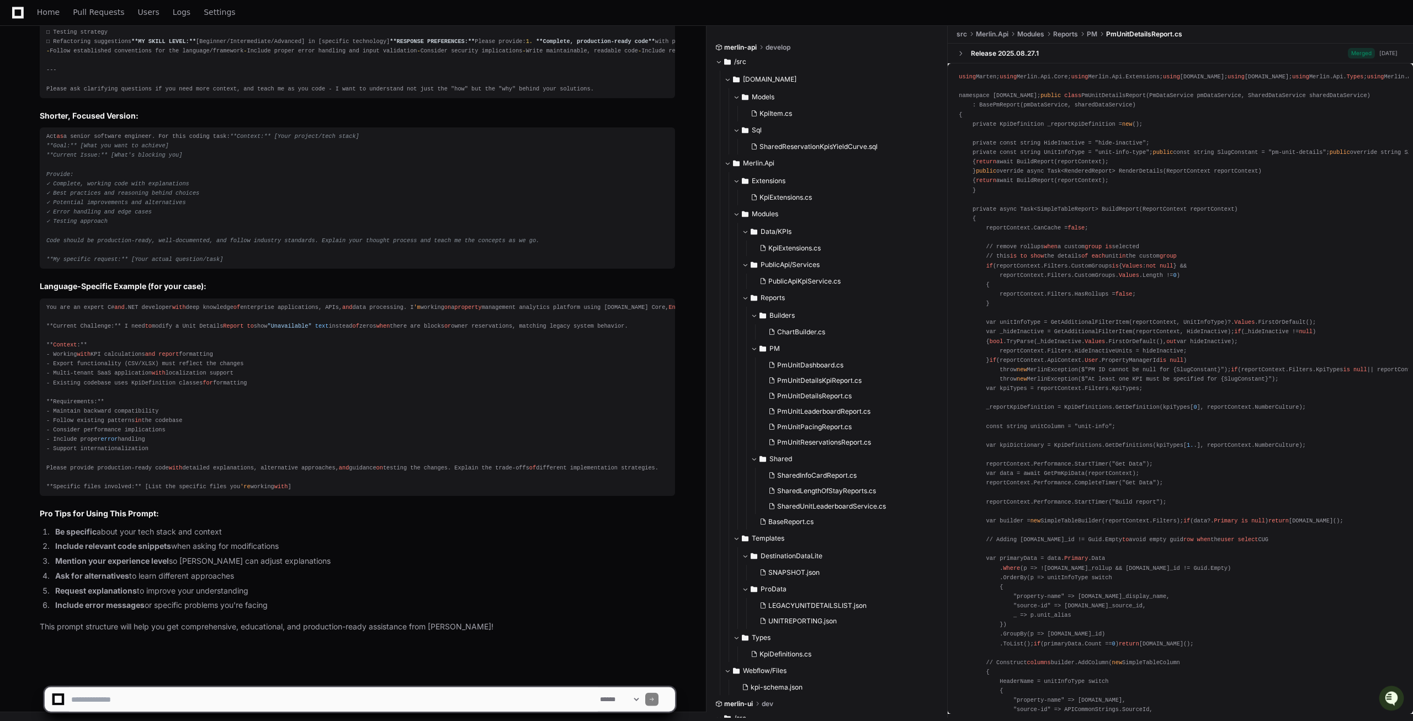
scroll to position [2619, 0]
click at [147, 694] on textarea at bounding box center [333, 700] width 529 height 24
type textarea "**********"
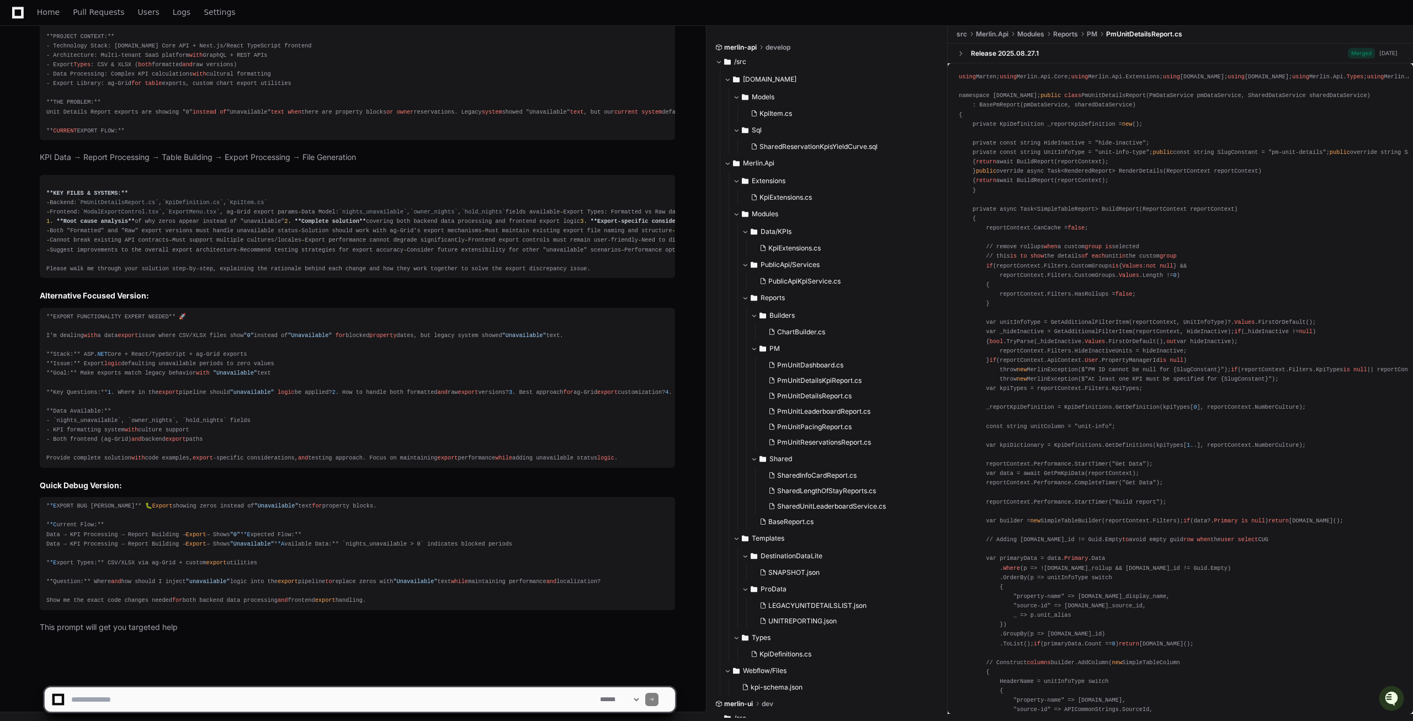
scroll to position [3925, 0]
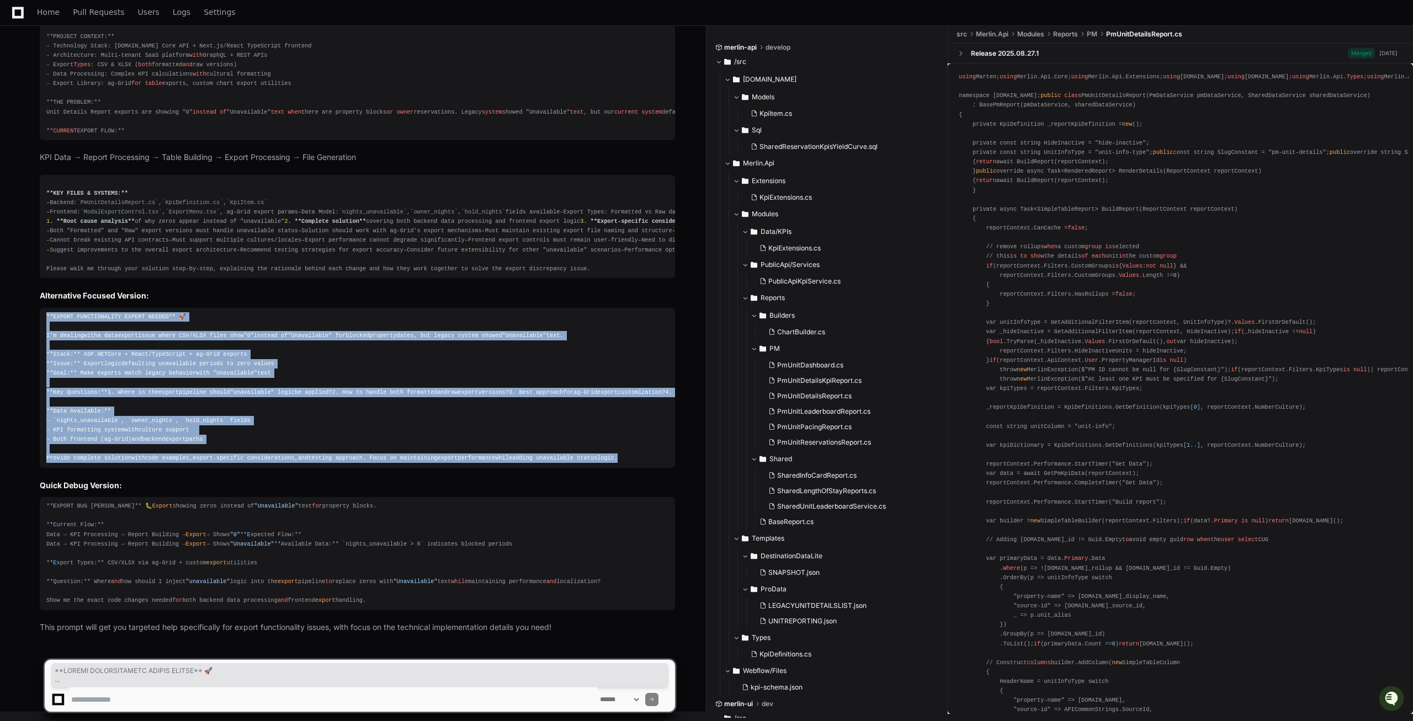
drag, startPoint x: 604, startPoint y: 403, endPoint x: 41, endPoint y: 214, distance: 593.4
click at [41, 308] on pre "**EXPORT FUNCTIONALITY EXPERT NEEDED** 🚀 I'm dealing with a data export issue w…" at bounding box center [357, 388] width 635 height 160
copy div "**LOREMI DOLORSITAMETC ADIPIS ELITSE** 🚀 D'e tempori utla e dolo magnaa enima m…"
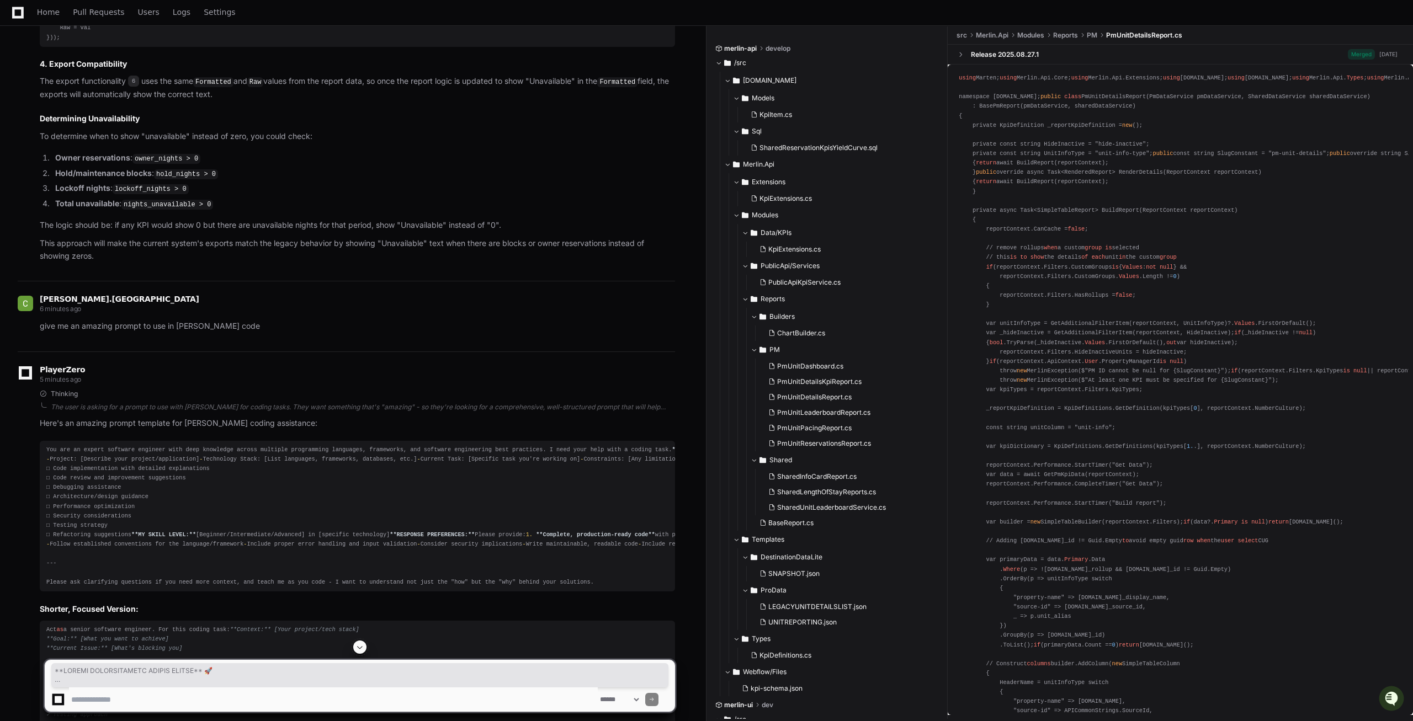
scroll to position [1336, 0]
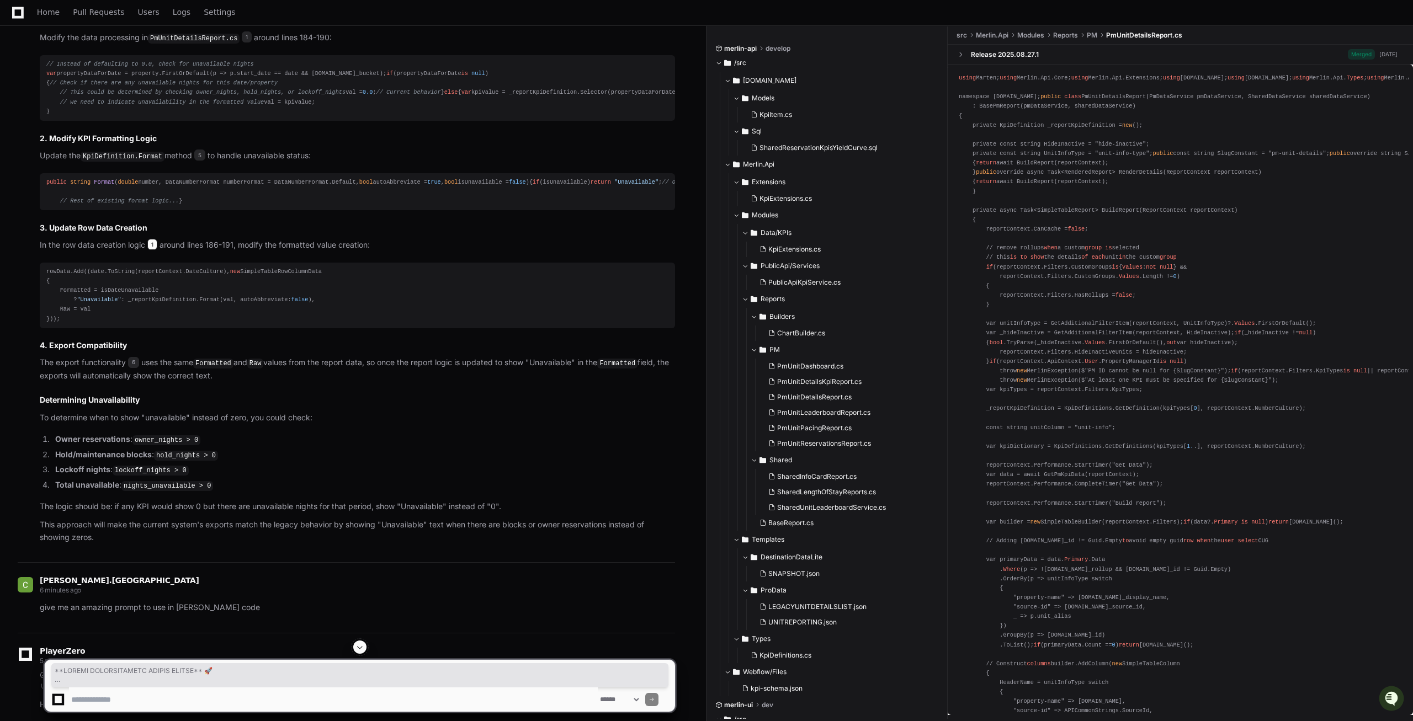
click at [156, 250] on span "1" at bounding box center [152, 244] width 10 height 11
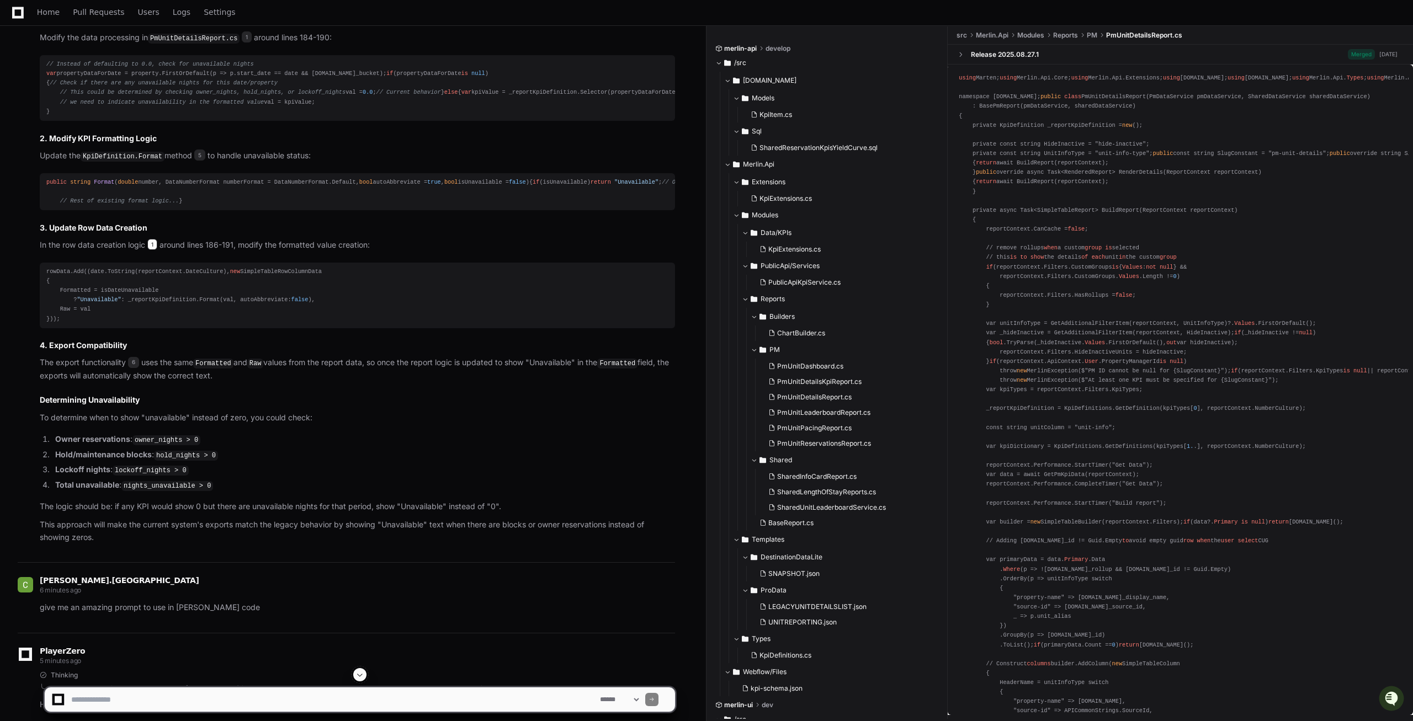
click at [155, 250] on span "1" at bounding box center [152, 244] width 10 height 11
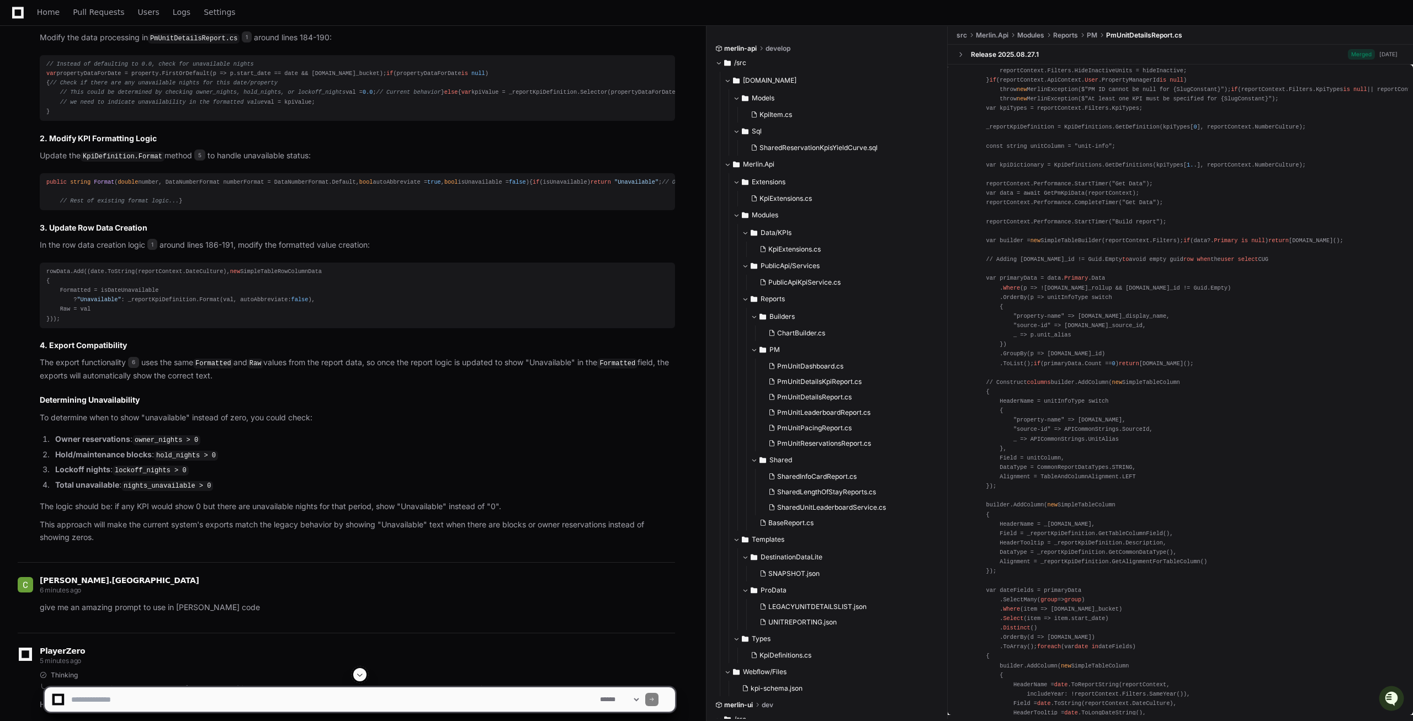
click at [123, 324] on div "rowData.Add((date.ToString(reportContext.DateCulture), new SimpleTableRowColumn…" at bounding box center [357, 295] width 622 height 57
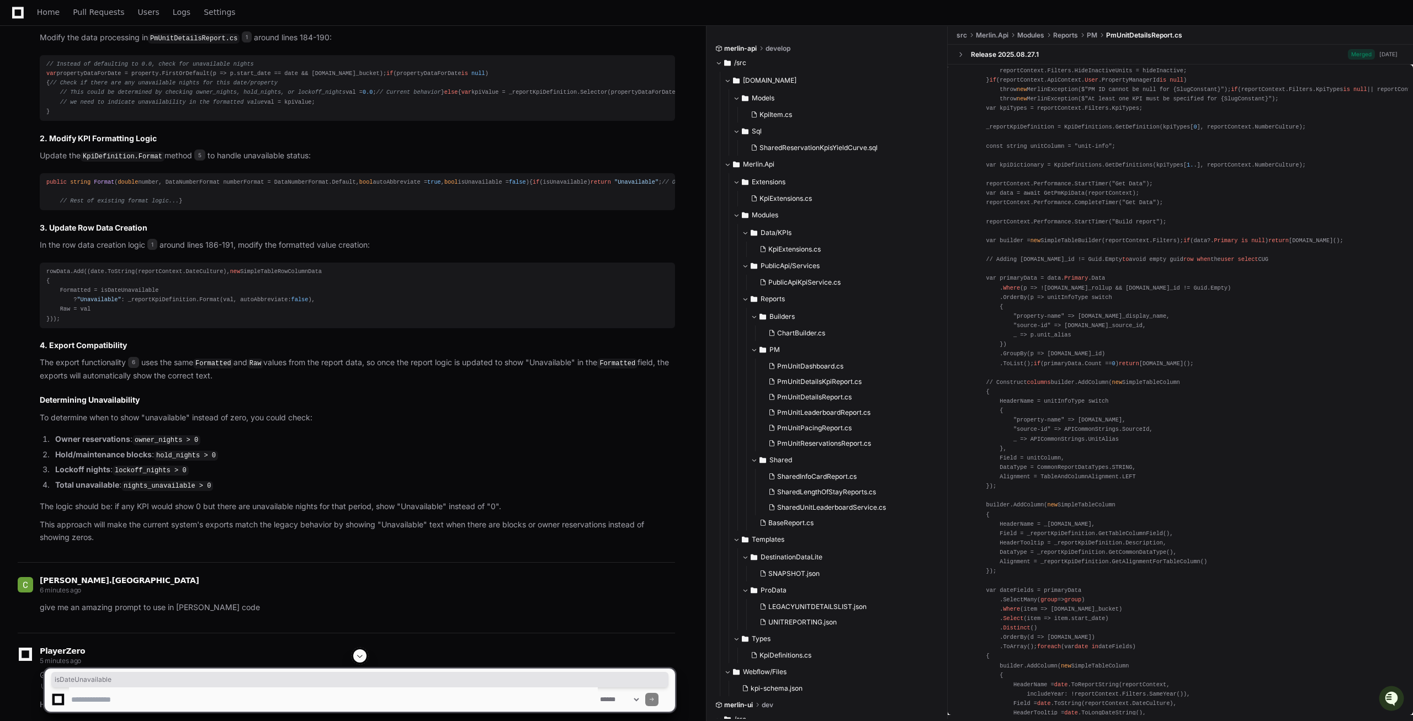
click at [123, 324] on div "rowData.Add((date.ToString(reportContext.DateCulture), new SimpleTableRowColumn…" at bounding box center [357, 295] width 622 height 57
copy div "isDateUnavailable"
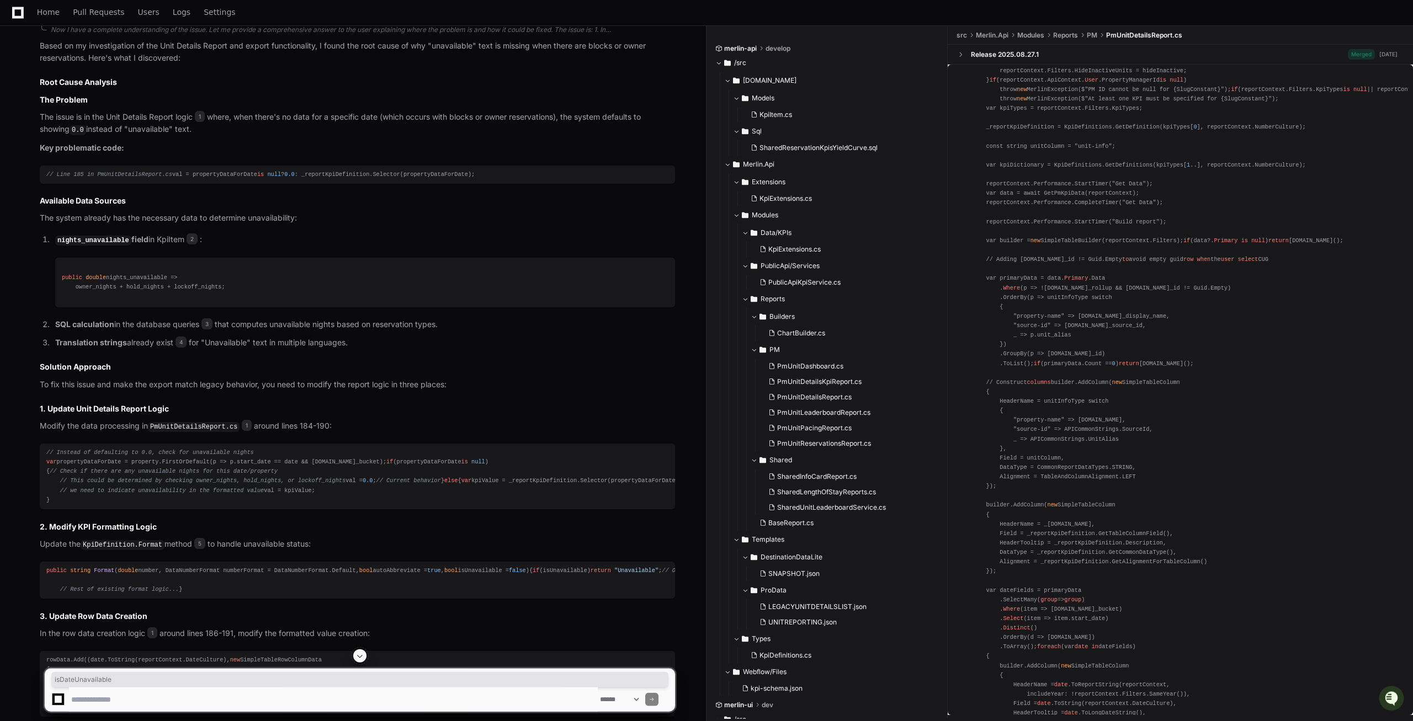
scroll to position [885, 0]
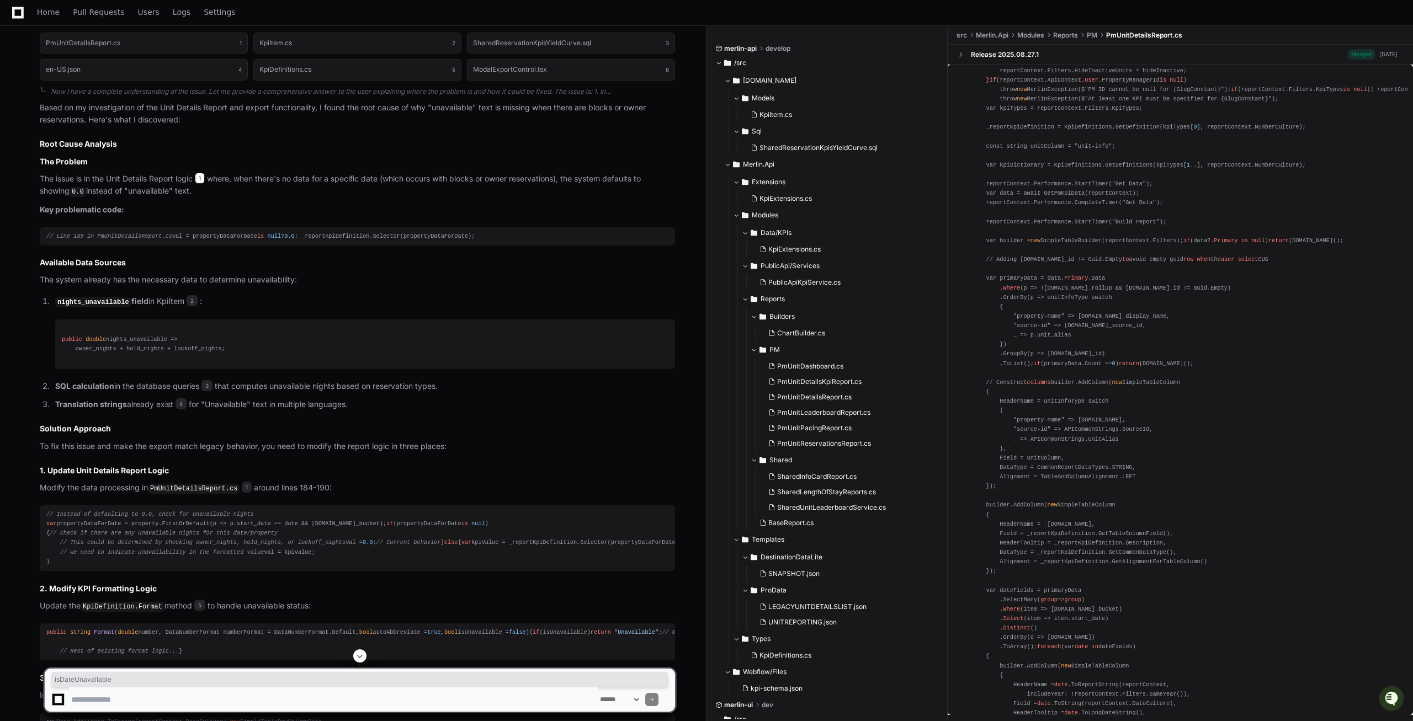
click at [205, 179] on span "1" at bounding box center [200, 178] width 10 height 11
drag, startPoint x: 173, startPoint y: 246, endPoint x: 339, endPoint y: 246, distance: 165.6
click at [339, 241] on div "// Line 185 in PmUnitDetailsReport.cs val = propertyDataForDate is null ? 0.0 :…" at bounding box center [357, 236] width 622 height 9
click at [75, 307] on code "nights_unavailable" at bounding box center [93, 302] width 76 height 10
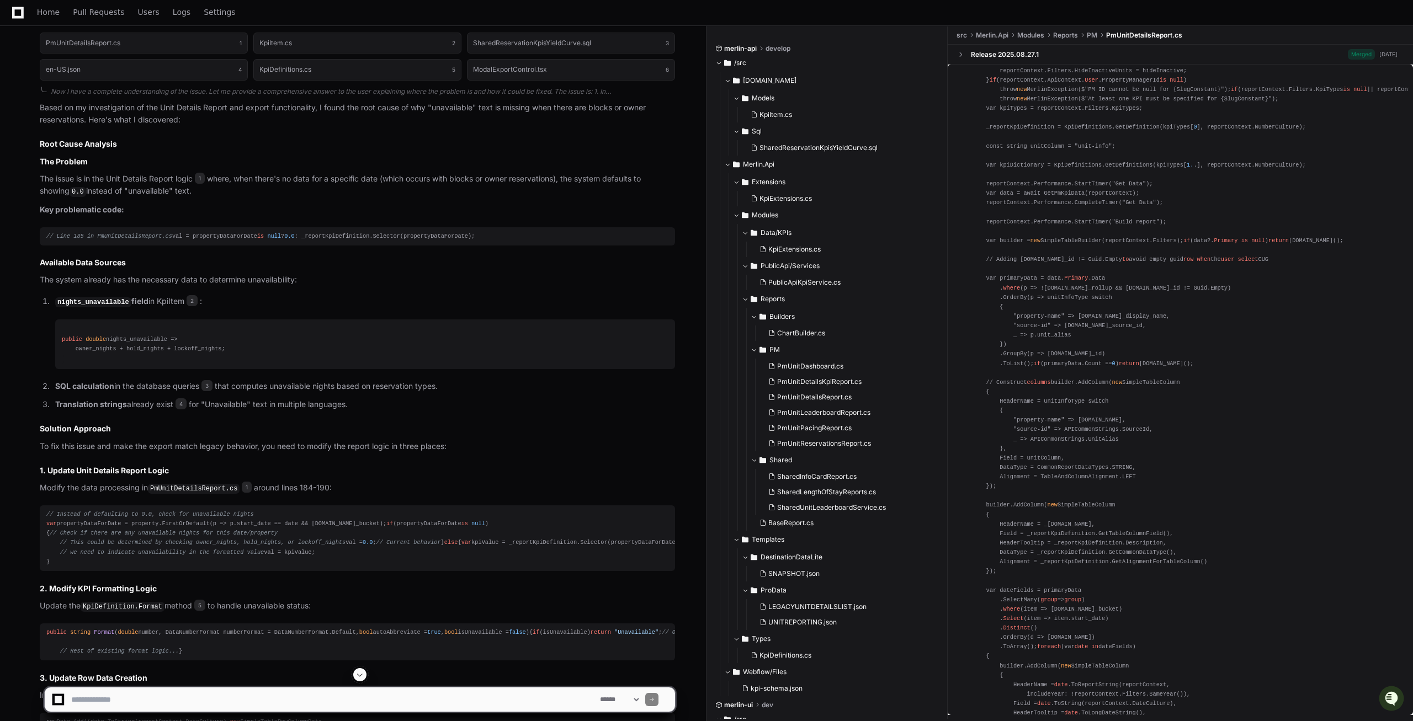
click at [75, 307] on code "nights_unavailable" at bounding box center [93, 302] width 76 height 10
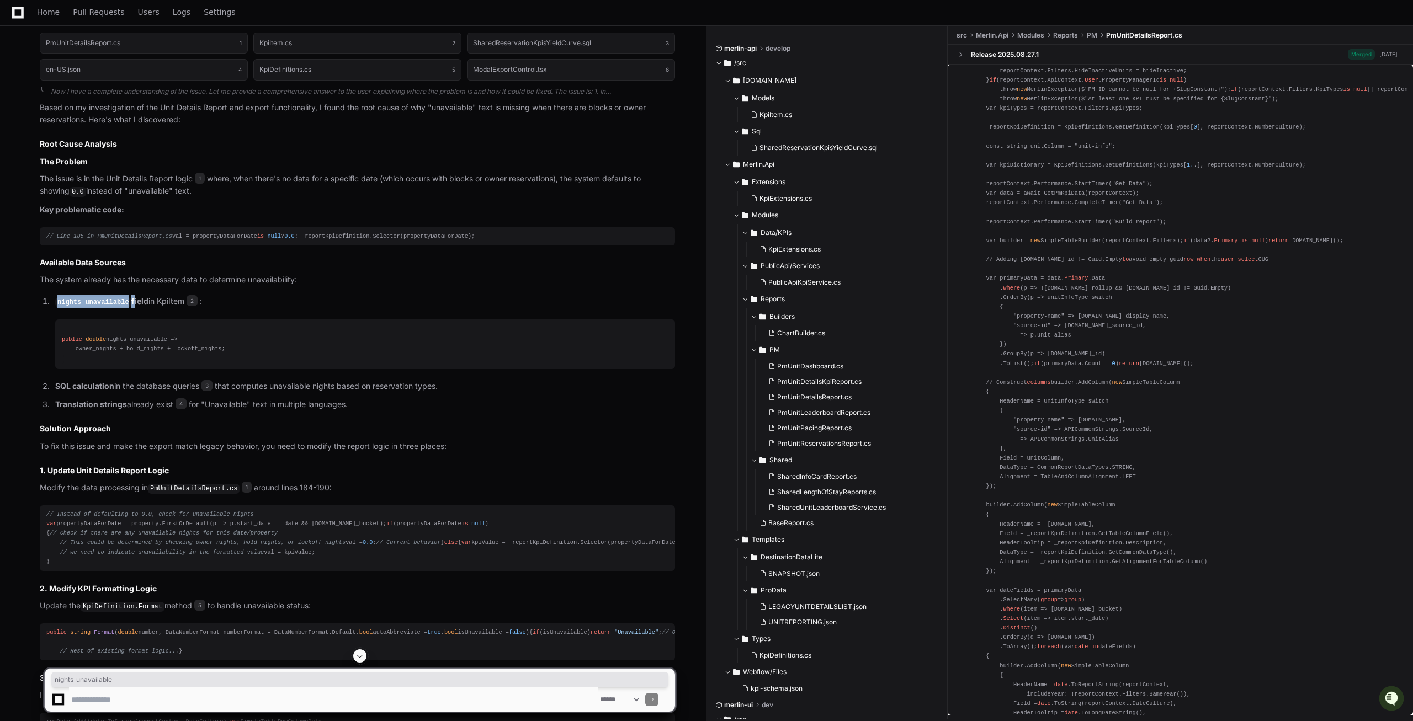
click at [147, 347] on div "public double nights_unavailable => owner_nights + hold_nights + lockoff_nights;" at bounding box center [365, 344] width 607 height 19
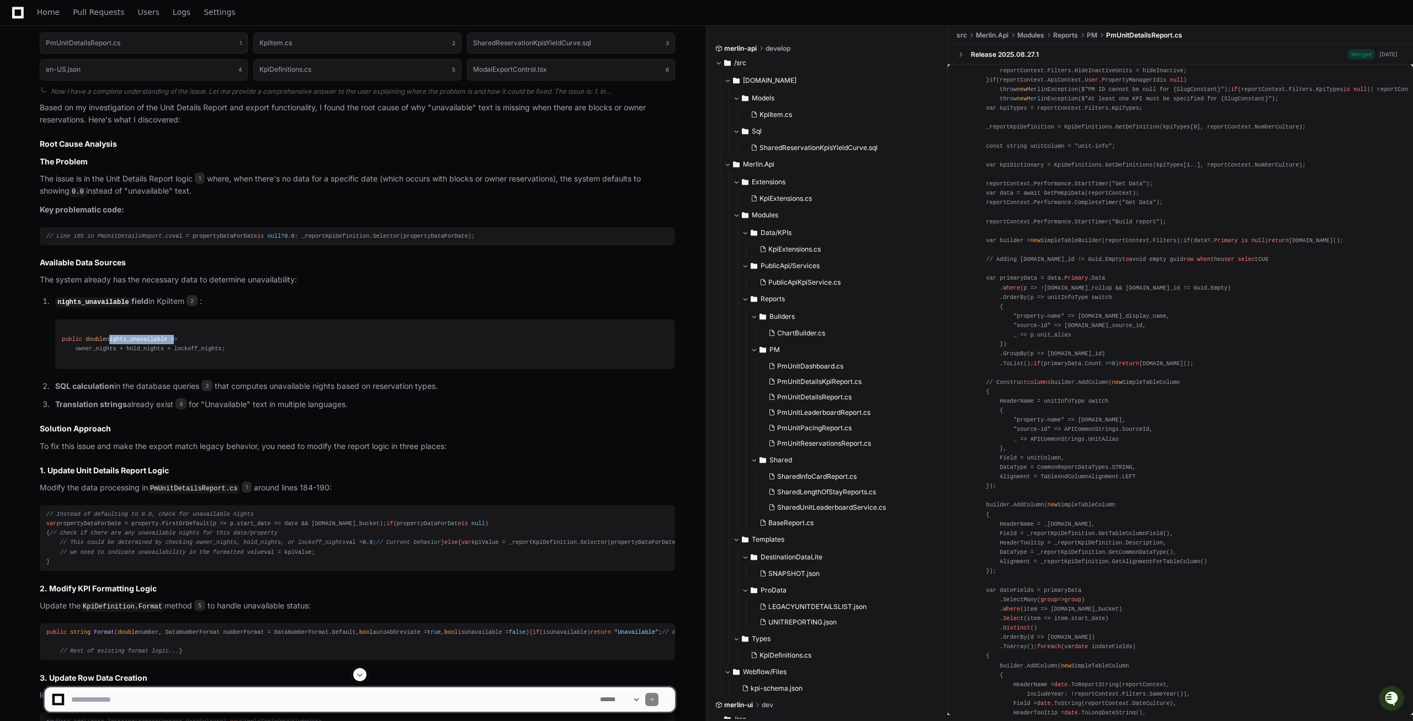
click at [97, 354] on div "public double nights_unavailable => owner_nights + hold_nights + lockoff_nights;" at bounding box center [365, 344] width 607 height 19
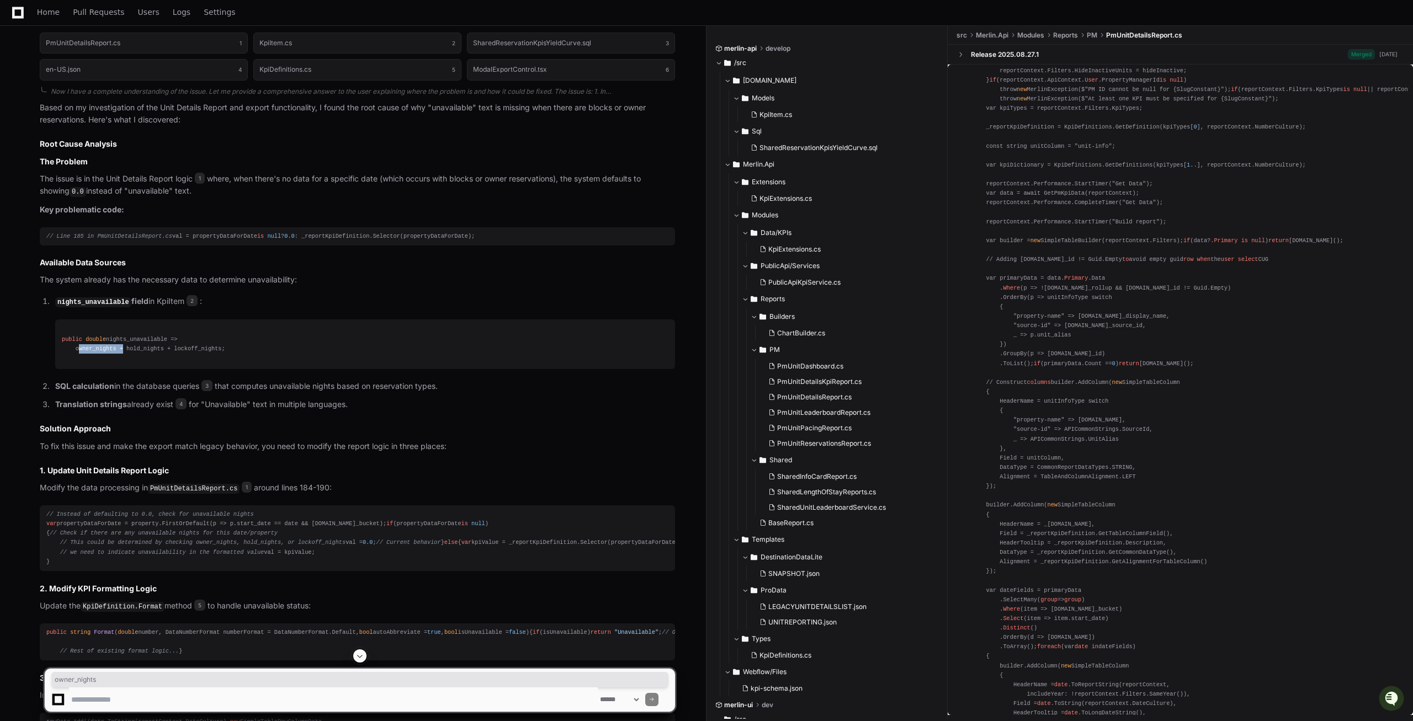
click at [139, 354] on div "public double nights_unavailable => owner_nights + hold_nights + lockoff_nights;" at bounding box center [365, 344] width 607 height 19
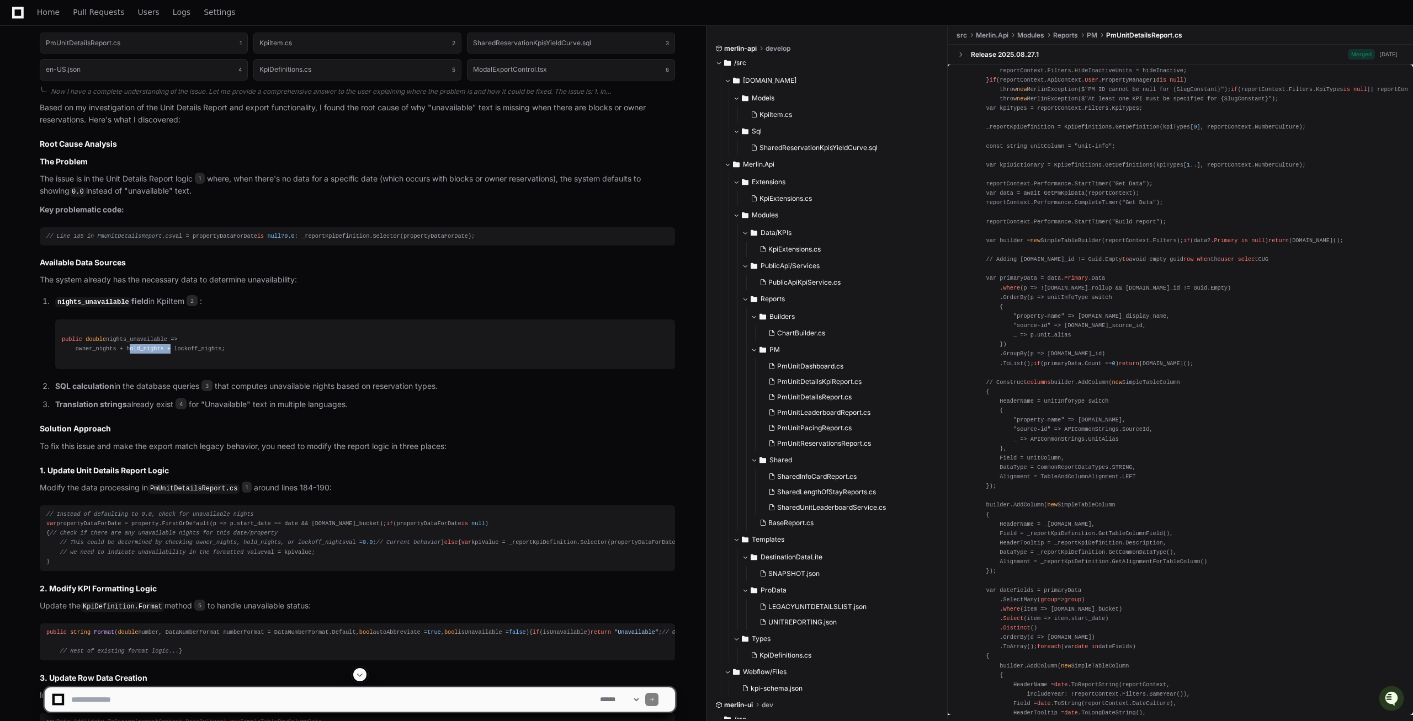
click at [196, 354] on div "public double nights_unavailable => owner_nights + hold_nights + lockoff_nights;" at bounding box center [365, 344] width 607 height 19
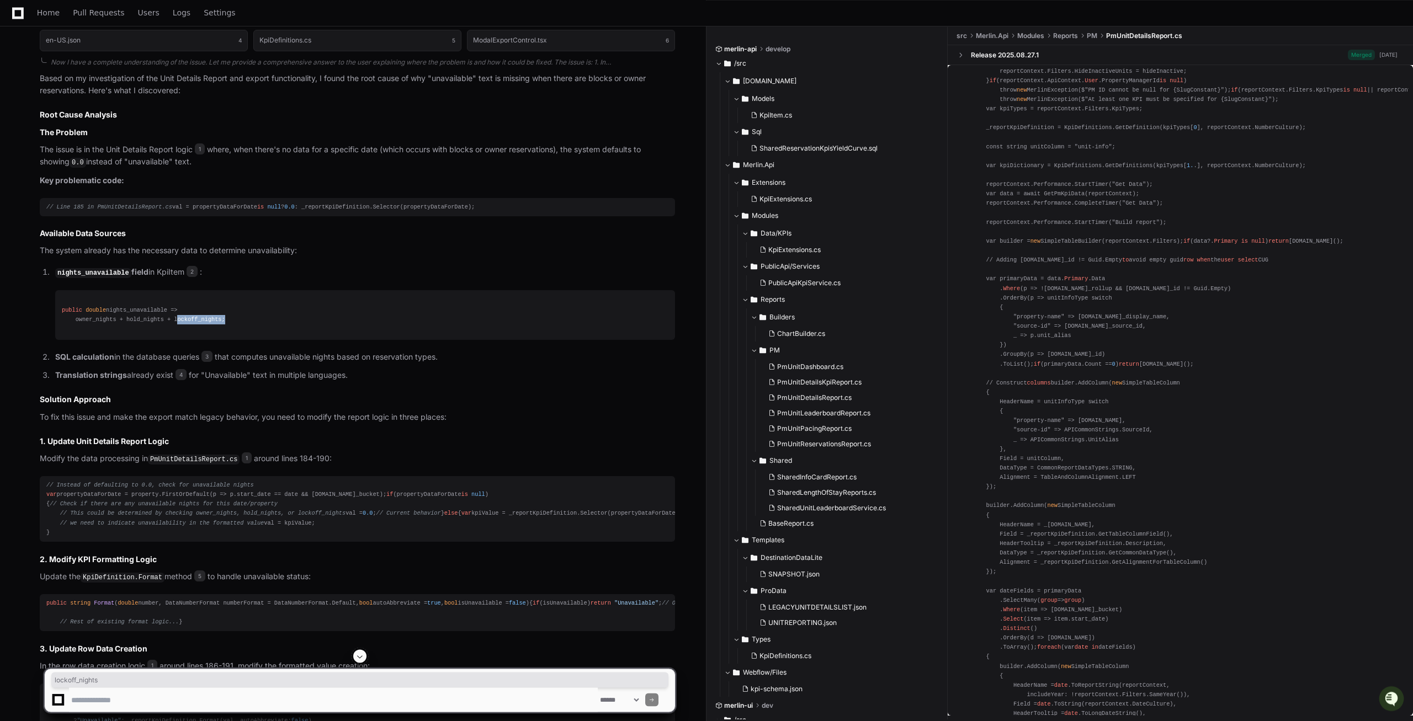
scroll to position [942, 0]
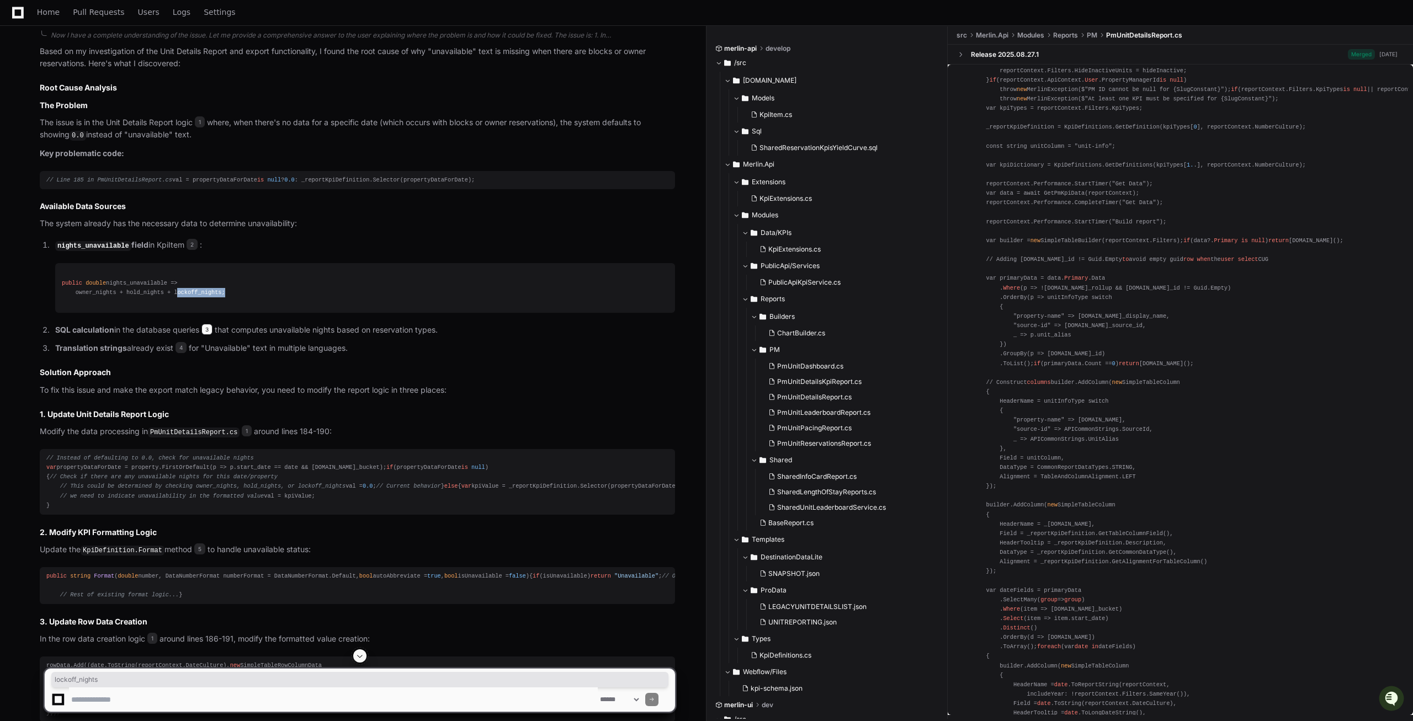
click at [207, 335] on span "3" at bounding box center [206, 329] width 11 height 11
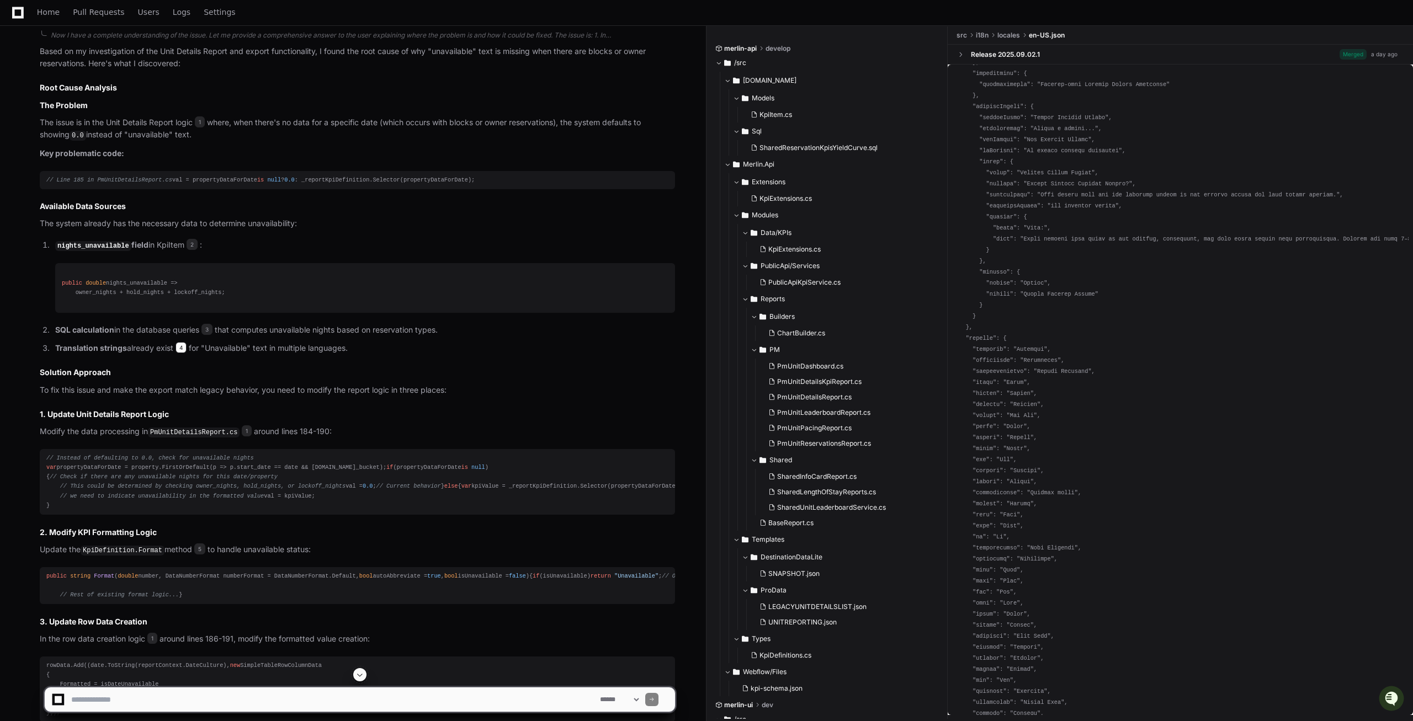
click at [182, 353] on span "4" at bounding box center [180, 347] width 11 height 11
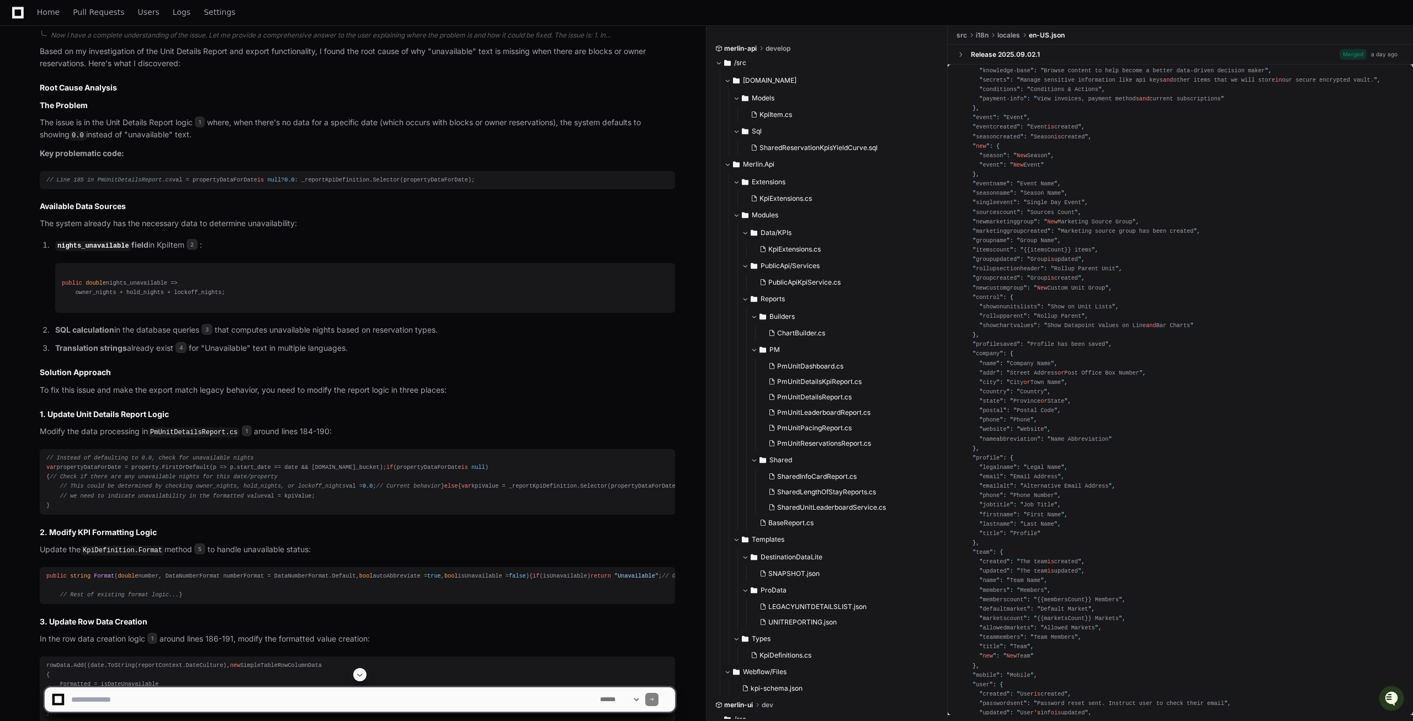
click at [224, 355] on p "Translation strings already exist 4 for "Unavailable" text in multiple language…" at bounding box center [365, 348] width 620 height 13
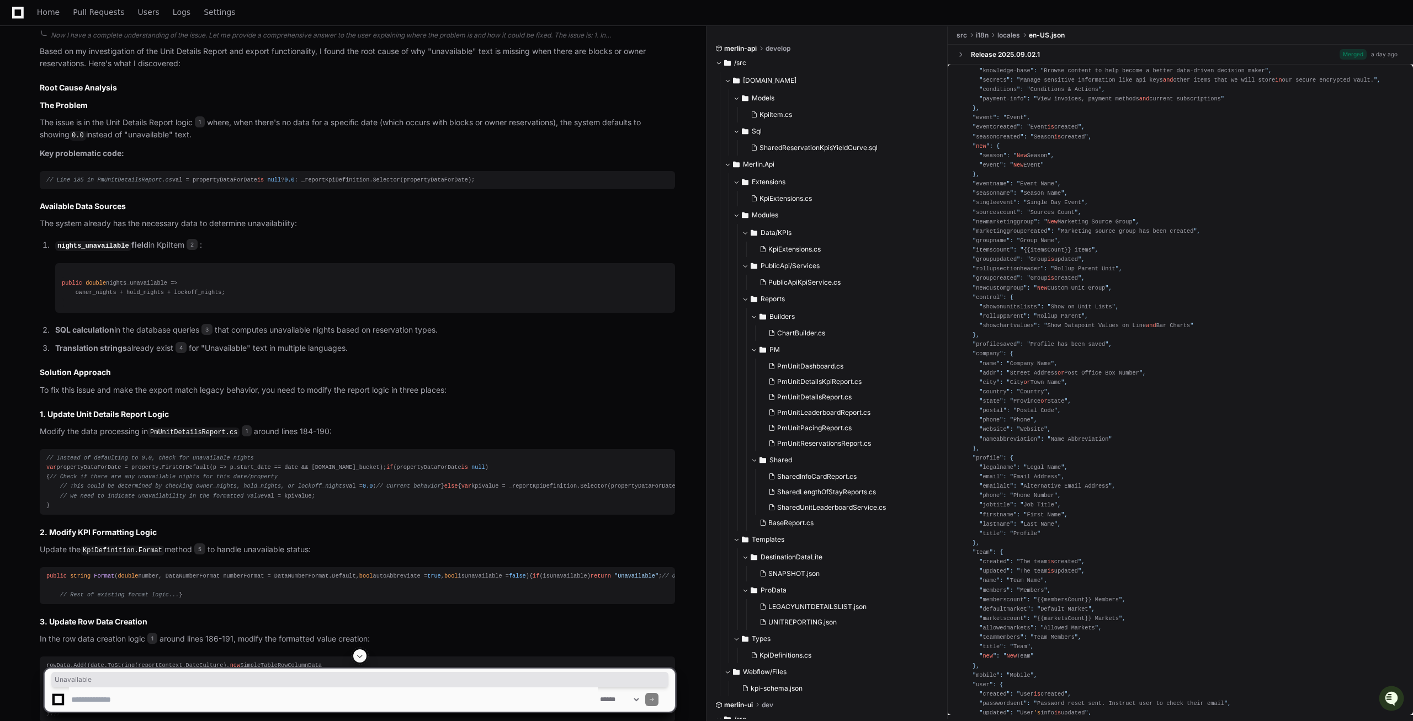
click at [224, 355] on p "Translation strings already exist 4 for "Unavailable" text in multiple language…" at bounding box center [365, 348] width 620 height 13
click at [220, 355] on p "Translation strings already exist 4 for "Unavailable" text in multiple language…" at bounding box center [365, 348] width 620 height 13
click at [222, 355] on p "Translation strings already exist 4 for "Unavailable" text in multiple language…" at bounding box center [365, 348] width 620 height 13
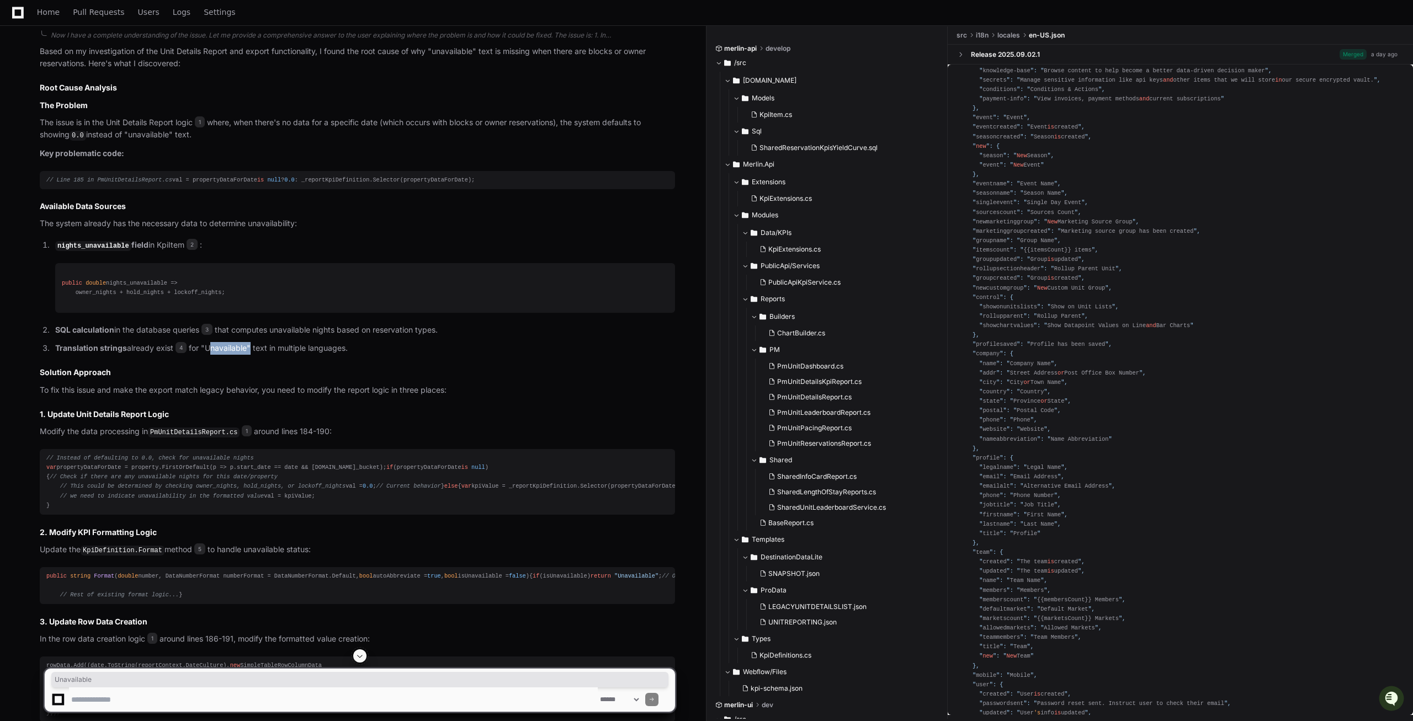
scroll to position [998, 0]
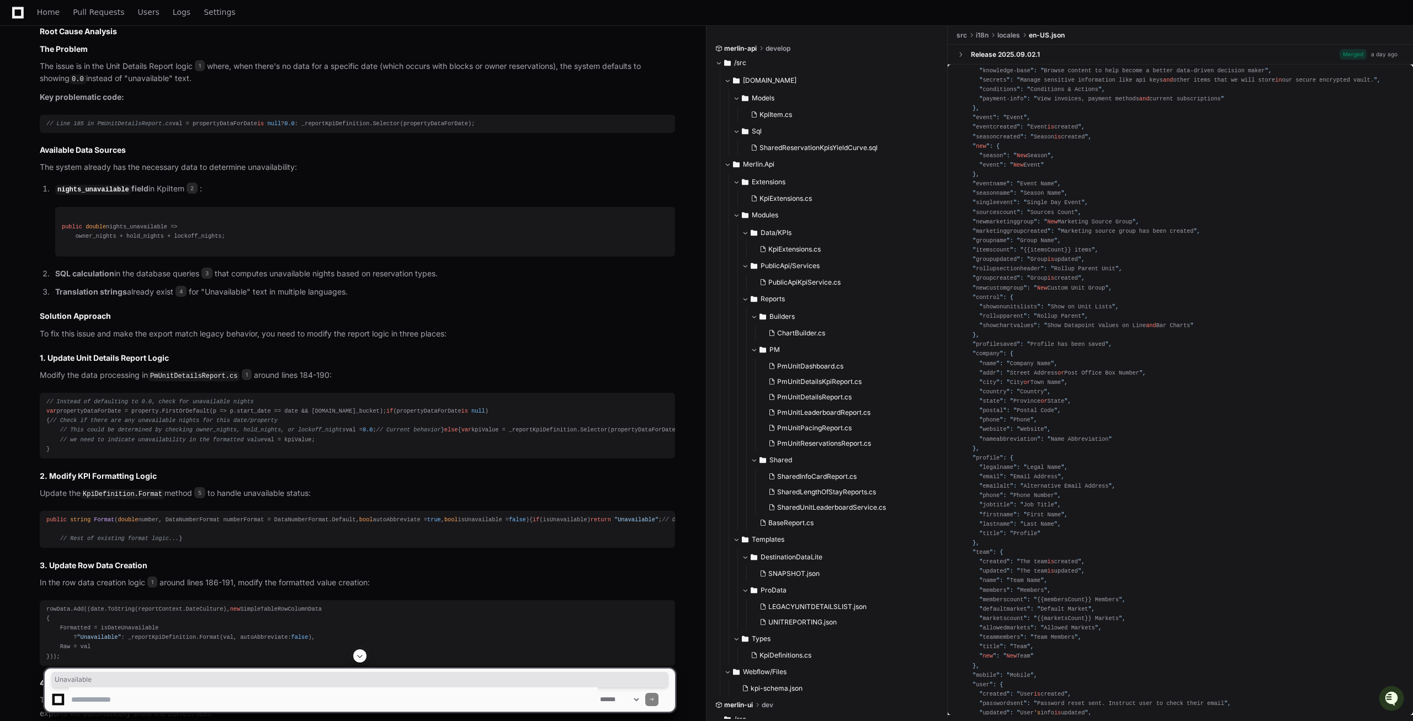
click at [178, 421] on div "// Instead of defaulting to 0.0, check for unavailable nights var propertyDataF…" at bounding box center [357, 425] width 622 height 57
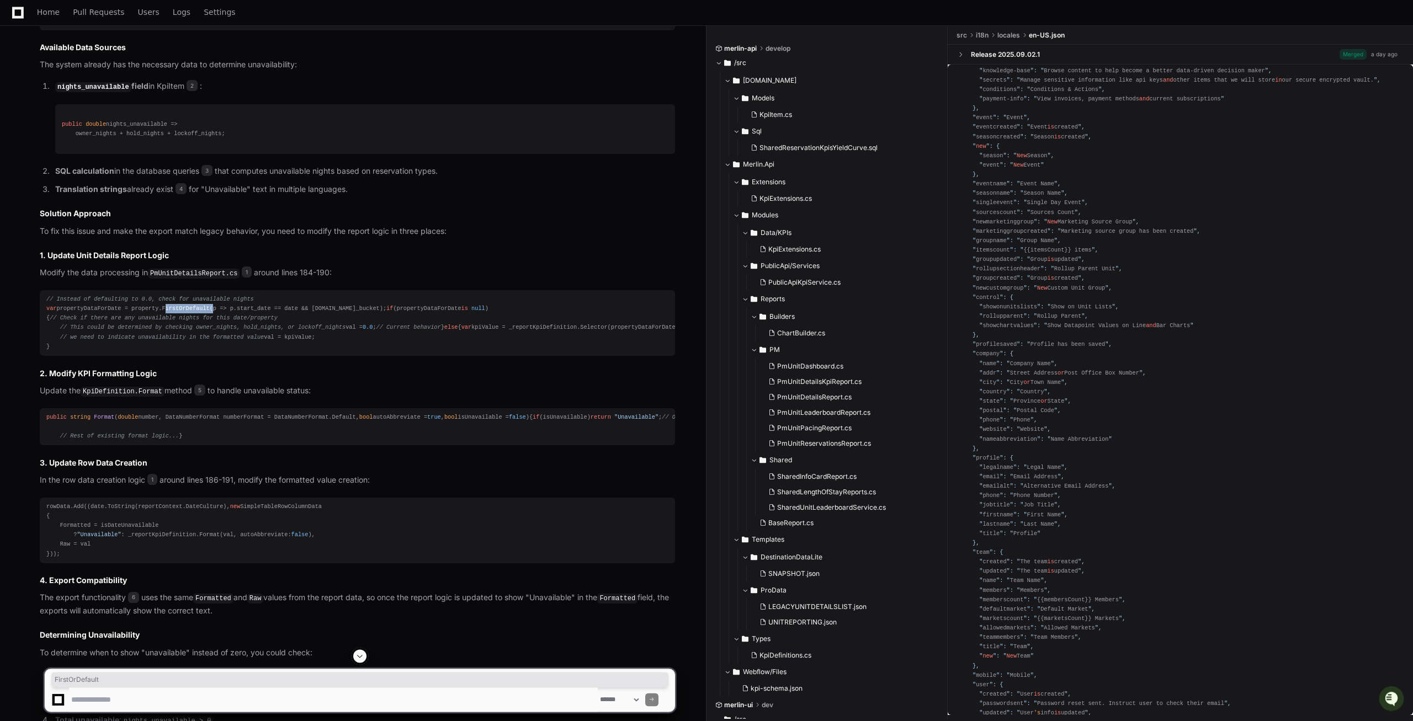
scroll to position [1167, 0]
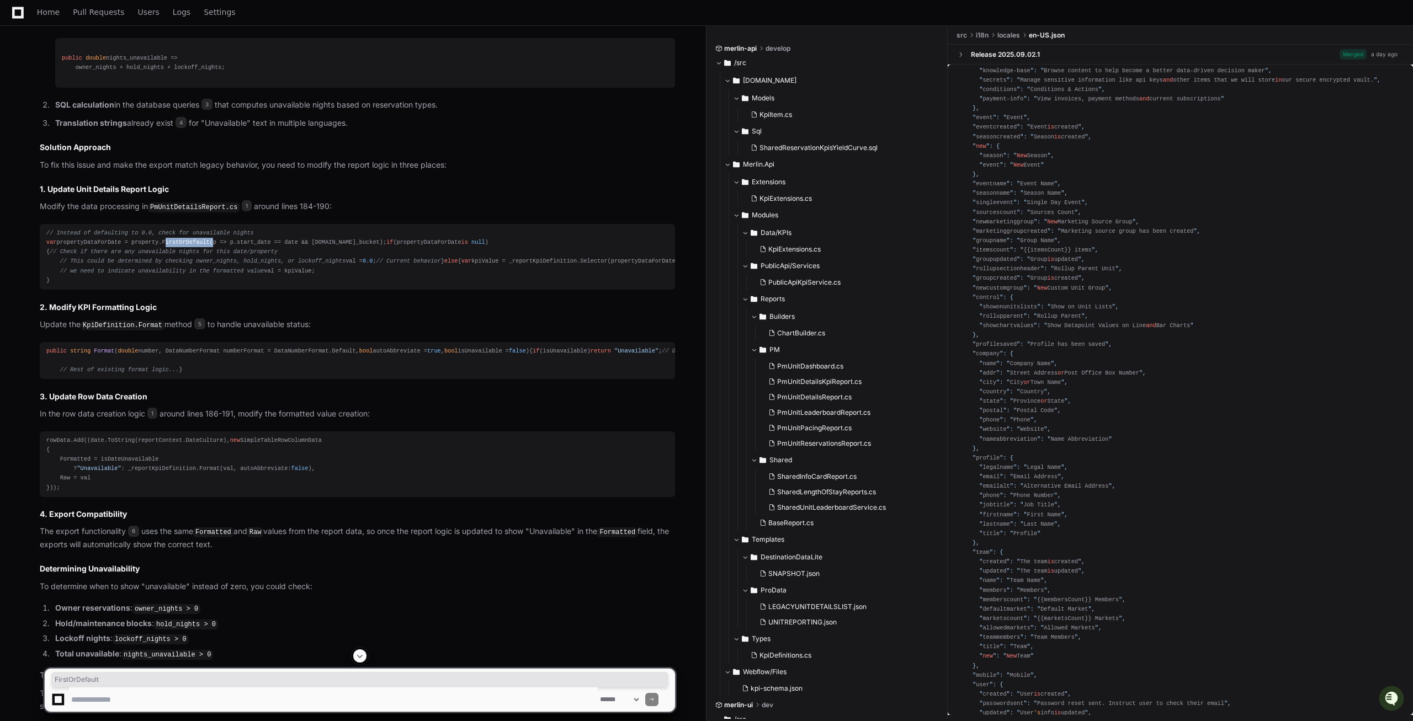
click at [92, 285] on div "// Instead of defaulting to 0.0, check for unavailable nights var propertyDataF…" at bounding box center [357, 256] width 622 height 57
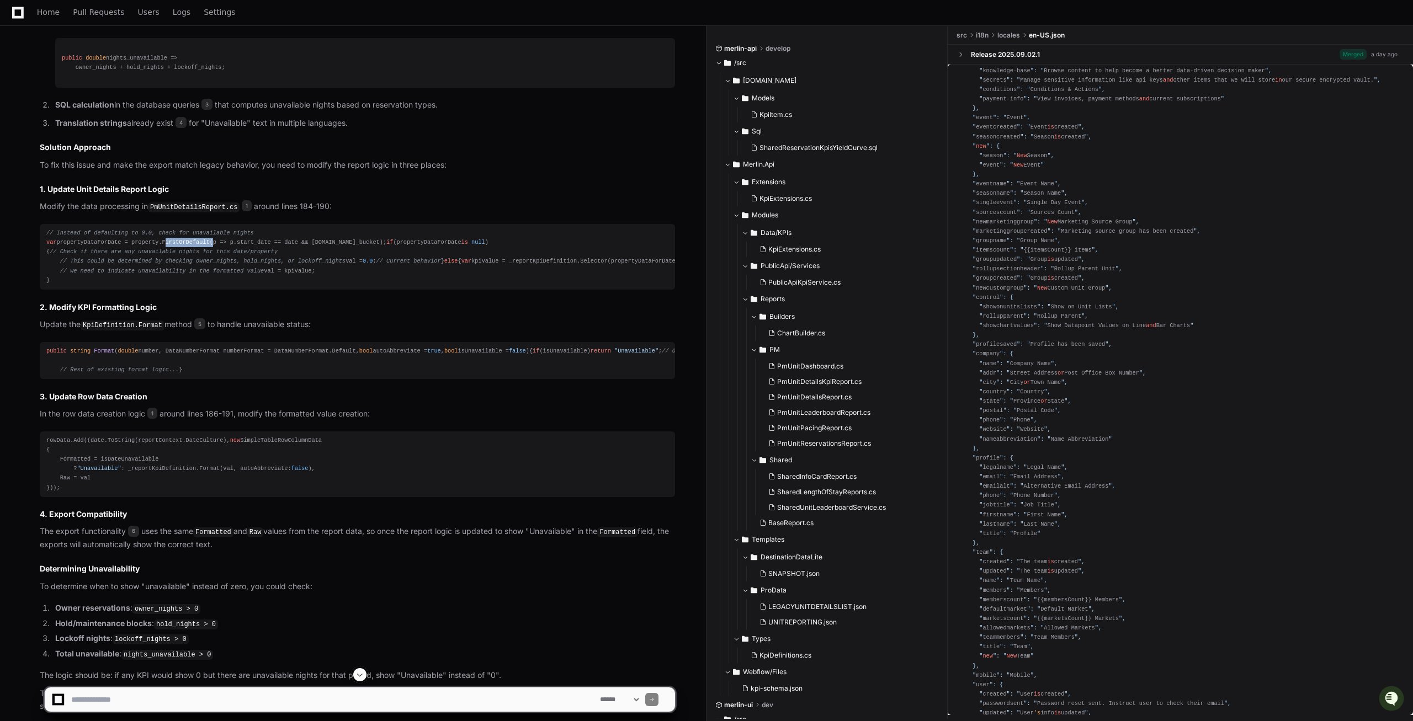
click at [92, 285] on div "// Instead of defaulting to 0.0, check for unavailable nights var propertyDataF…" at bounding box center [357, 256] width 622 height 57
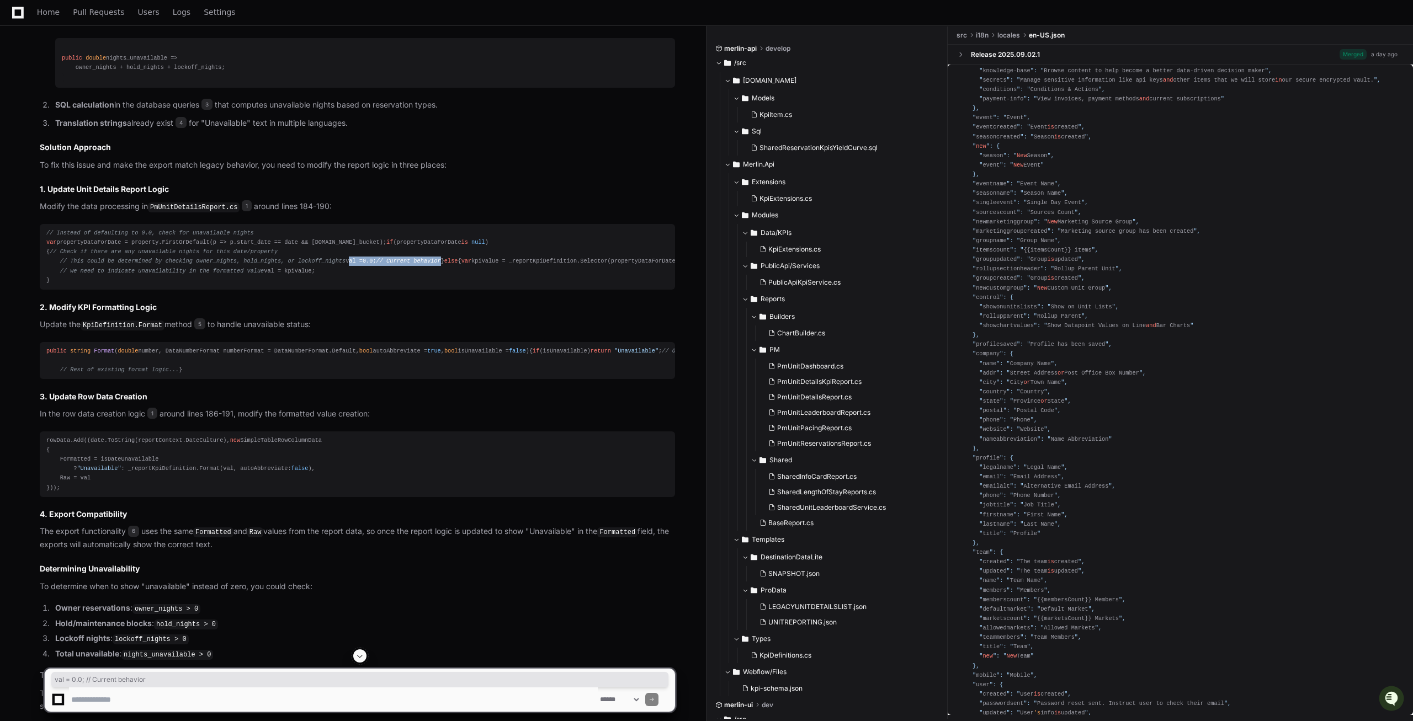
click at [93, 285] on div "// Instead of defaulting to 0.0, check for unavailable nights var propertyDataF…" at bounding box center [357, 256] width 622 height 57
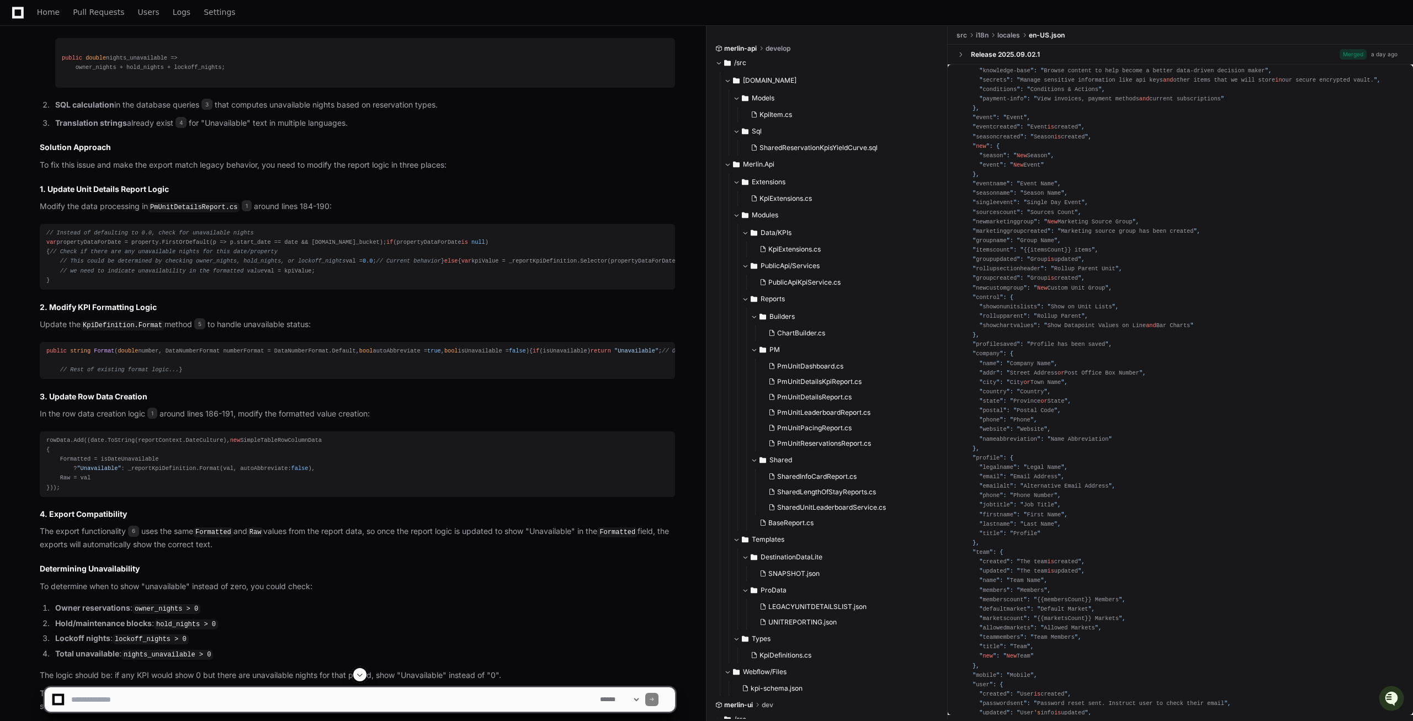
click at [363, 264] on span "0.0" at bounding box center [368, 261] width 10 height 7
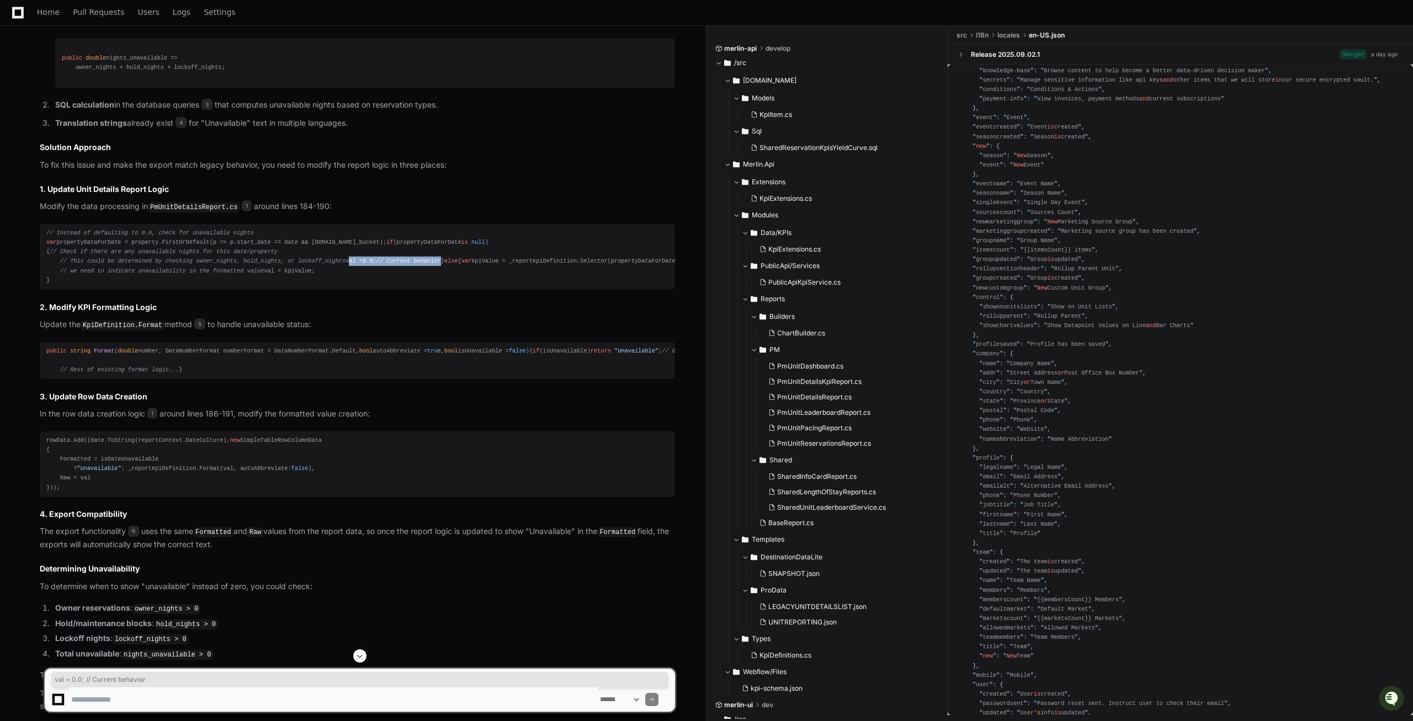
click at [363, 264] on span "0.0" at bounding box center [368, 261] width 10 height 7
click at [93, 285] on div "// Instead of defaulting to 0.0, check for unavailable nights var propertyDataF…" at bounding box center [357, 256] width 622 height 57
drag, startPoint x: 89, startPoint y: 301, endPoint x: 57, endPoint y: 301, distance: 31.5
click at [57, 285] on div "// Instead of defaulting to 0.0, check for unavailable nights var propertyDataF…" at bounding box center [357, 256] width 622 height 57
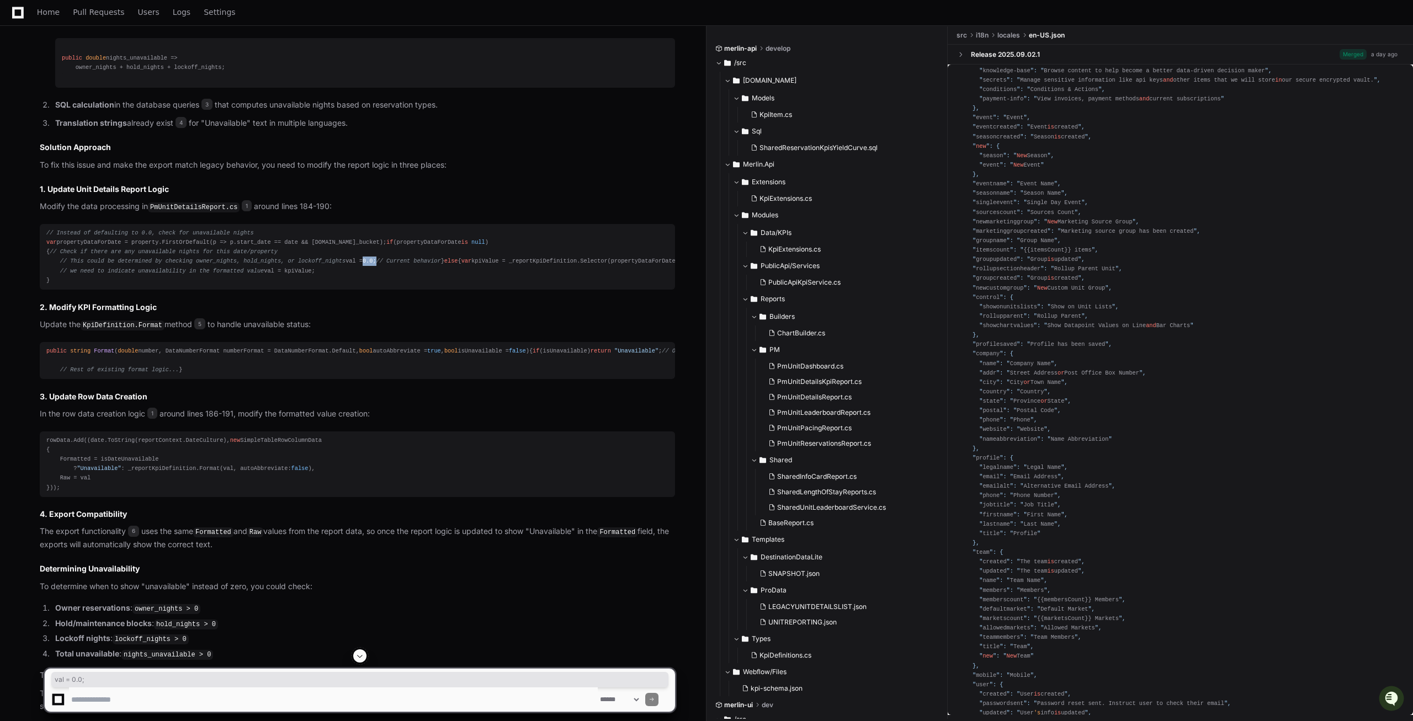
copy div "val = 0.0 ;"
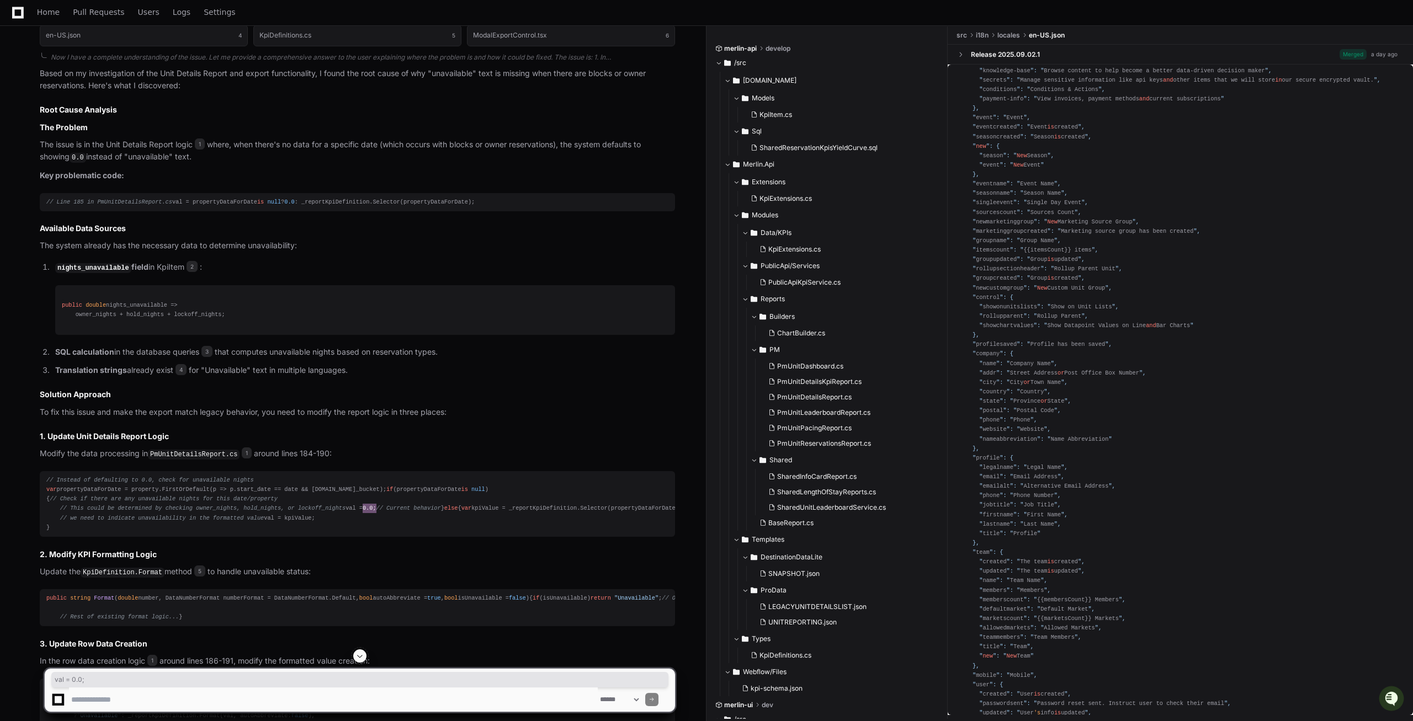
scroll to position [885, 0]
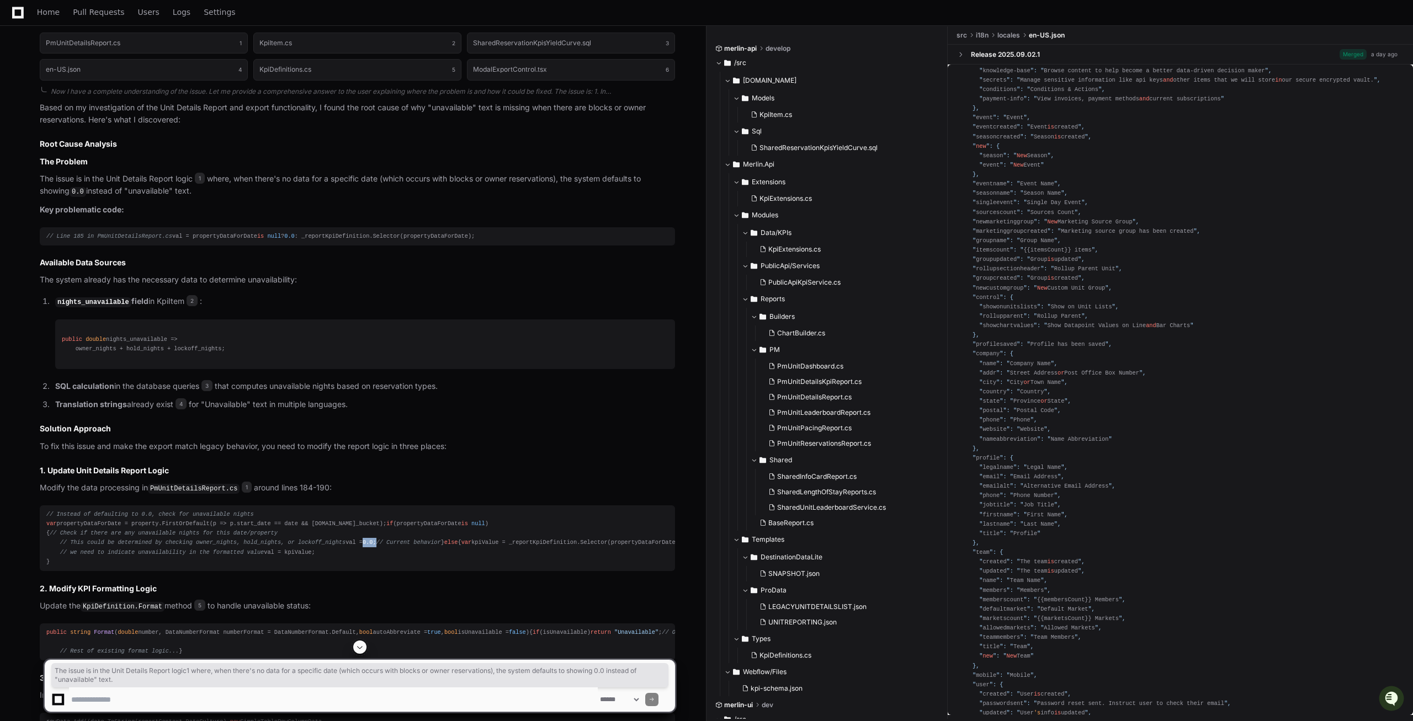
drag, startPoint x: 206, startPoint y: 192, endPoint x: 35, endPoint y: 175, distance: 171.3
click at [35, 175] on div "PmUnitDetailsReport.cs 1 KpiItem.cs 2 SharedReservationKpisYieldCurve.sql 3 en-…" at bounding box center [346, 510] width 657 height 968
copy p "The issue is in the Unit Details Report logic 1 where, when there's no data for…"
click at [110, 241] on div "// Line 185 in PmUnitDetailsReport.cs val = propertyDataForDate is null ? 0.0 :…" at bounding box center [357, 236] width 622 height 9
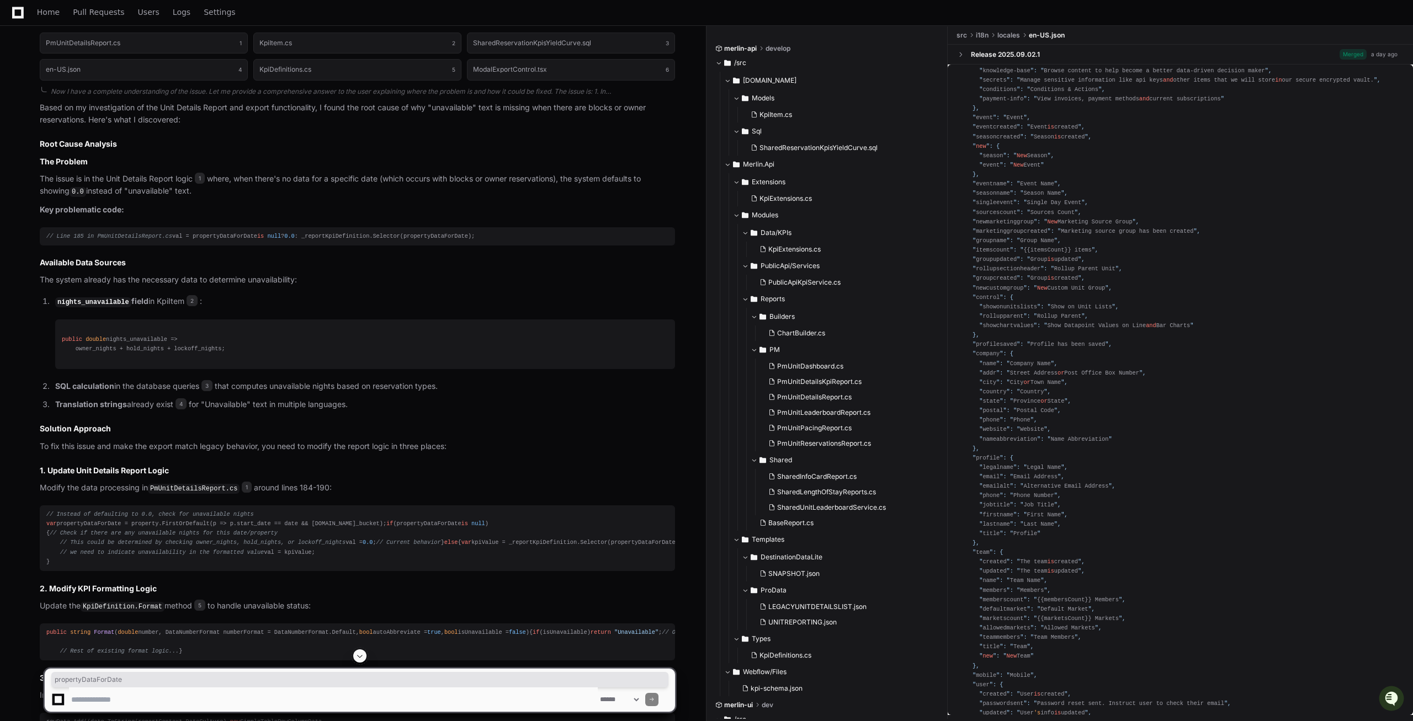
click at [110, 241] on div "// Line 185 in PmUnitDetailsReport.cs val = propertyDataForDate is null ? 0.0 :…" at bounding box center [357, 236] width 622 height 9
click at [79, 307] on code "nights_unavailable" at bounding box center [93, 302] width 76 height 10
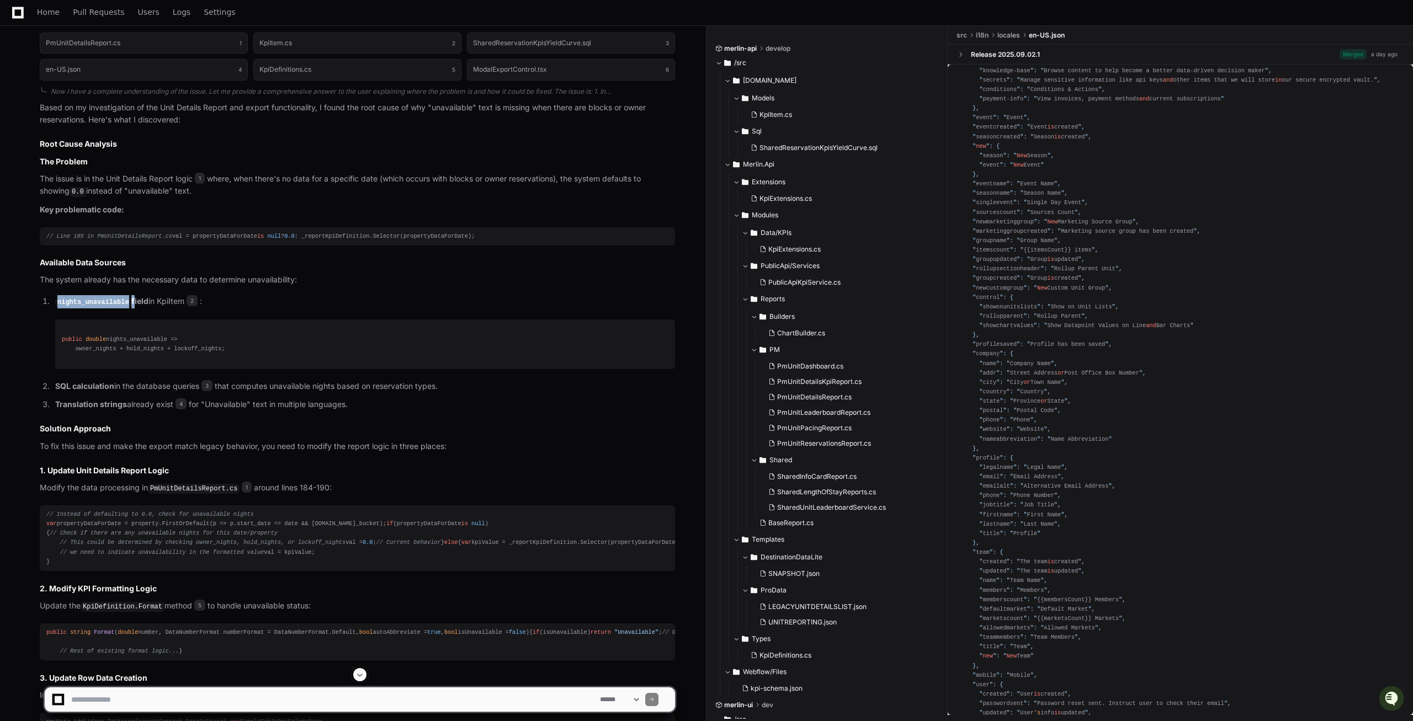
click at [79, 307] on code "nights_unavailable" at bounding box center [93, 302] width 76 height 10
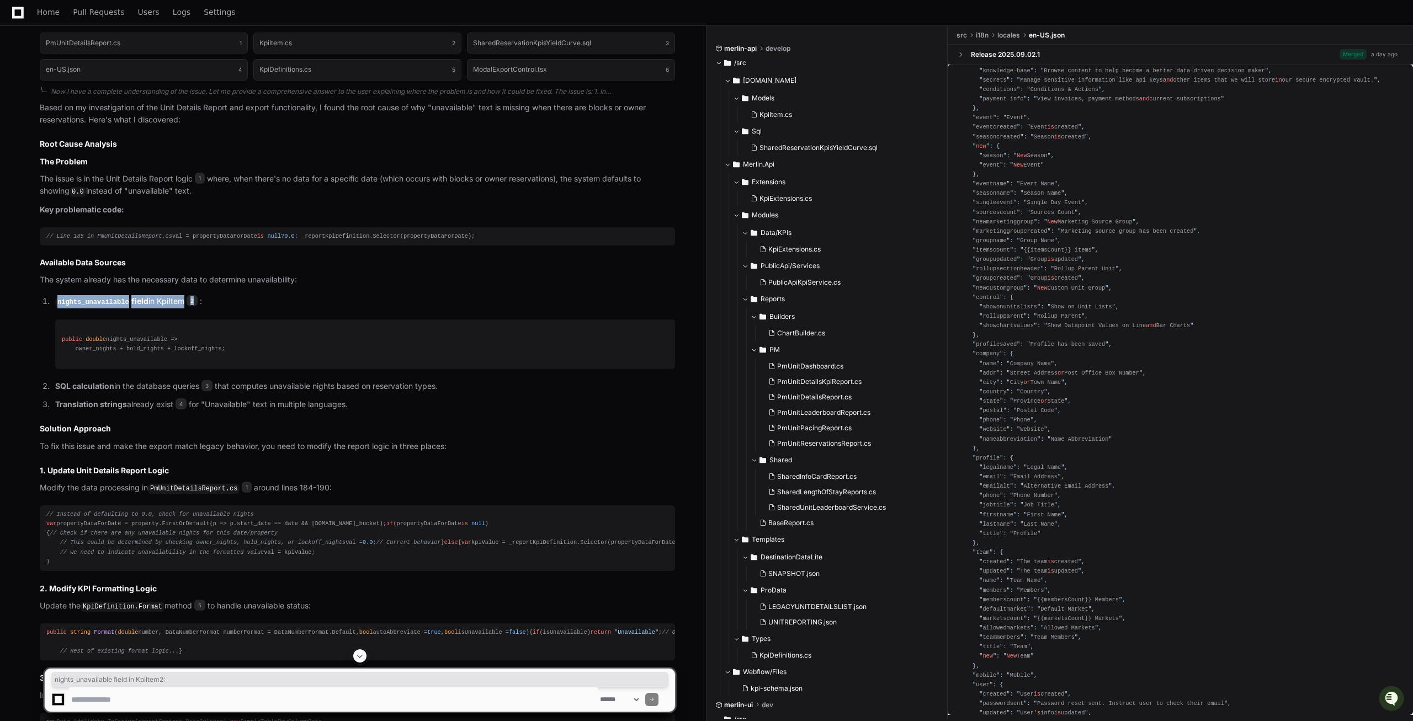
click at [162, 347] on div "public double nights_unavailable => owner_nights + hold_nights + lockoff_nights;" at bounding box center [365, 344] width 607 height 19
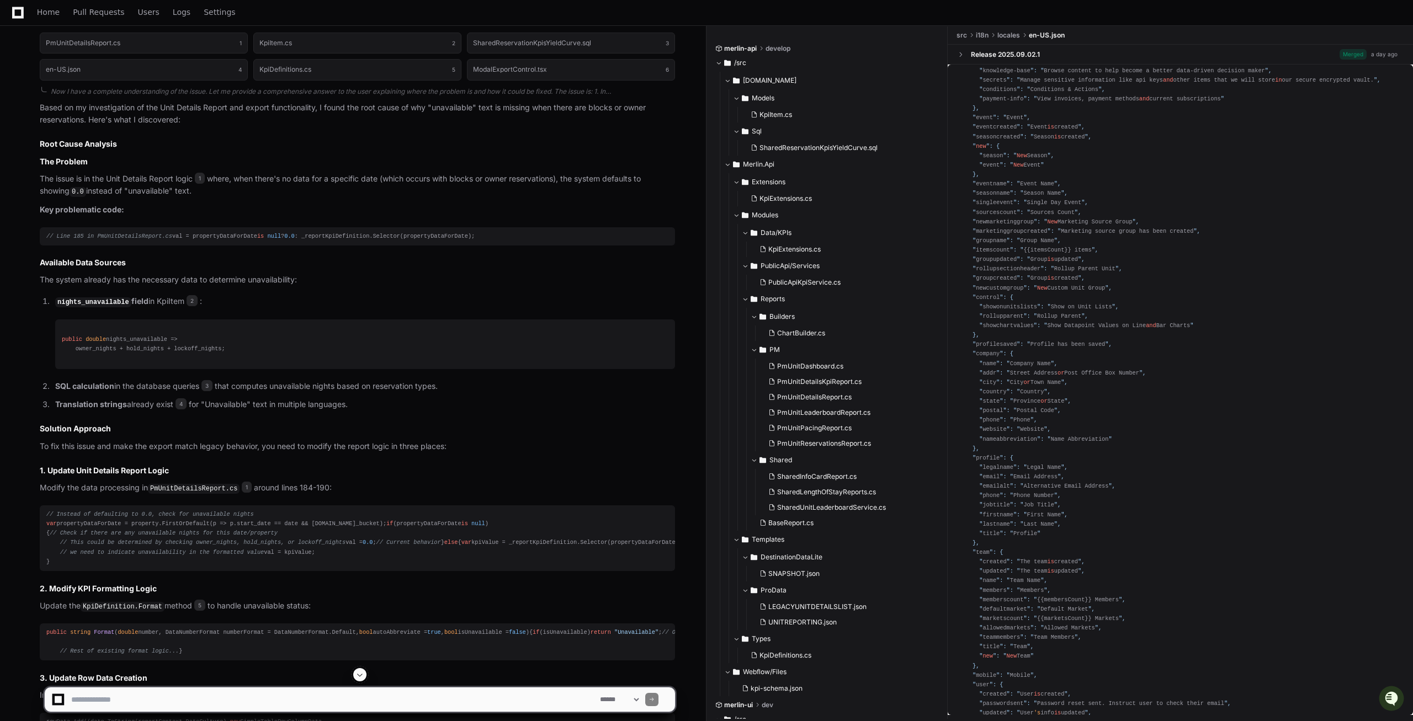
click at [84, 307] on code "nights_unavailable" at bounding box center [93, 302] width 76 height 10
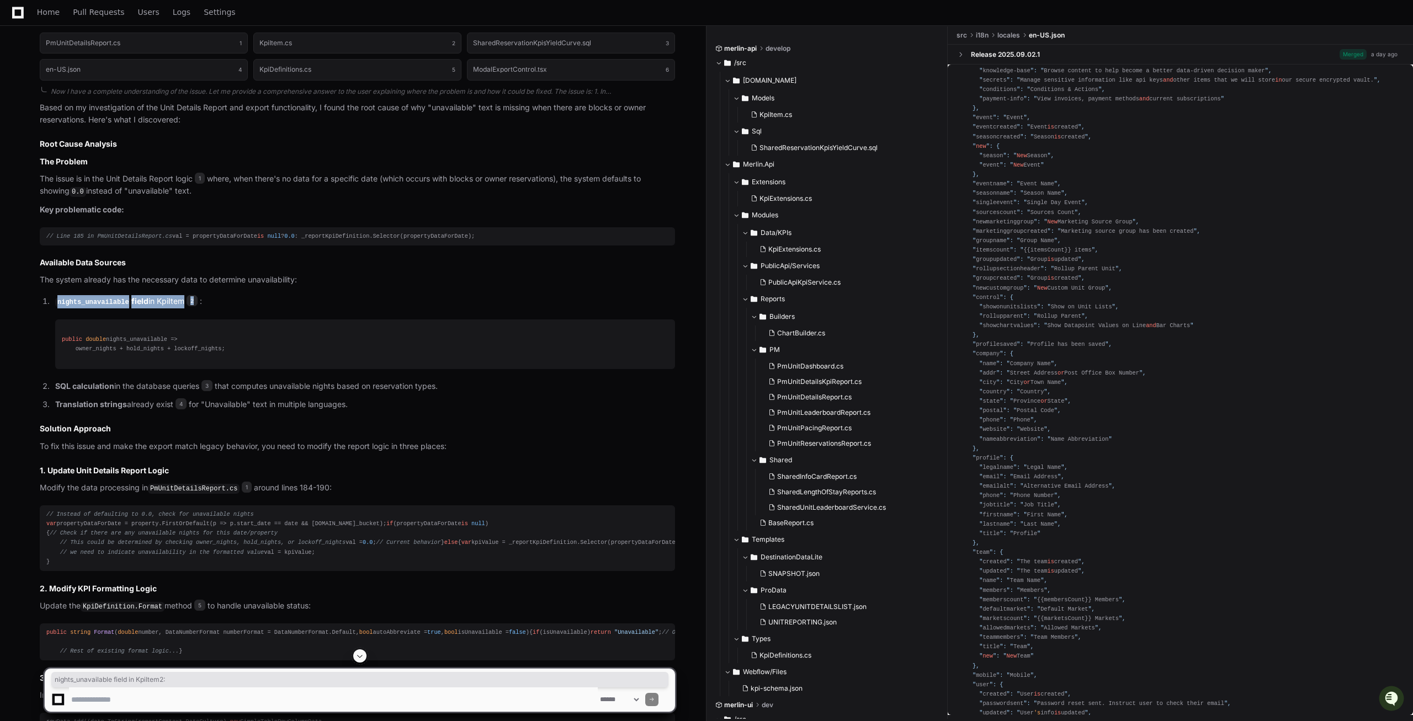
click at [91, 307] on code "nights_unavailable" at bounding box center [93, 302] width 76 height 10
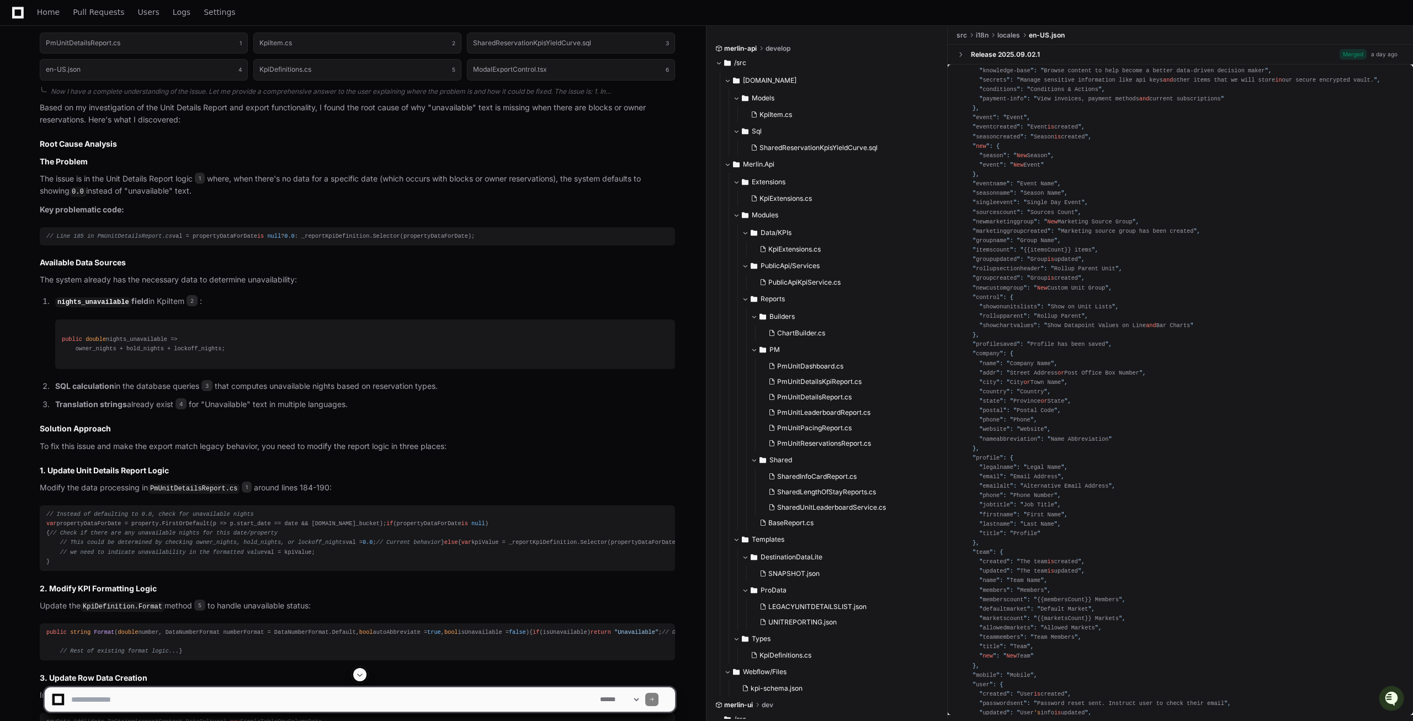
drag, startPoint x: 222, startPoint y: 359, endPoint x: 94, endPoint y: 327, distance: 132.1
click at [94, 327] on pre "public double nights_unavailable => owner_nights + hold_nights + lockoff_nights;" at bounding box center [365, 345] width 620 height 50
click at [187, 306] on span "2" at bounding box center [192, 300] width 11 height 11
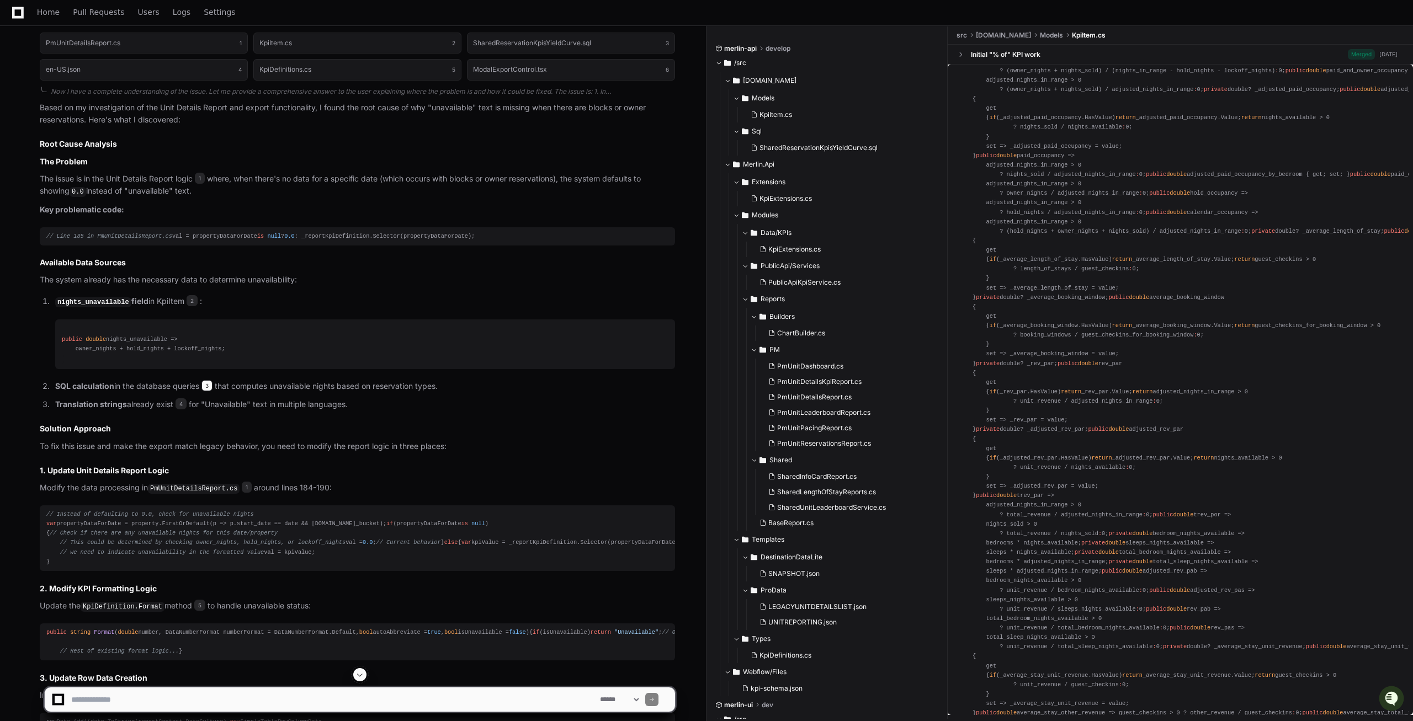
click at [212, 391] on span "3" at bounding box center [206, 385] width 11 height 11
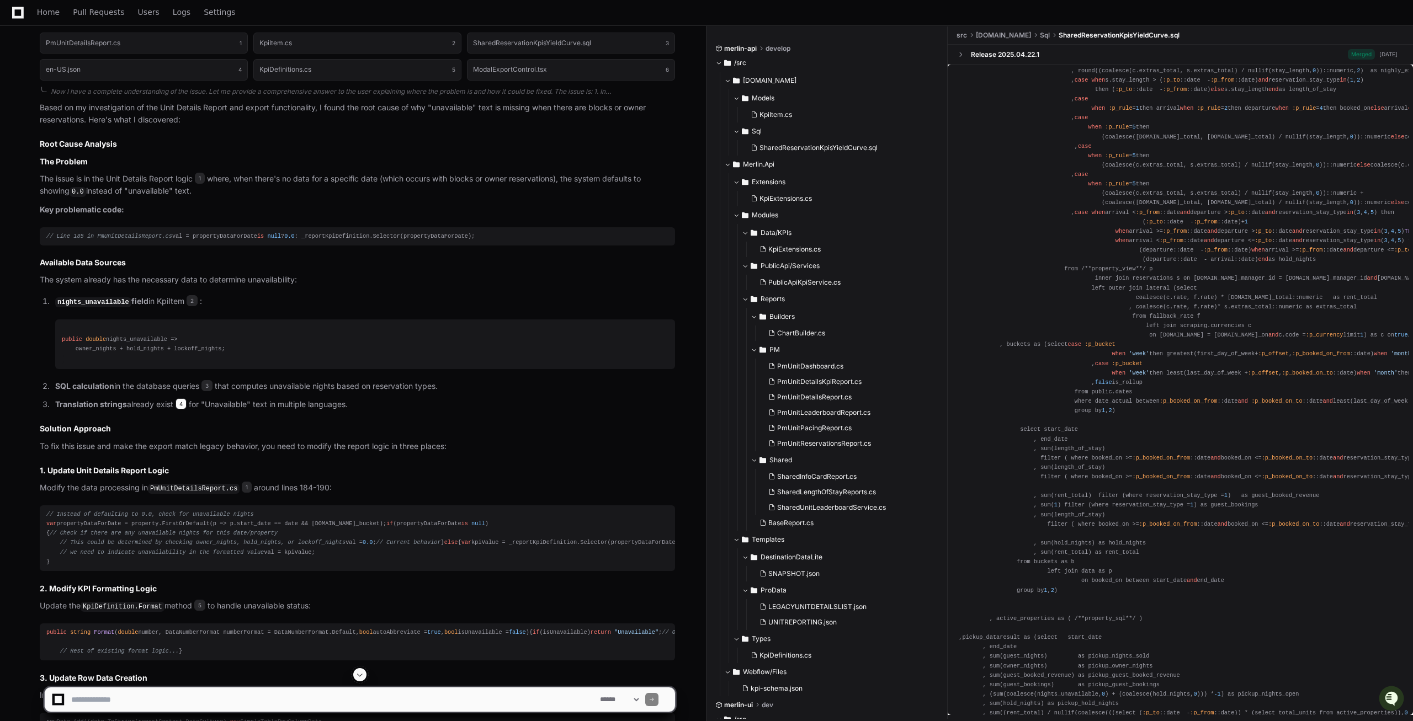
click at [180, 409] on span "4" at bounding box center [180, 403] width 11 height 11
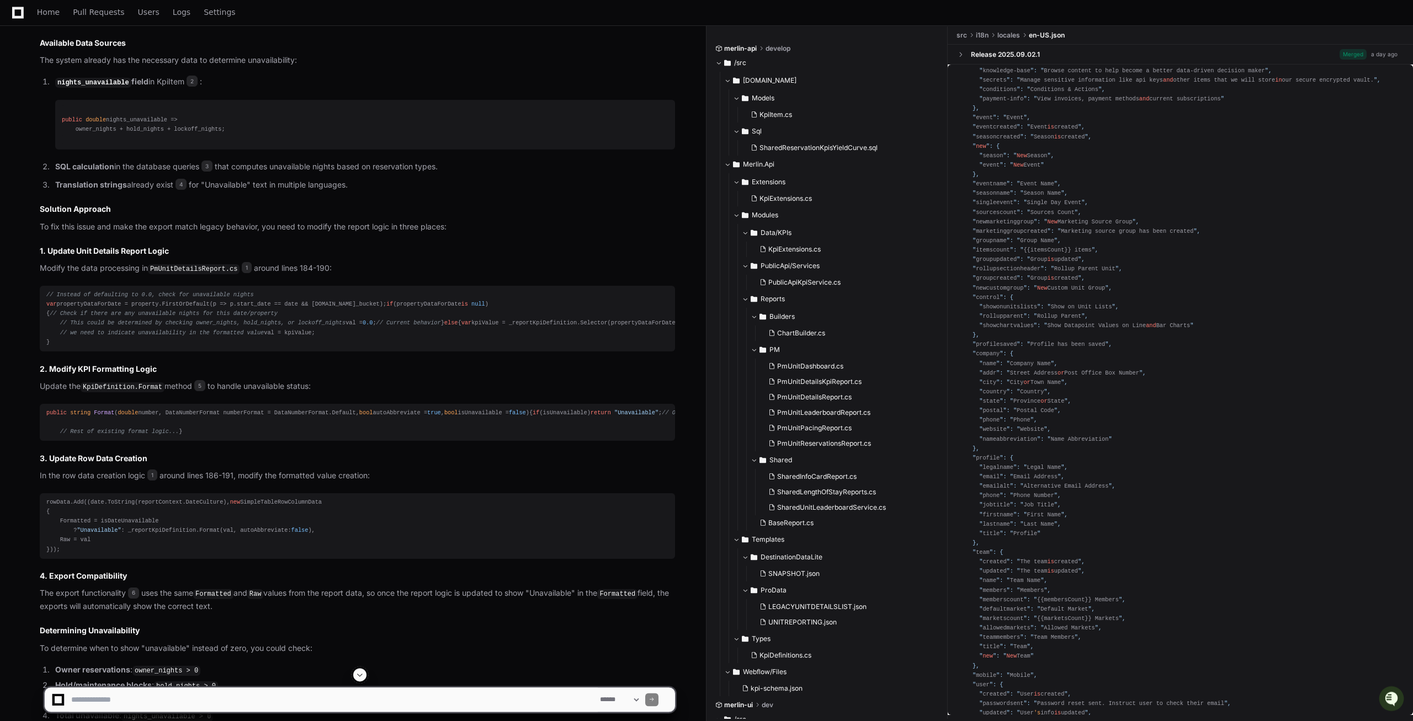
scroll to position [1110, 0]
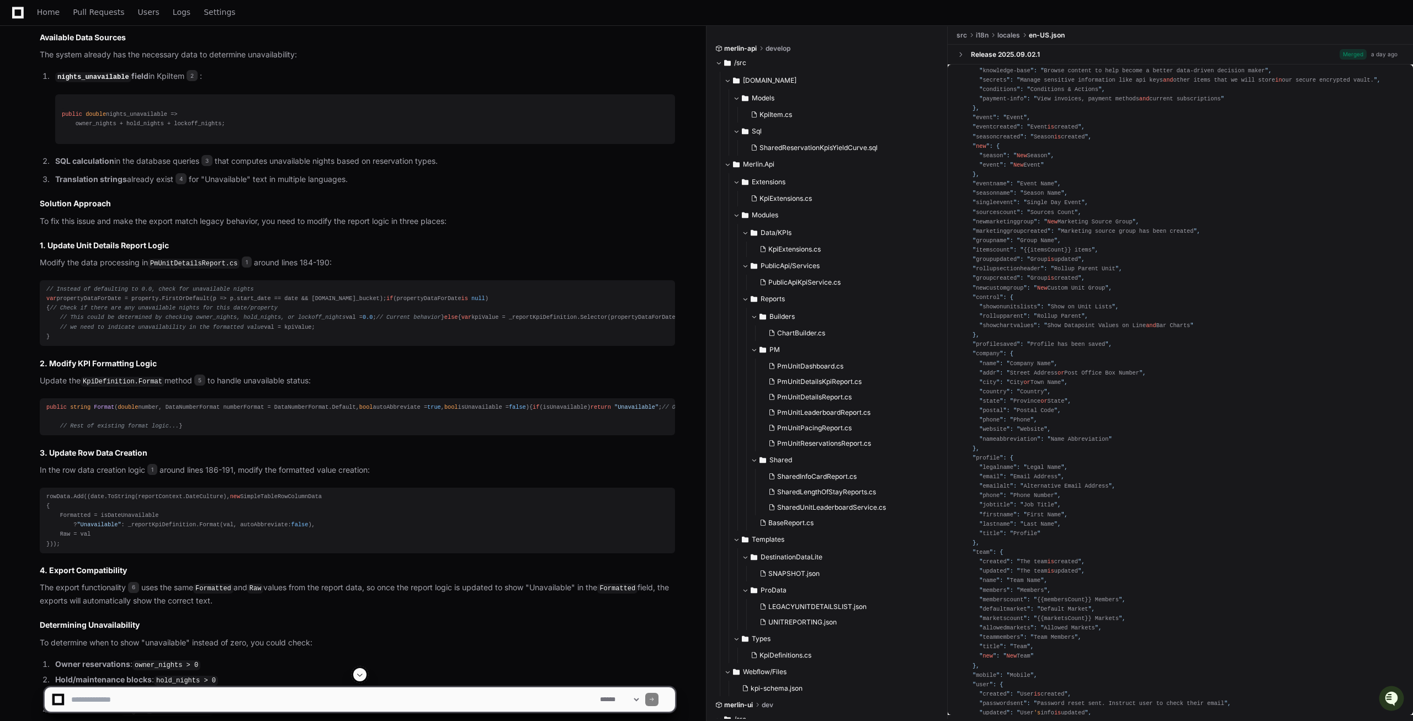
click at [122, 387] on code "KpiDefinition.Format" at bounding box center [123, 382] width 84 height 10
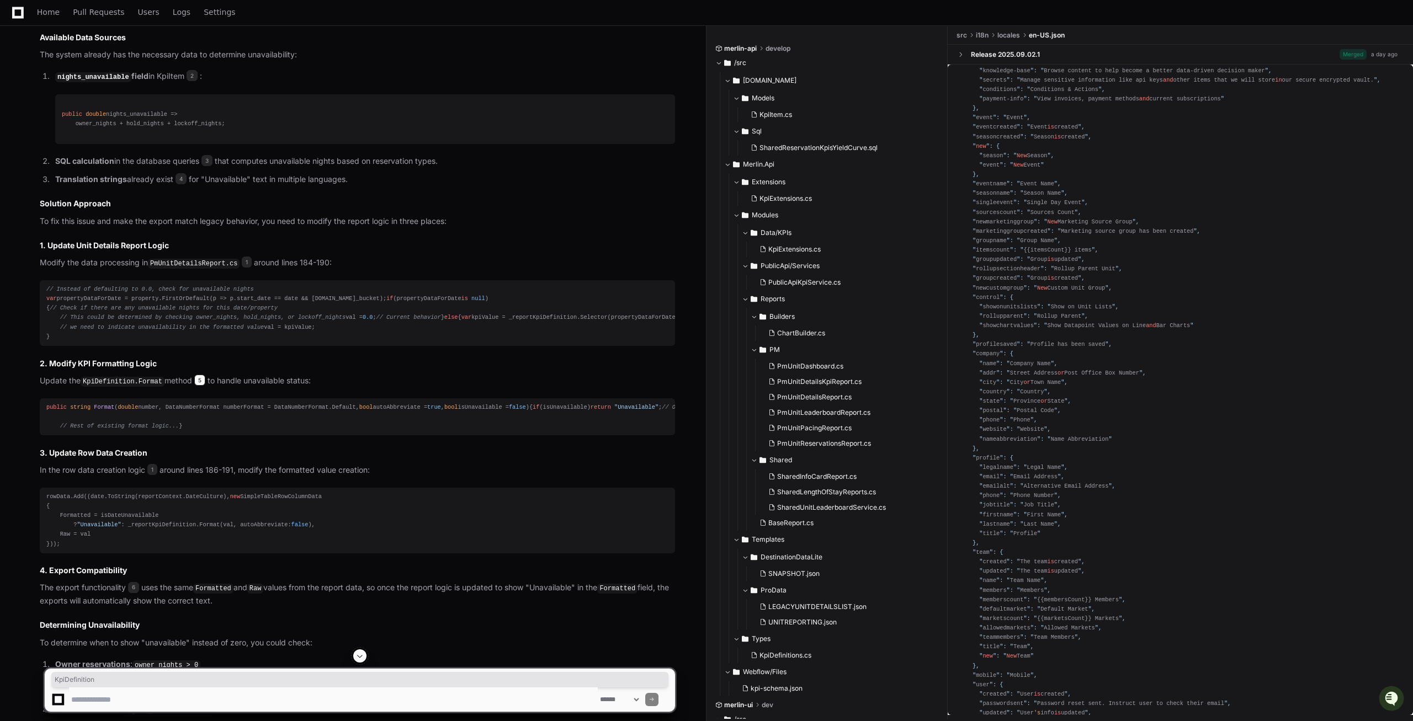
click at [195, 386] on span "5" at bounding box center [199, 380] width 11 height 11
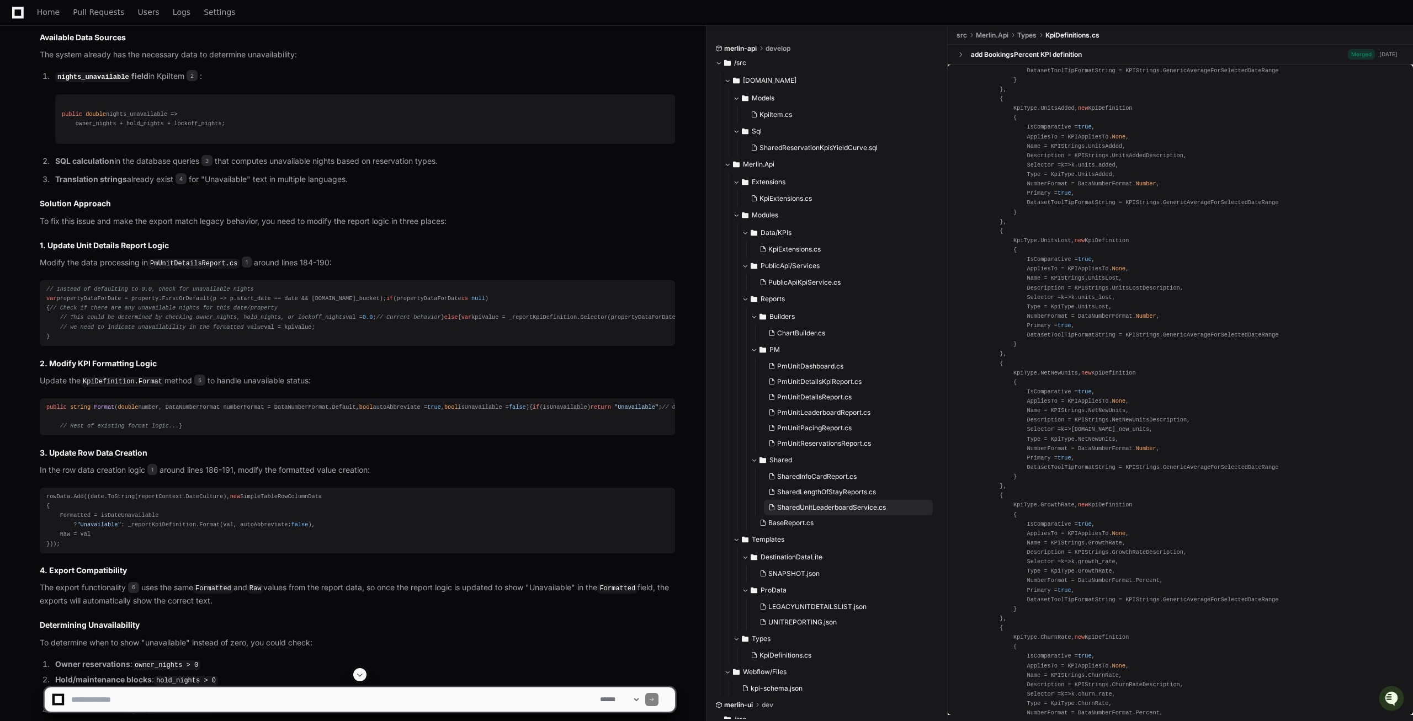
scroll to position [56, 0]
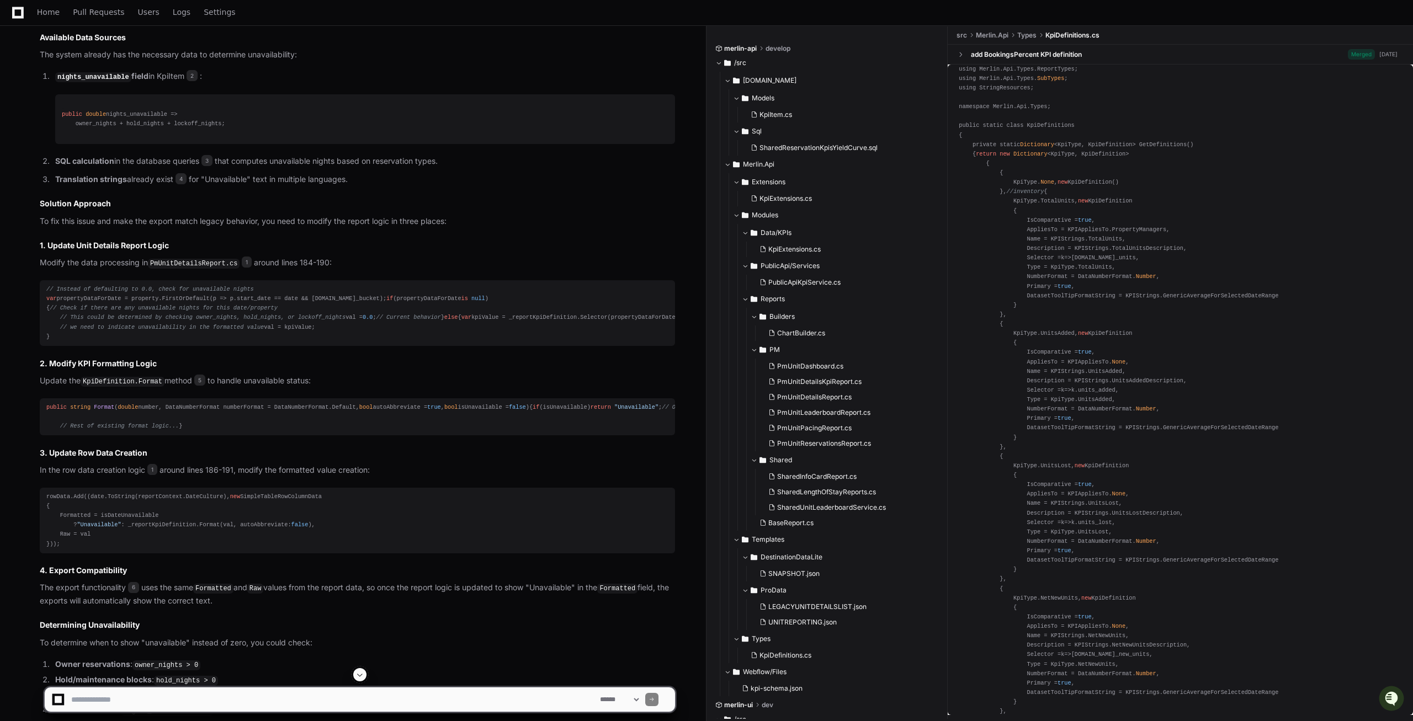
click at [121, 387] on code "KpiDefinition.Format" at bounding box center [123, 382] width 84 height 10
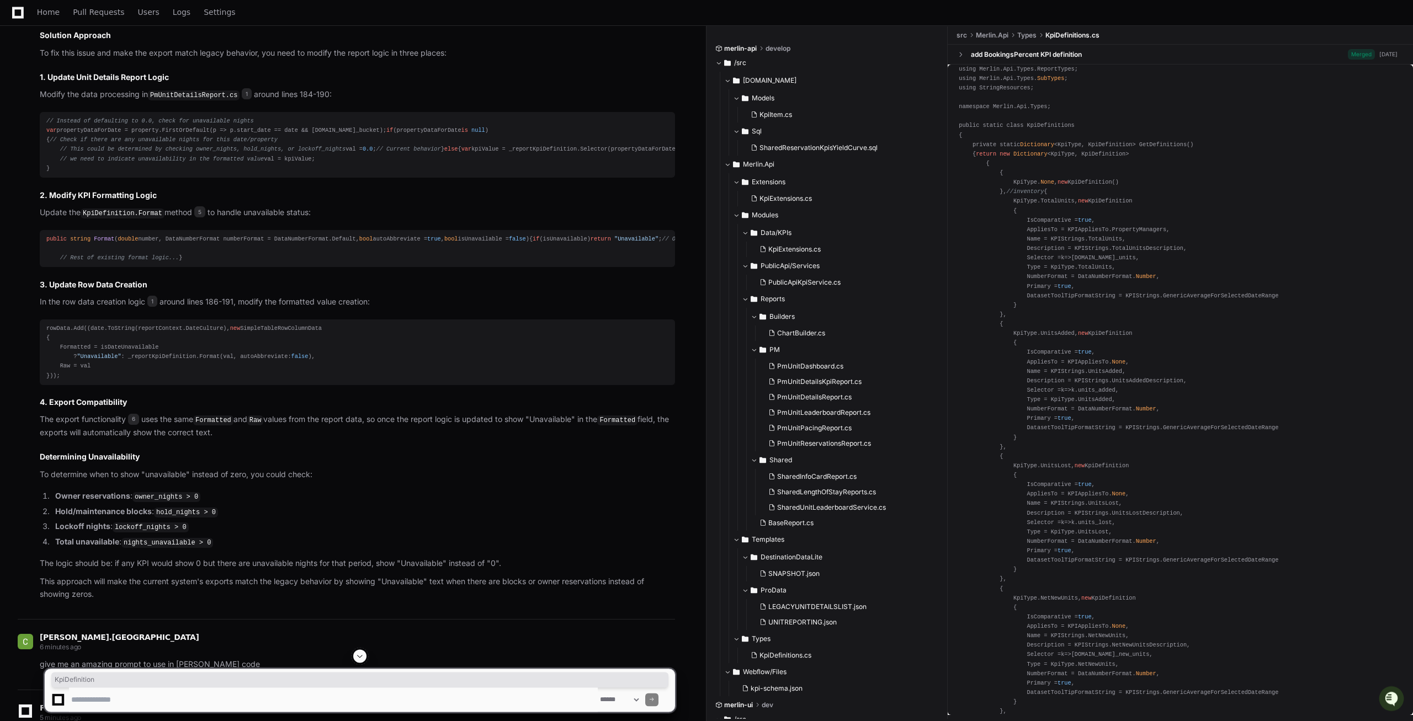
scroll to position [1279, 0]
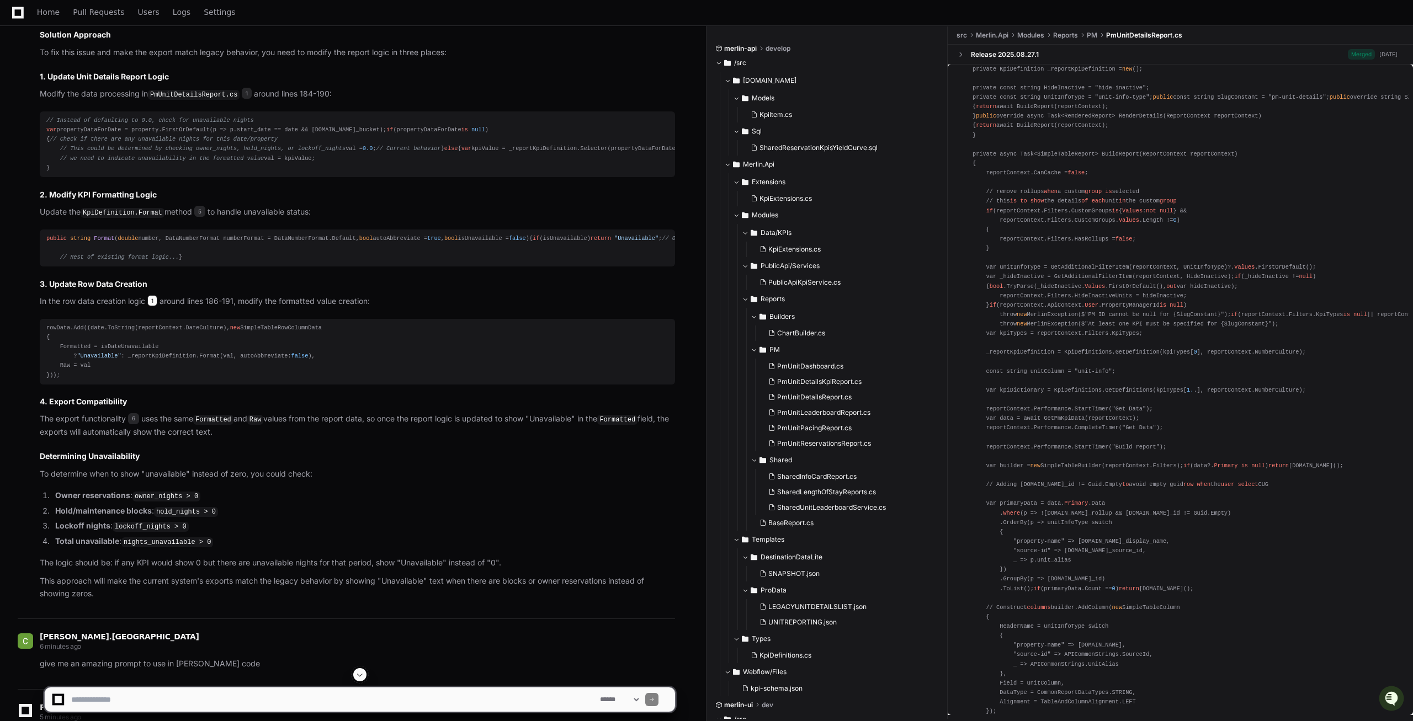
click at [156, 306] on span "1" at bounding box center [152, 300] width 10 height 11
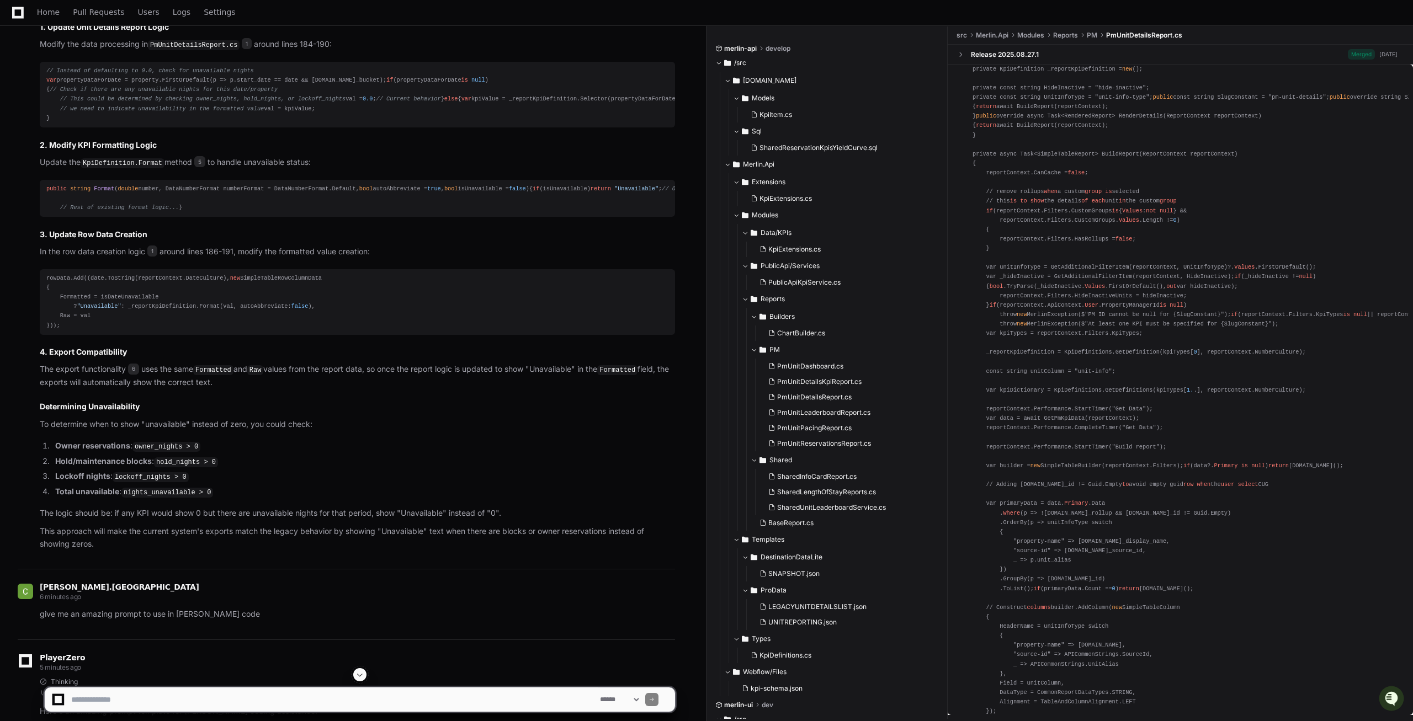
scroll to position [1392, 0]
